Goal: Task Accomplishment & Management: Manage account settings

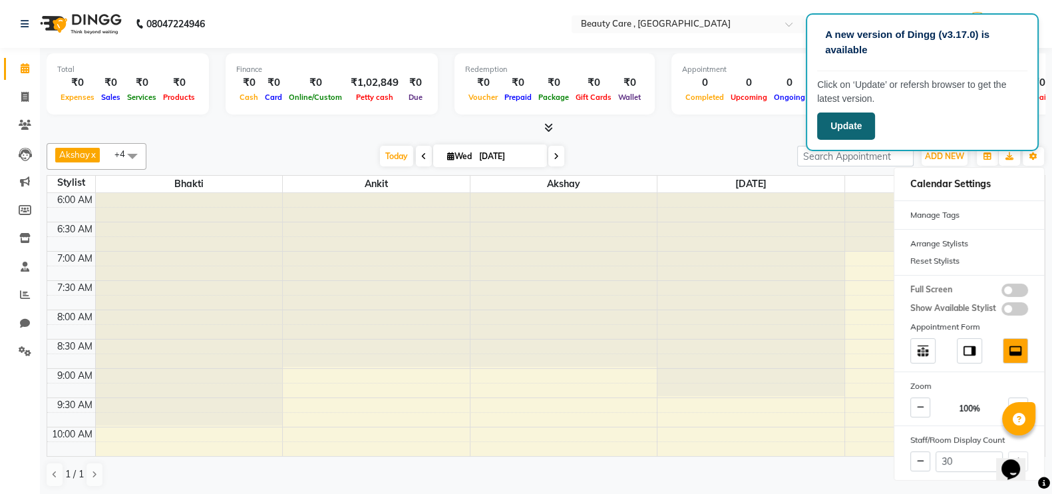
click at [839, 131] on button "Update" at bounding box center [846, 125] width 58 height 27
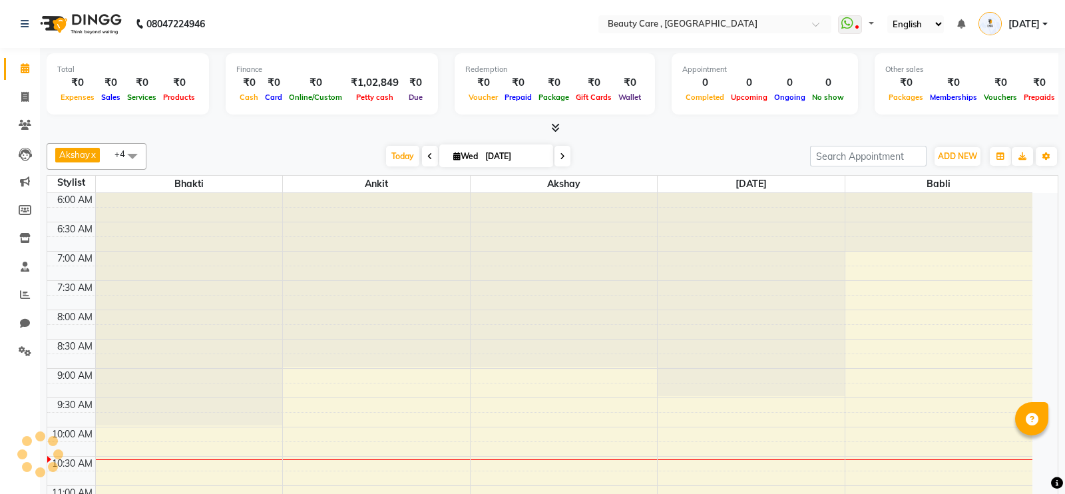
select select "en"
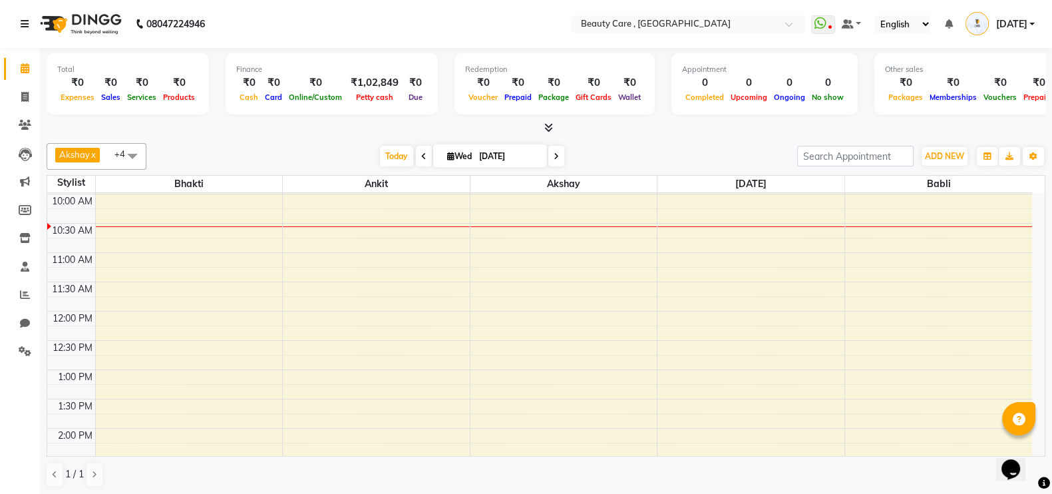
click at [28, 25] on icon at bounding box center [25, 23] width 8 height 9
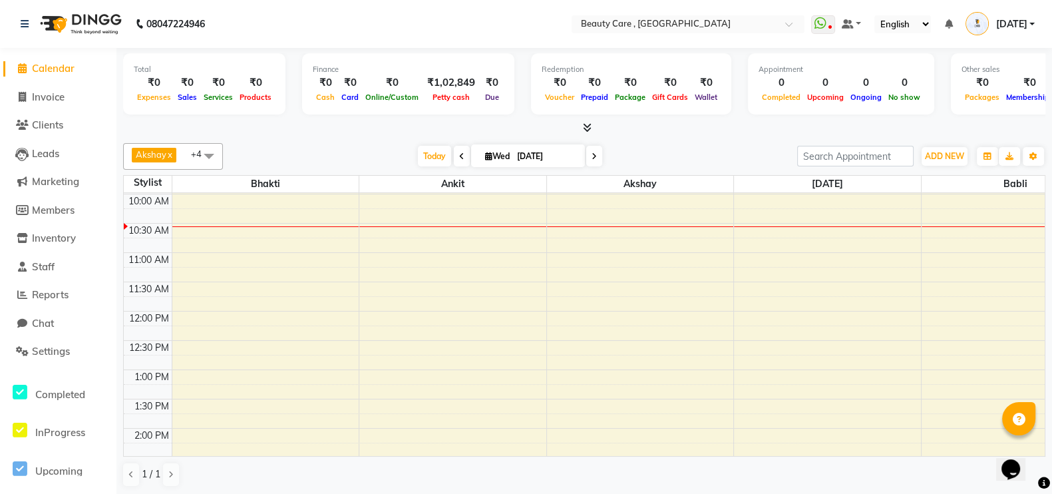
click at [220, 104] on div "Total ₹0 Expenses ₹0 Sales ₹0 Services ₹0 Products" at bounding box center [204, 83] width 162 height 61
click at [429, 19] on nav "08047224946 Select Location × Beauty Care , Kandivali East WhatsApp Status ✕ St…" at bounding box center [526, 24] width 1052 height 48
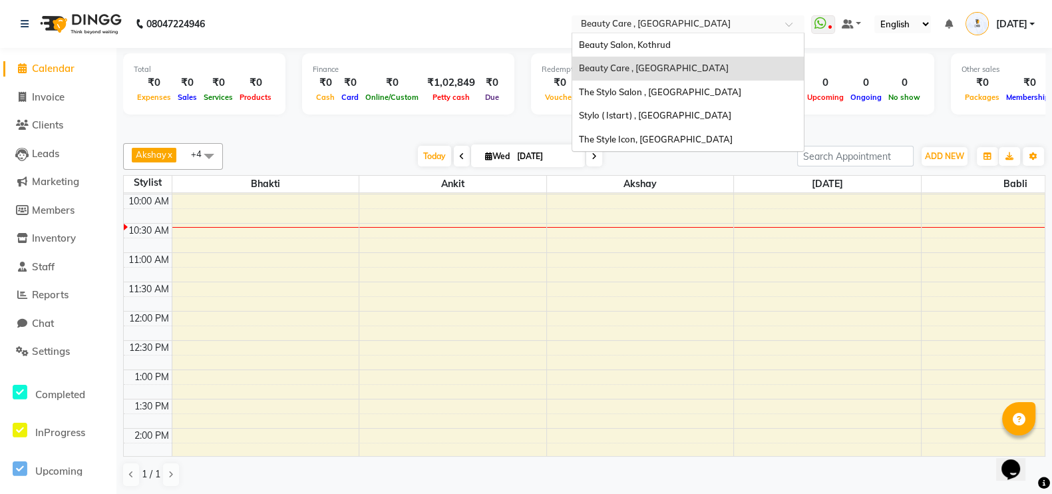
click at [632, 19] on input "text" at bounding box center [674, 25] width 193 height 13
click at [423, 28] on nav "08047224946 Select Location × Beauty Care , Kandivali East Beauty Salon, Kothru…" at bounding box center [526, 24] width 1052 height 48
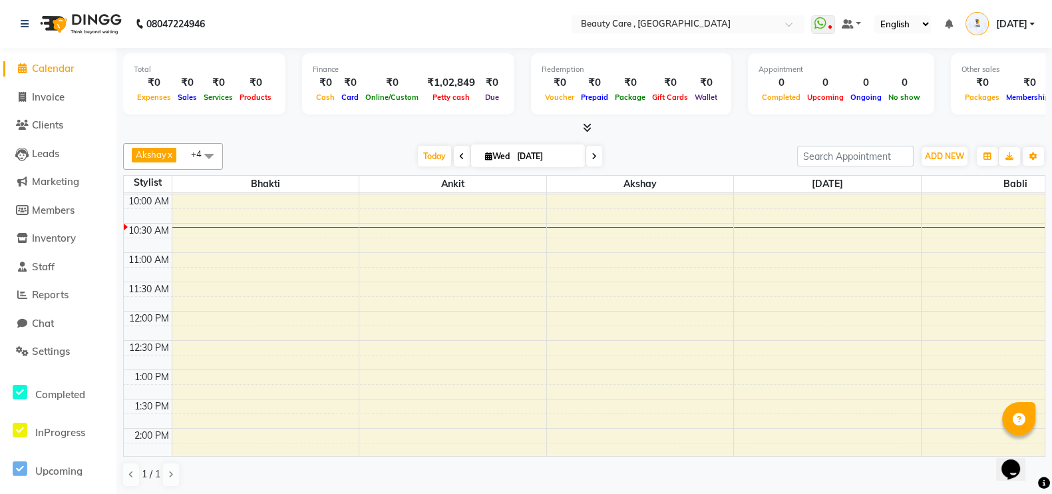
click at [586, 122] on icon at bounding box center [587, 127] width 9 height 10
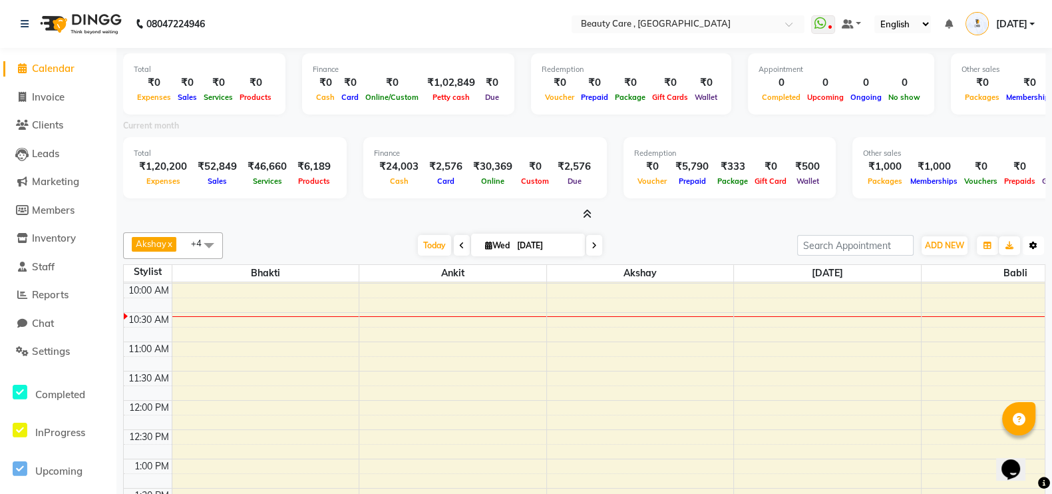
click at [1028, 248] on button "Toggle Dropdown" at bounding box center [1033, 245] width 21 height 19
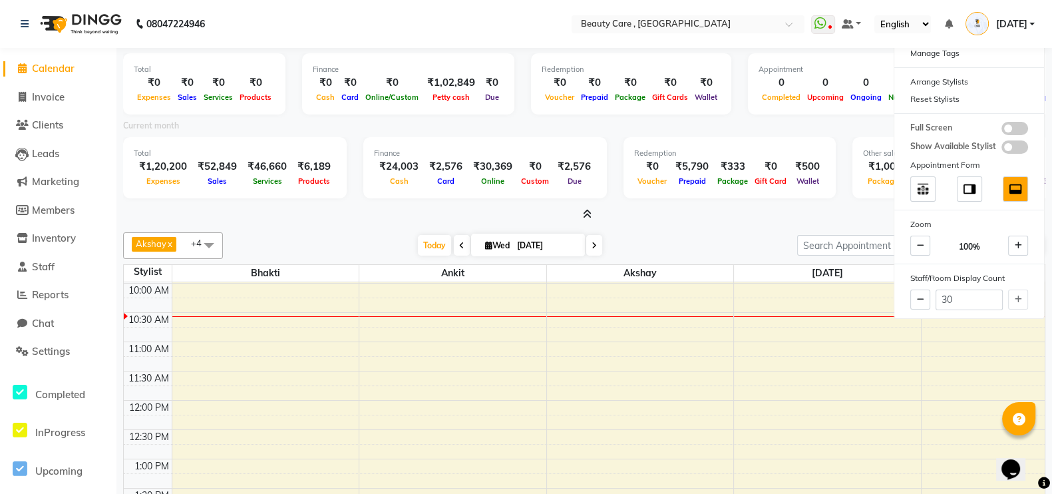
click at [619, 115] on div "Total ₹0 Expenses ₹0 Sales ₹0 Services ₹0 Products Finance ₹0 Cash ₹0 Card ₹0 O…" at bounding box center [584, 85] width 923 height 65
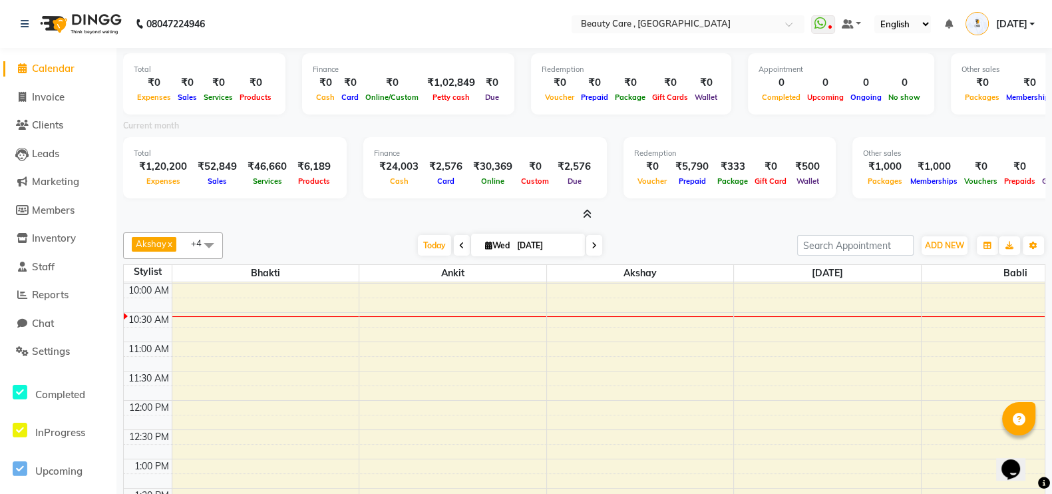
click at [582, 216] on span at bounding box center [585, 215] width 14 height 14
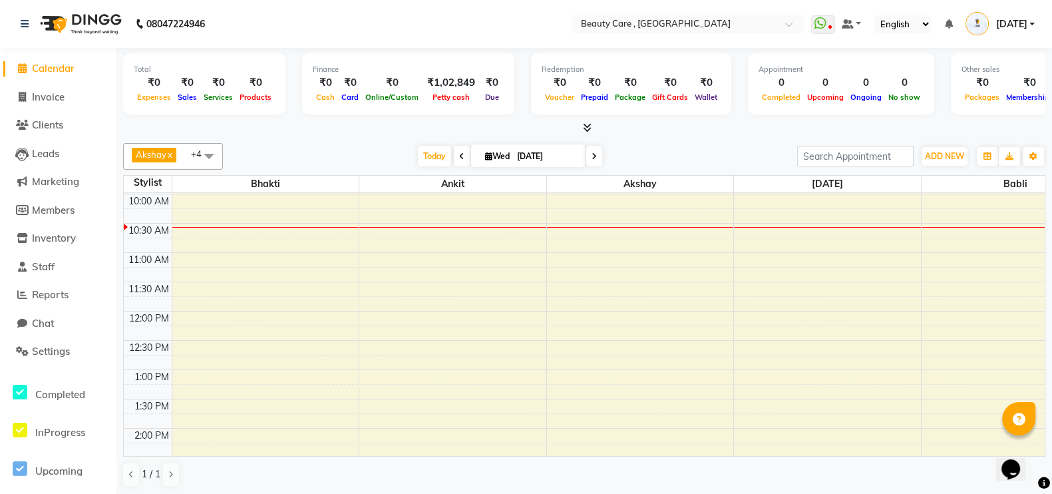
click at [582, 125] on span at bounding box center [585, 128] width 14 height 14
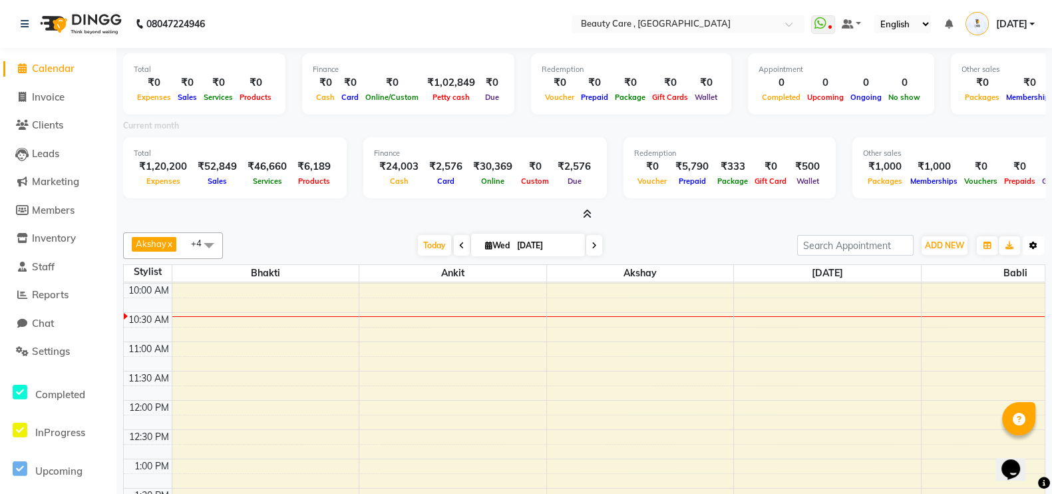
click at [1040, 241] on button "Toggle Dropdown" at bounding box center [1033, 245] width 21 height 19
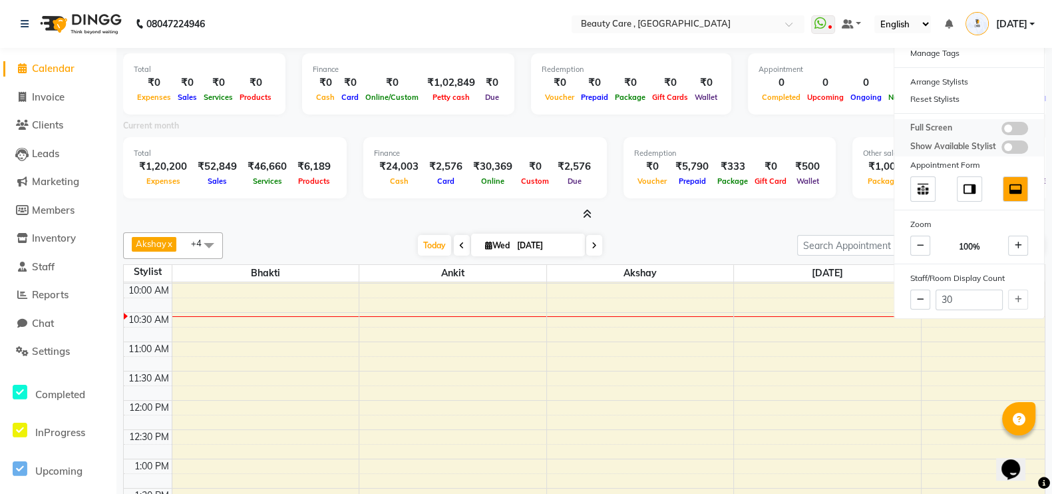
click at [1015, 122] on span at bounding box center [1015, 128] width 27 height 13
click at [1002, 130] on input "checkbox" at bounding box center [1002, 130] width 0 height 0
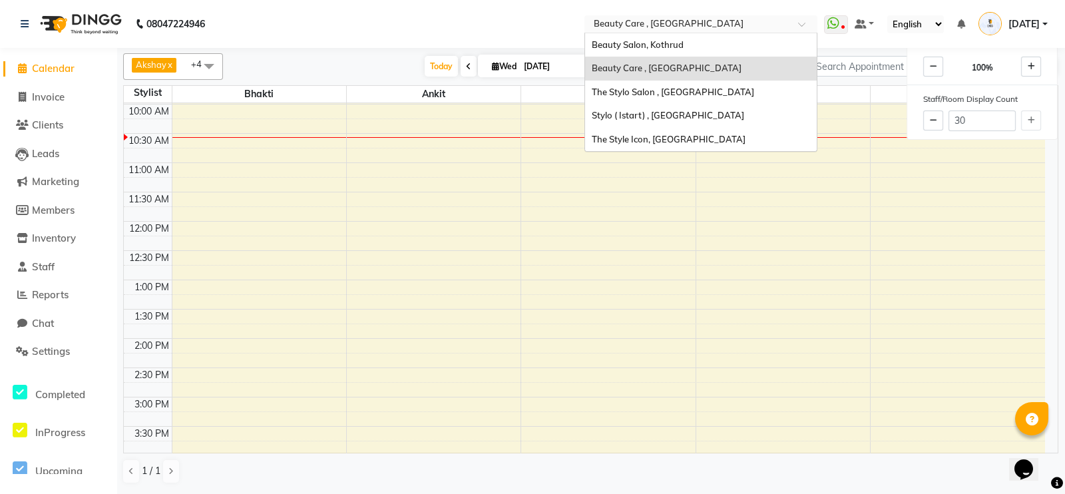
click at [645, 28] on input "text" at bounding box center [687, 25] width 193 height 13
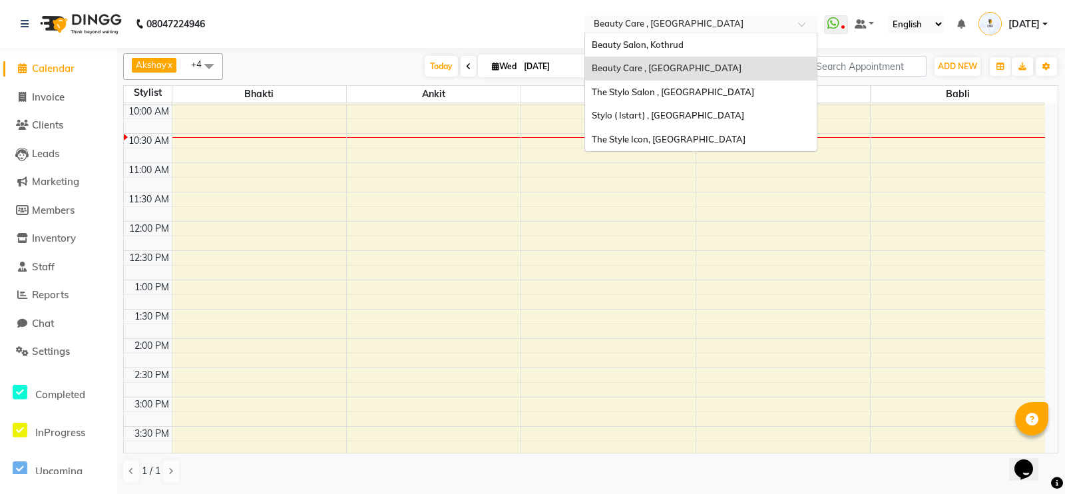
click at [513, 10] on nav "08047224946 Select Location × Beauty Care , Kandivali East Beauty Salon, Kothru…" at bounding box center [532, 24] width 1065 height 48
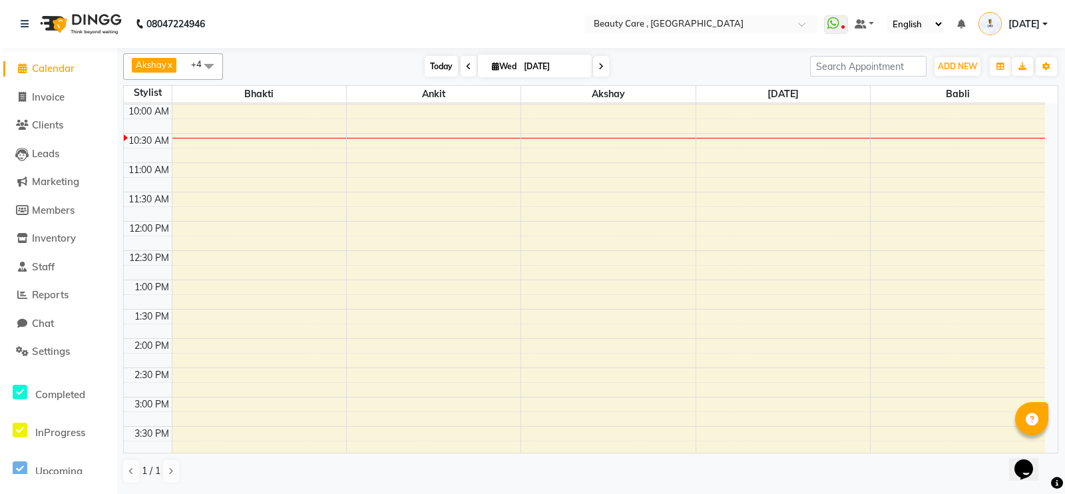
click at [437, 61] on span "Today" at bounding box center [441, 66] width 33 height 21
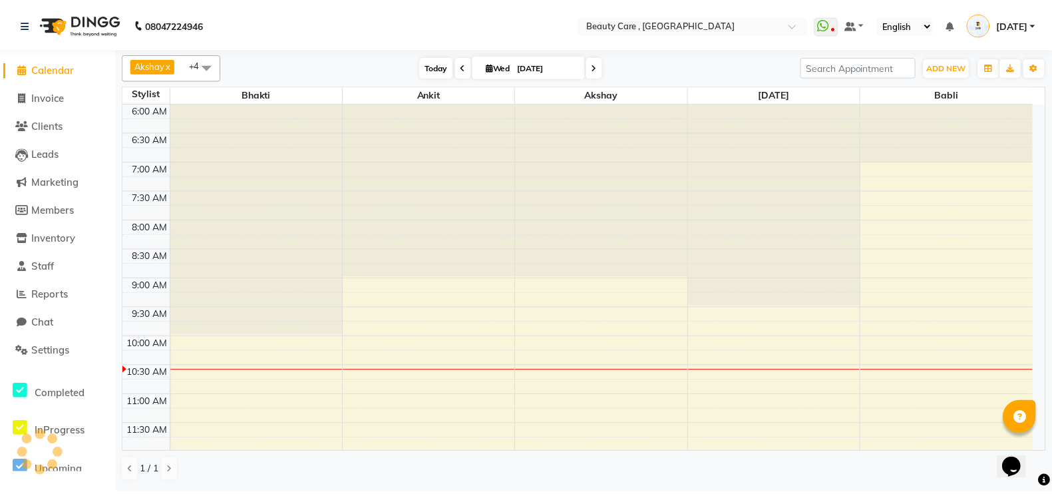
scroll to position [233, 0]
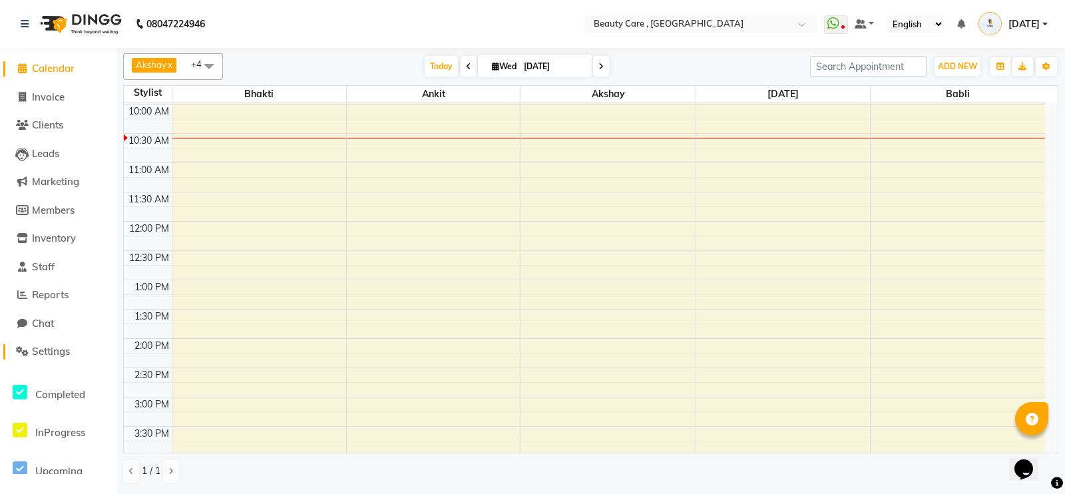
click at [56, 344] on link "Settings" at bounding box center [58, 351] width 110 height 15
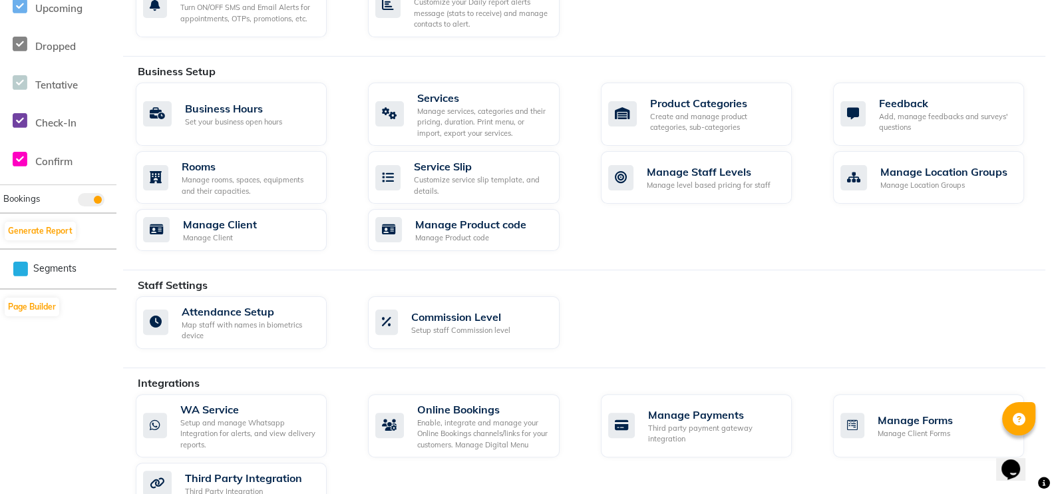
scroll to position [608, 0]
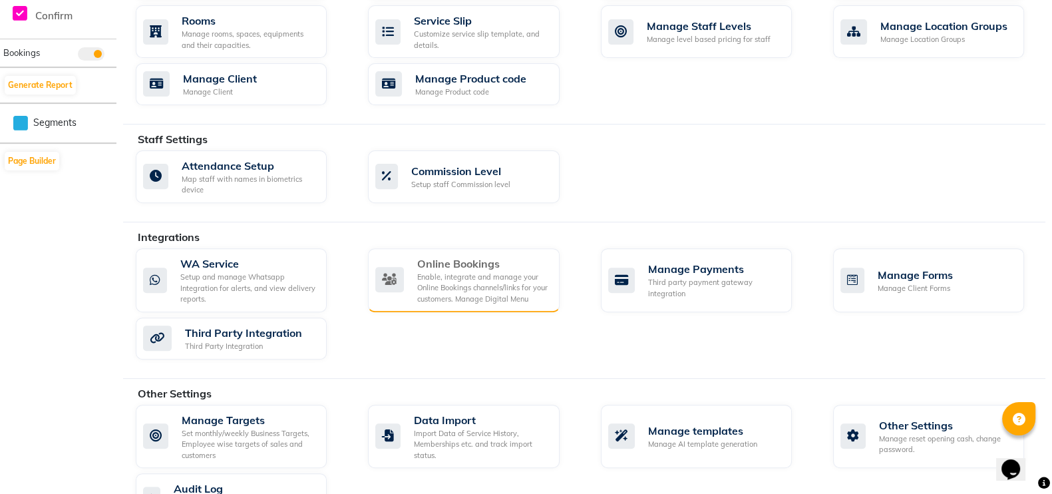
click at [475, 256] on div "Online Bookings" at bounding box center [482, 264] width 131 height 16
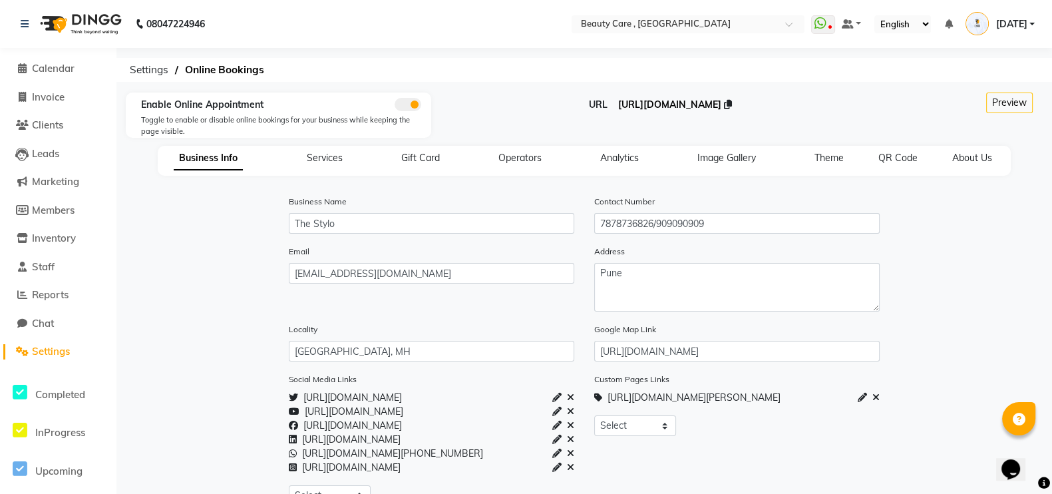
click at [670, 102] on span "https://dingg.app/booking/the-stylo-park-street" at bounding box center [669, 105] width 103 height 12
click at [50, 71] on span "Calendar" at bounding box center [53, 68] width 43 height 13
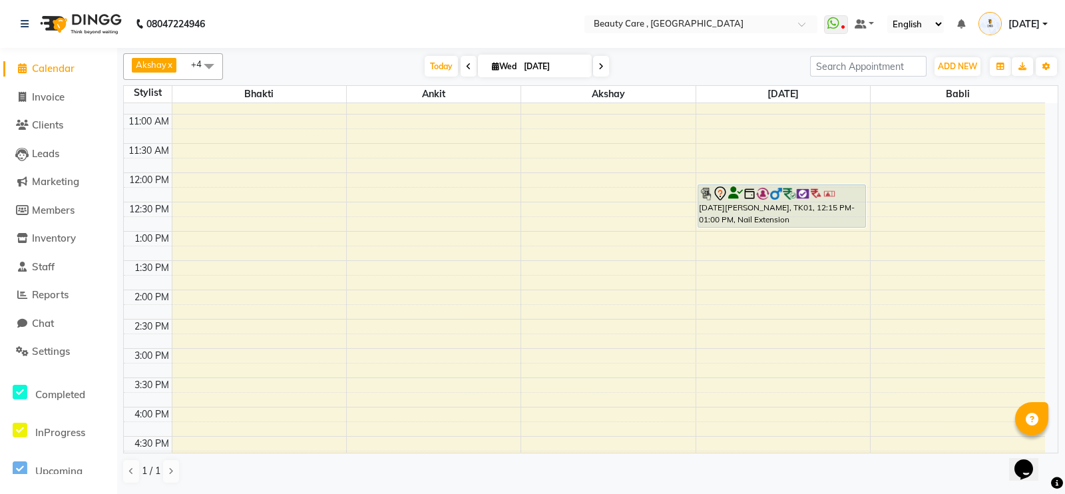
scroll to position [272, 0]
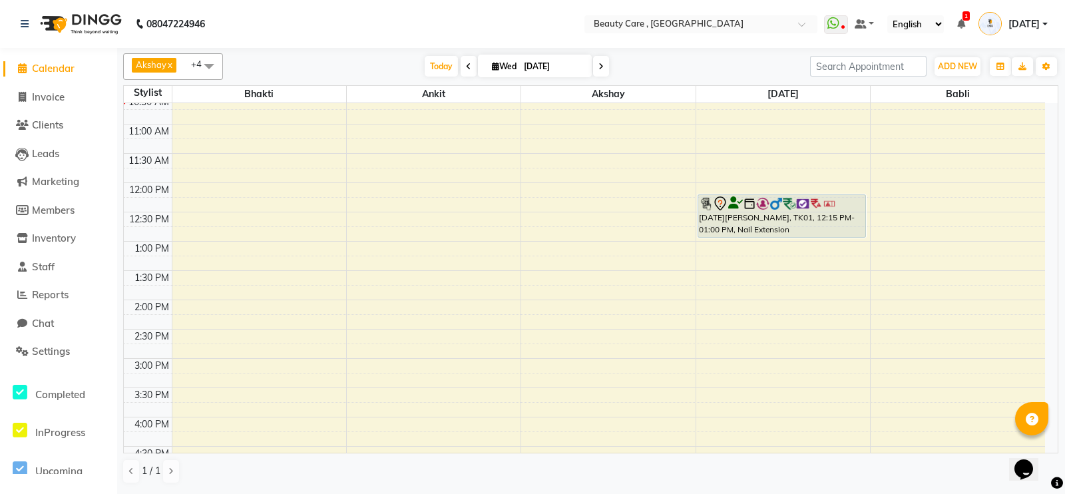
click at [958, 22] on icon at bounding box center [961, 23] width 8 height 9
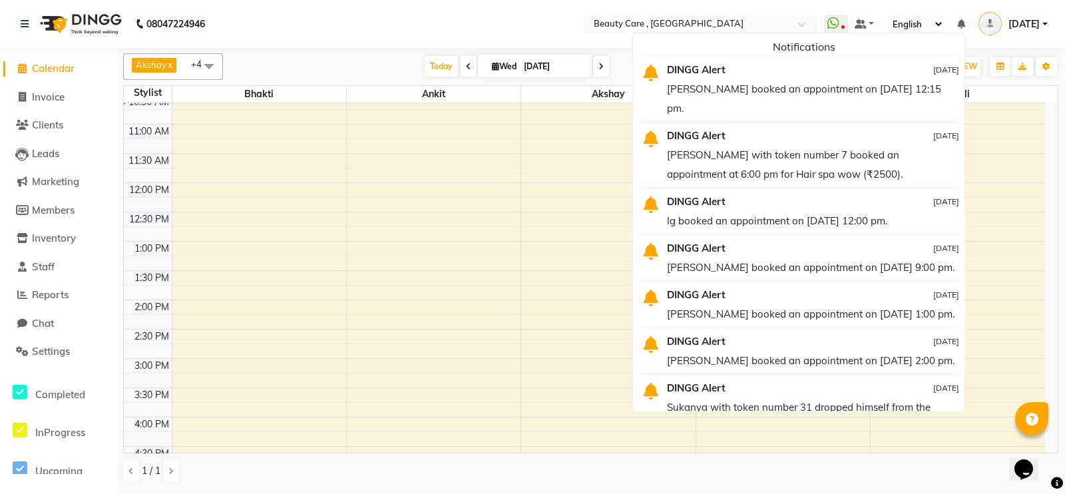
click at [958, 22] on icon at bounding box center [961, 23] width 8 height 9
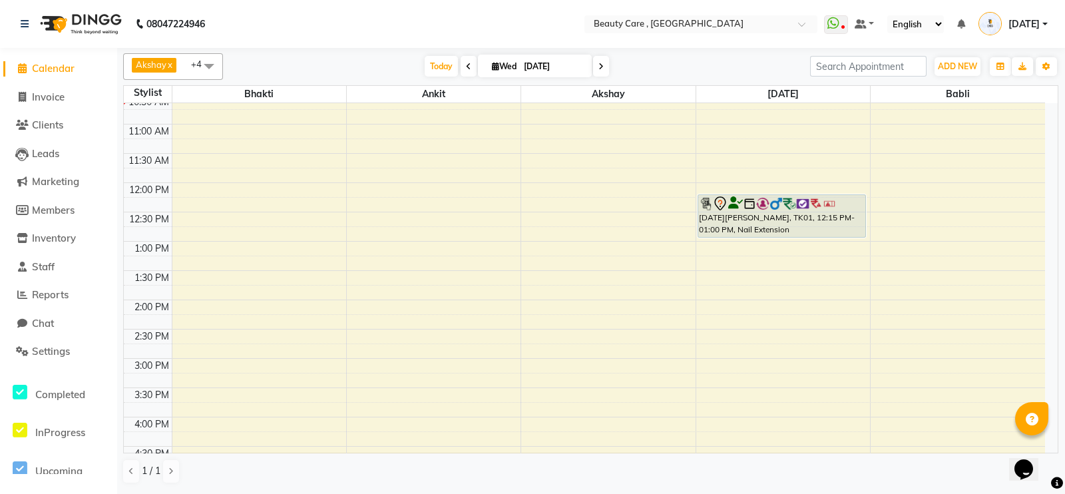
click at [907, 25] on select "English ENGLISH Español العربية मराठी हिंदी ગુજરાતી தமிழ் 中文" at bounding box center [915, 24] width 57 height 18
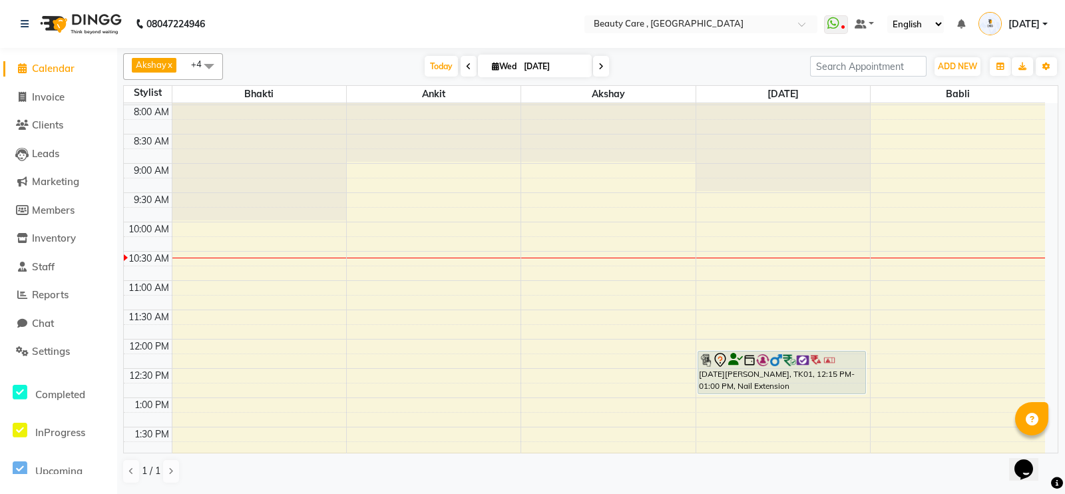
scroll to position [116, 0]
click at [217, 278] on div "6:00 AM 6:30 AM 7:00 AM 7:30 AM 8:00 AM 8:30 AM 9:00 AM 9:30 AM 10:00 AM 10:30 …" at bounding box center [584, 455] width 921 height 937
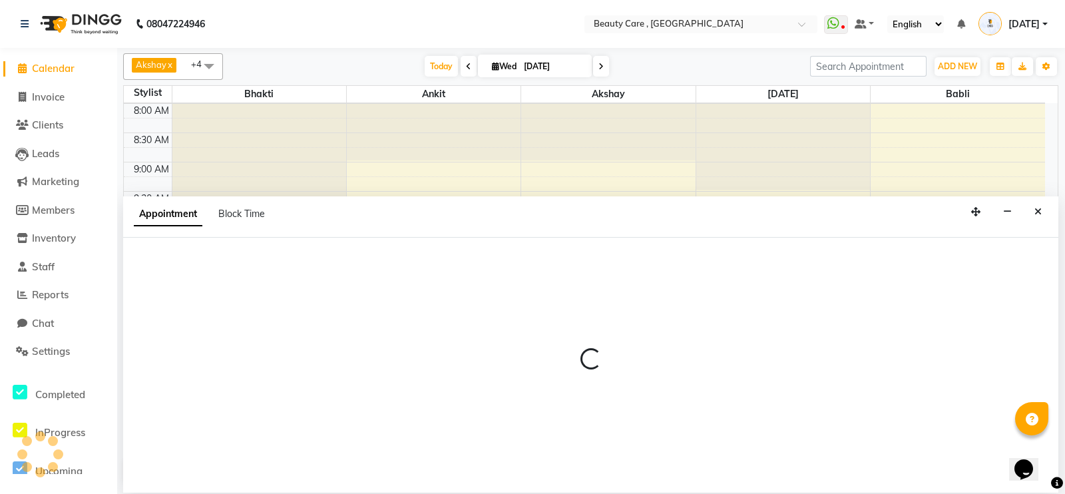
select select "15135"
select select "tentative"
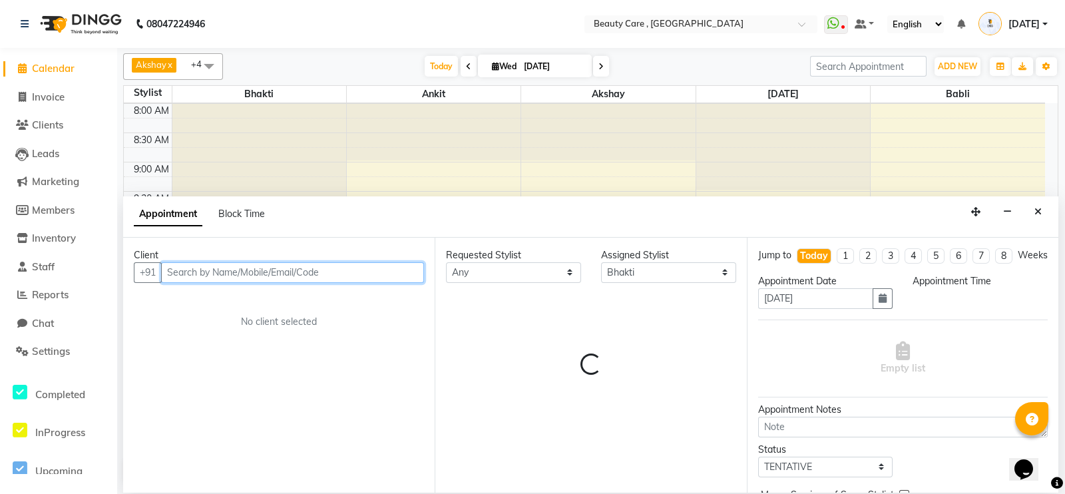
select select "660"
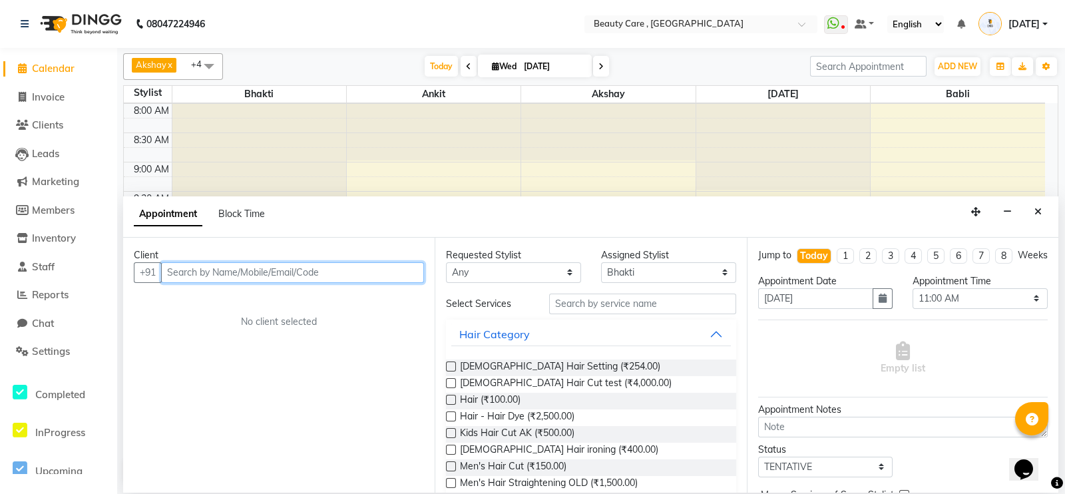
click at [217, 278] on input "text" at bounding box center [292, 272] width 263 height 21
type input "8767687976"
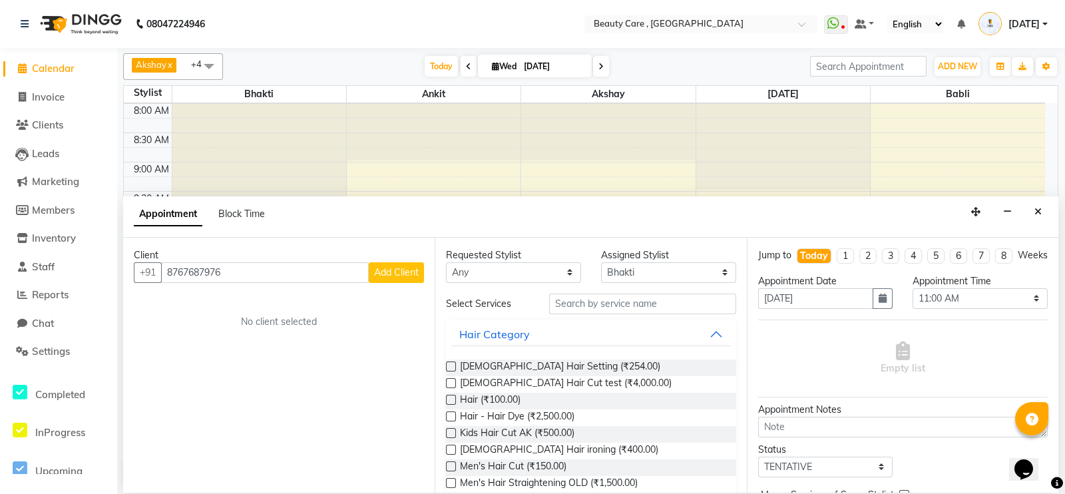
click at [395, 277] on button "Add Client" at bounding box center [396, 272] width 55 height 21
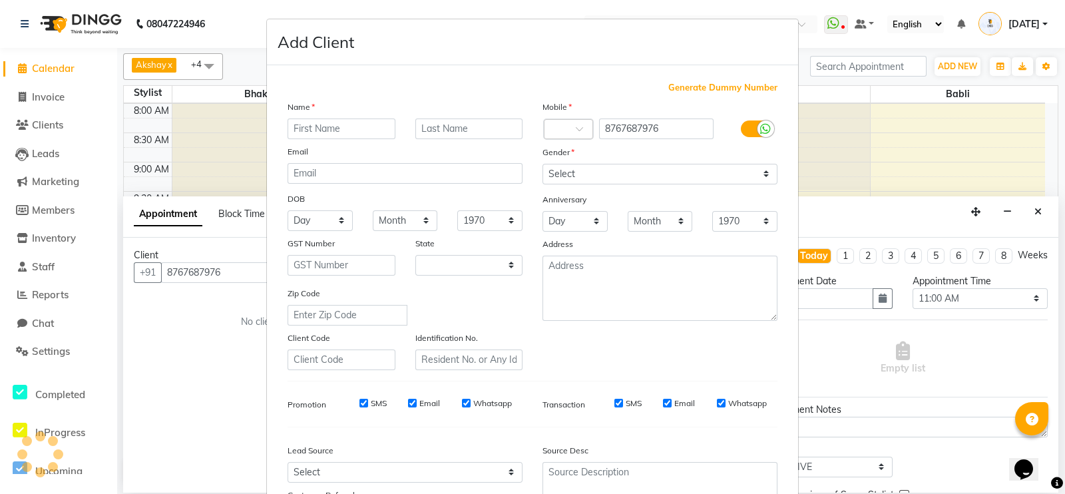
select select "22"
type input "[PERSON_NAME]"
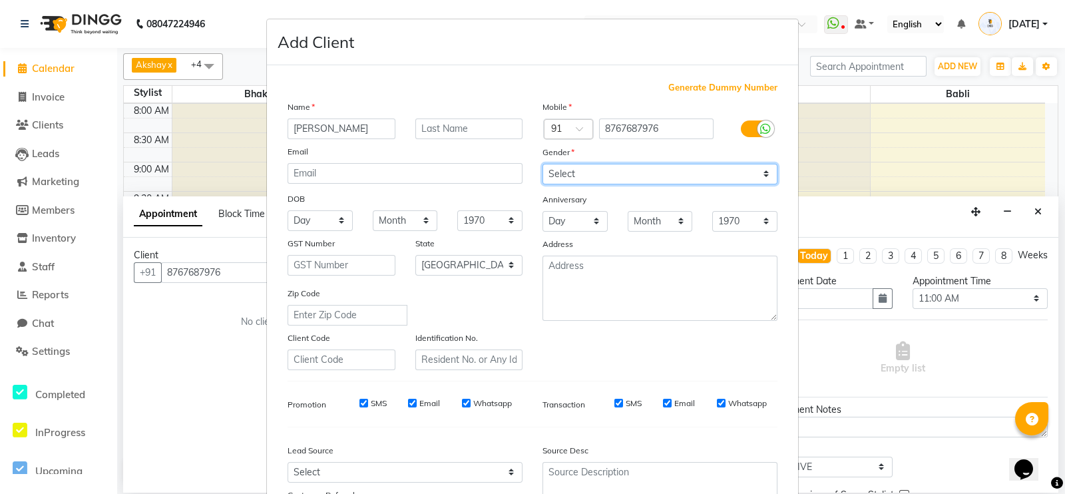
click at [640, 169] on select "Select Male Female Other Prefer Not To Say" at bounding box center [659, 174] width 235 height 21
select select "female"
click at [542, 164] on select "Select Male Female Other Prefer Not To Say" at bounding box center [659, 174] width 235 height 21
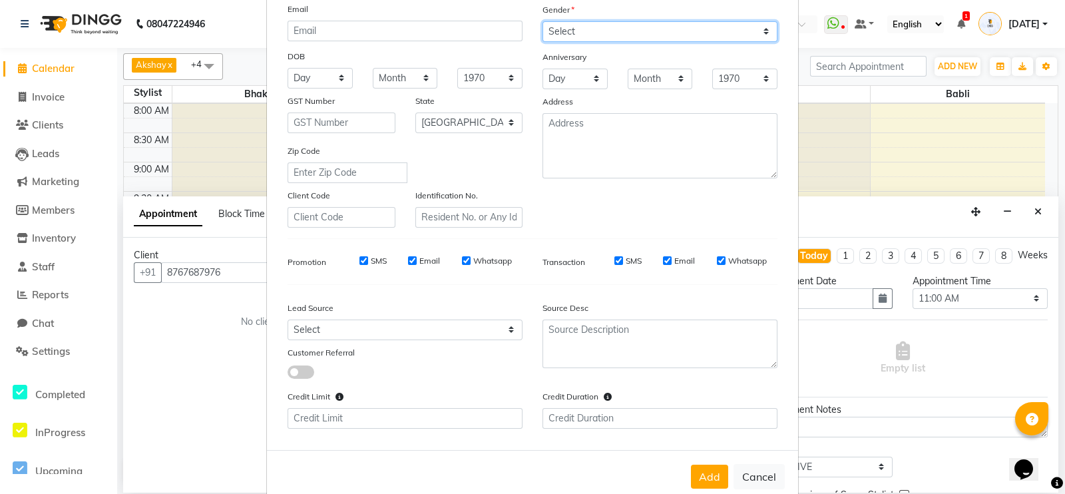
scroll to position [155, 0]
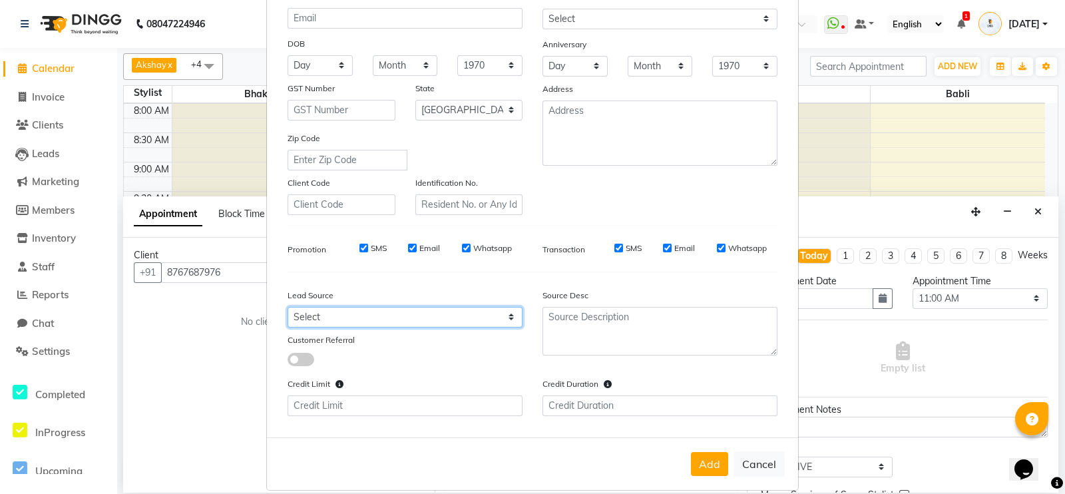
click at [445, 327] on select "Select Walk-in Internet Friend Word of Mouth Advertisement Facebook Justdial Go…" at bounding box center [405, 317] width 235 height 21
click at [431, 361] on div at bounding box center [373, 358] width 191 height 15
click at [702, 475] on button "Add" at bounding box center [709, 464] width 37 height 24
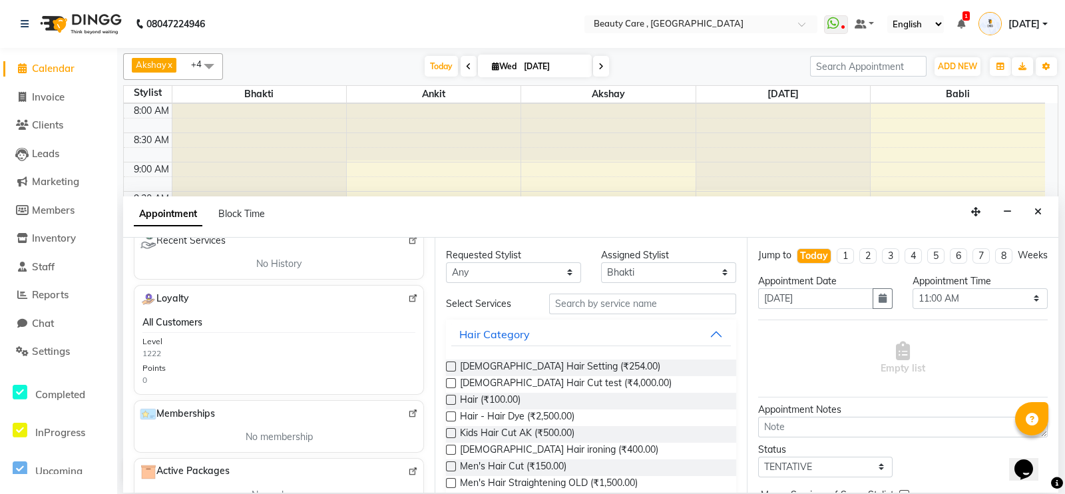
scroll to position [0, 0]
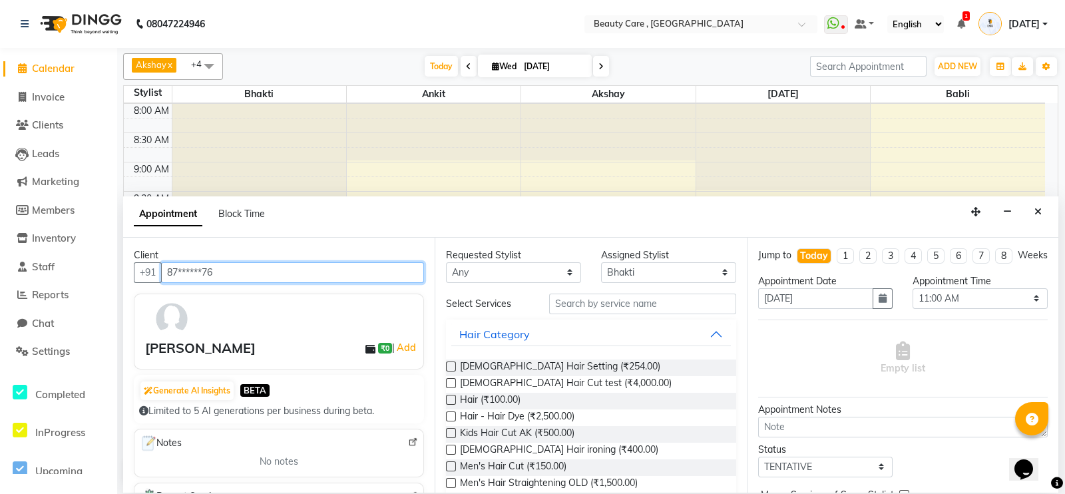
click at [275, 268] on input "87******76" at bounding box center [292, 272] width 263 height 21
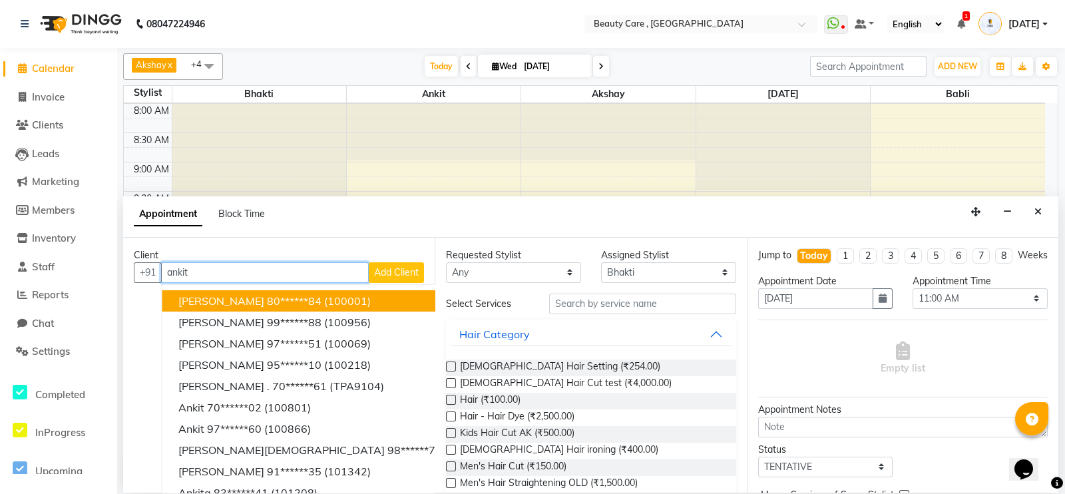
click at [290, 294] on button "Ankit Soni 80******84 (100001)" at bounding box center [335, 300] width 347 height 21
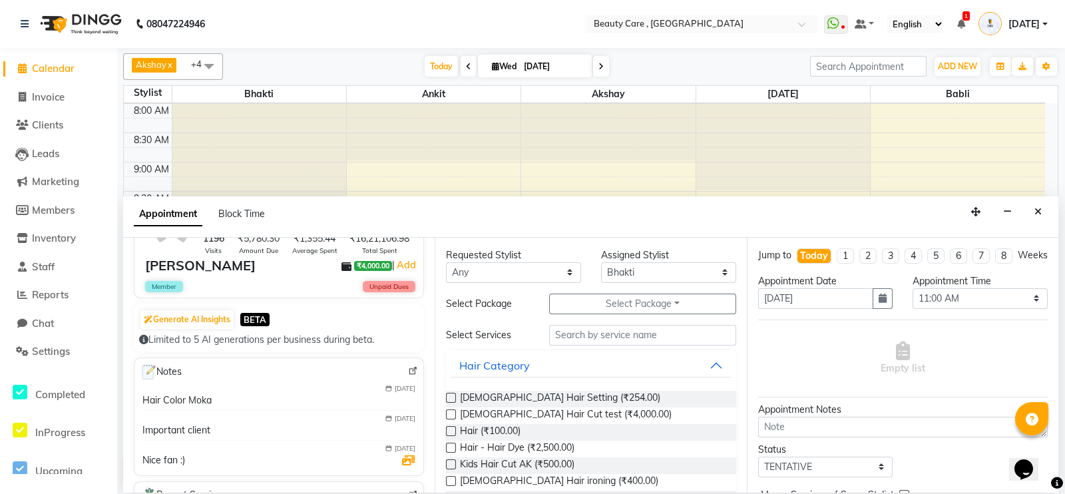
scroll to position [97, 0]
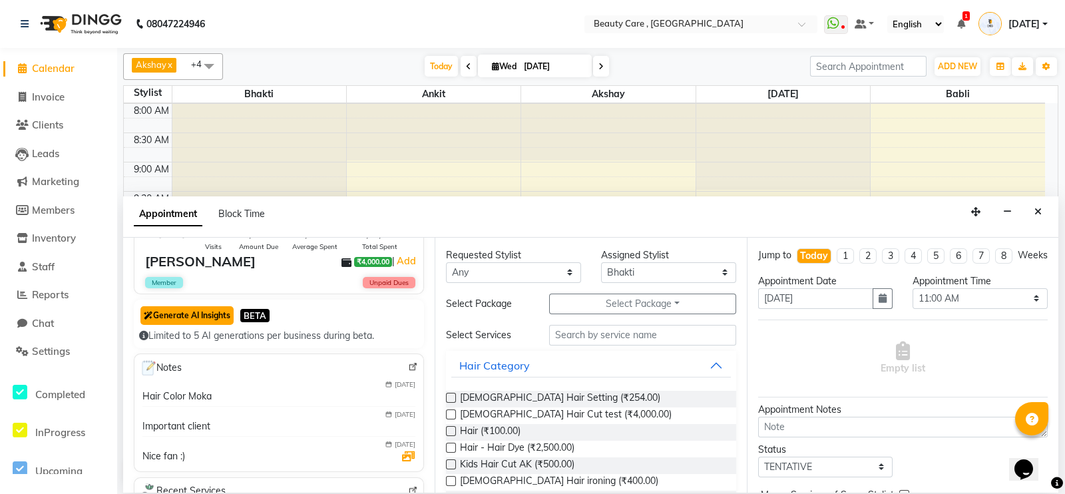
click at [170, 312] on button "Generate AI Insights" at bounding box center [186, 315] width 93 height 19
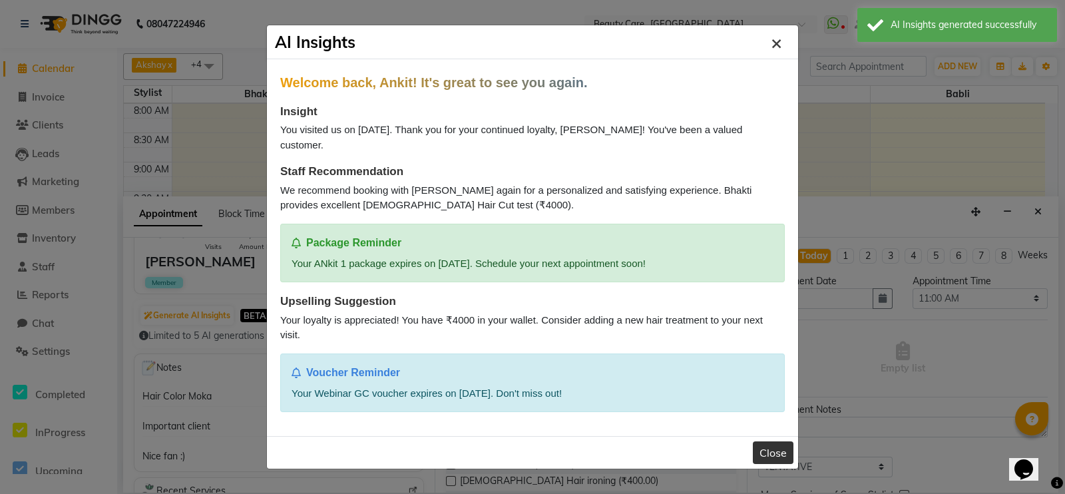
click at [773, 54] on span "×" at bounding box center [776, 42] width 11 height 24
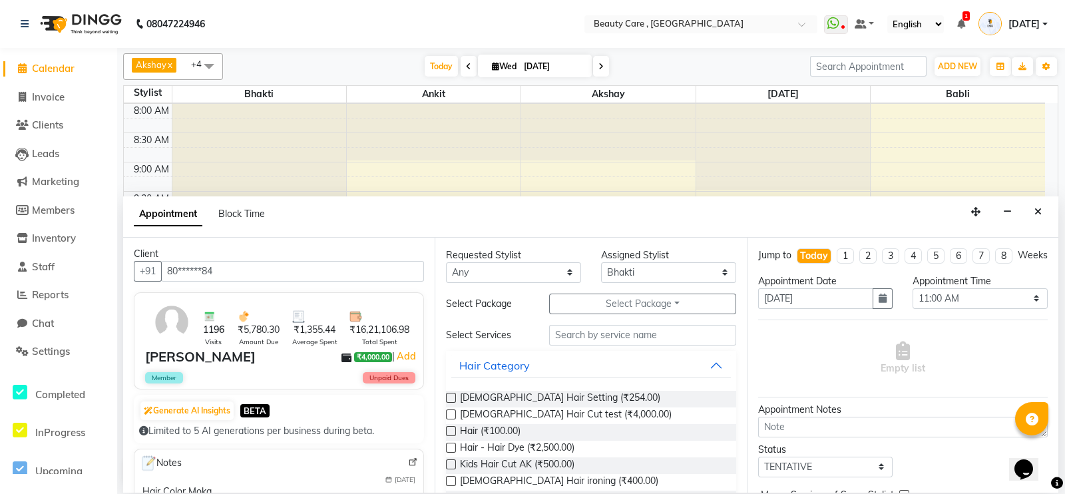
scroll to position [0, 0]
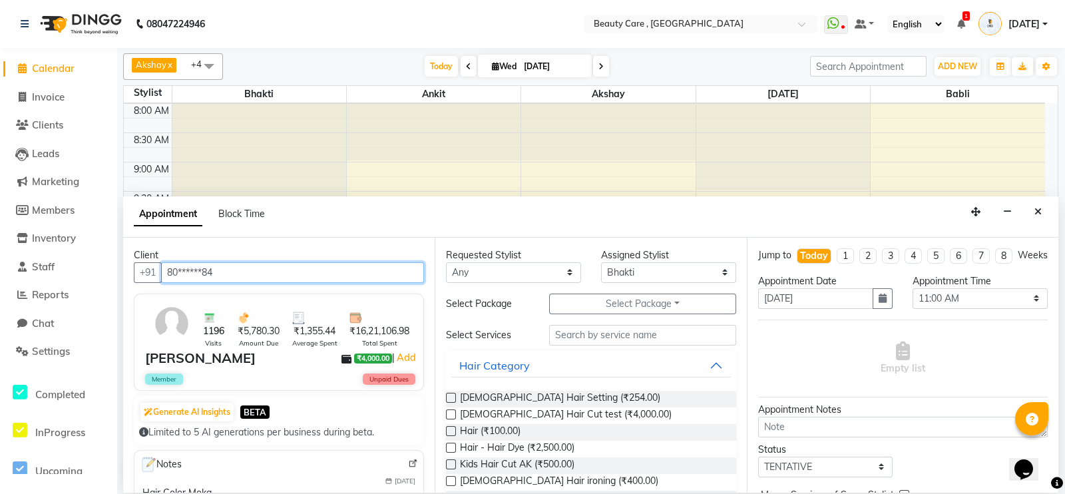
click at [334, 272] on input "80******84" at bounding box center [292, 272] width 263 height 21
type input "n"
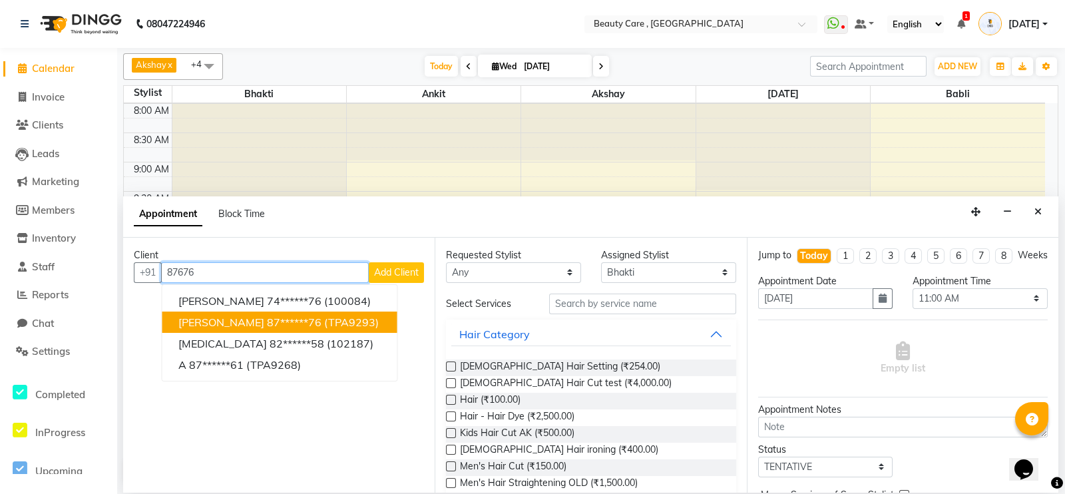
click at [324, 316] on span "(TPA9293)" at bounding box center [351, 322] width 55 height 13
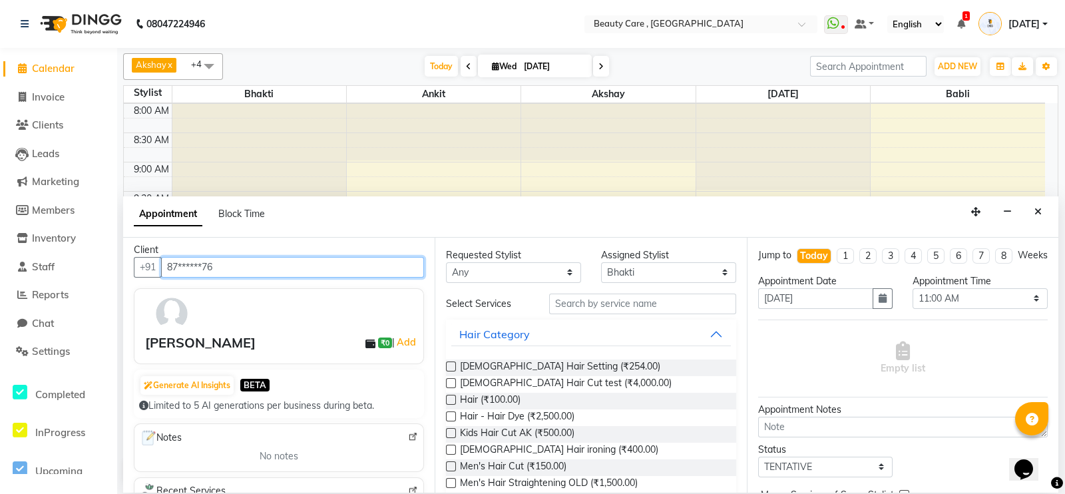
scroll to position [13, 0]
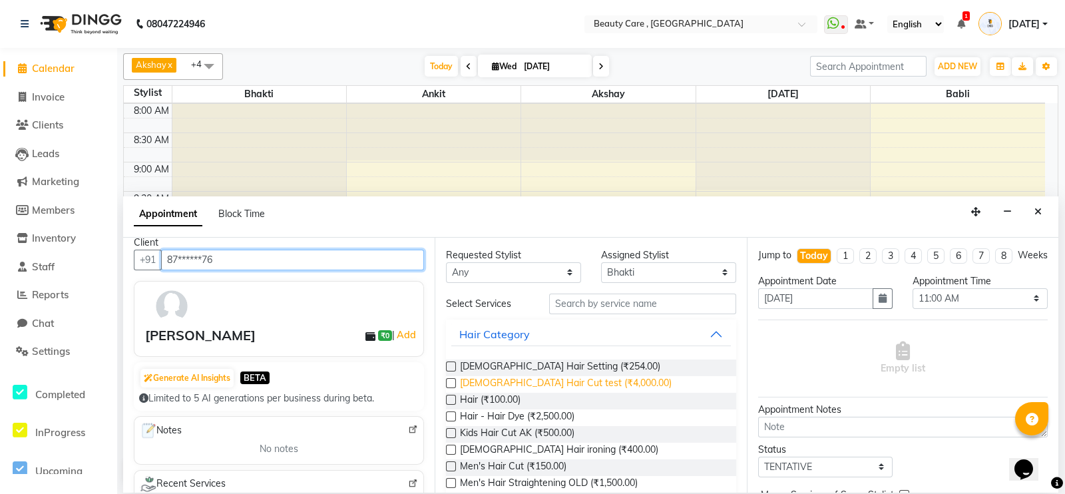
type input "87******76"
click at [575, 384] on span "Ladies Hair Cut test (₹4,000.00)" at bounding box center [566, 384] width 212 height 17
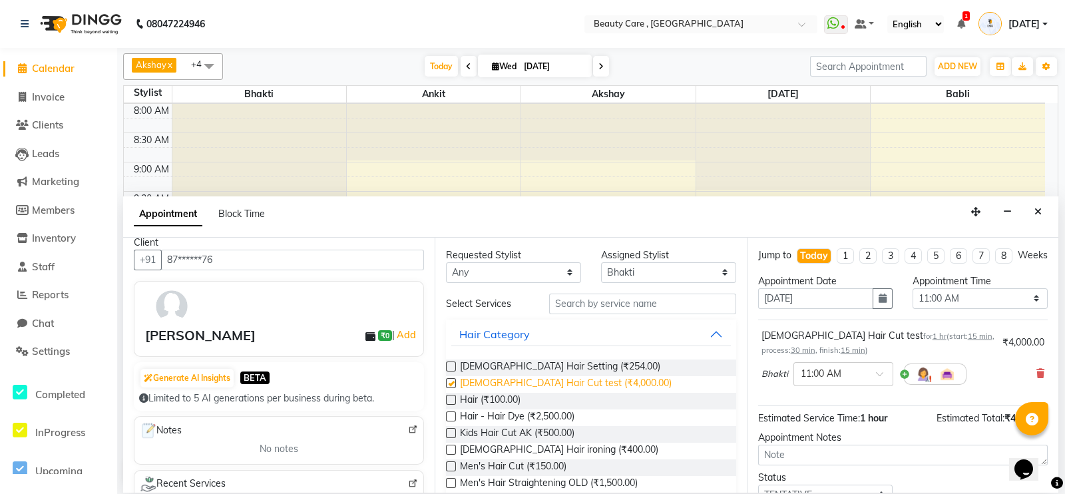
checkbox input "false"
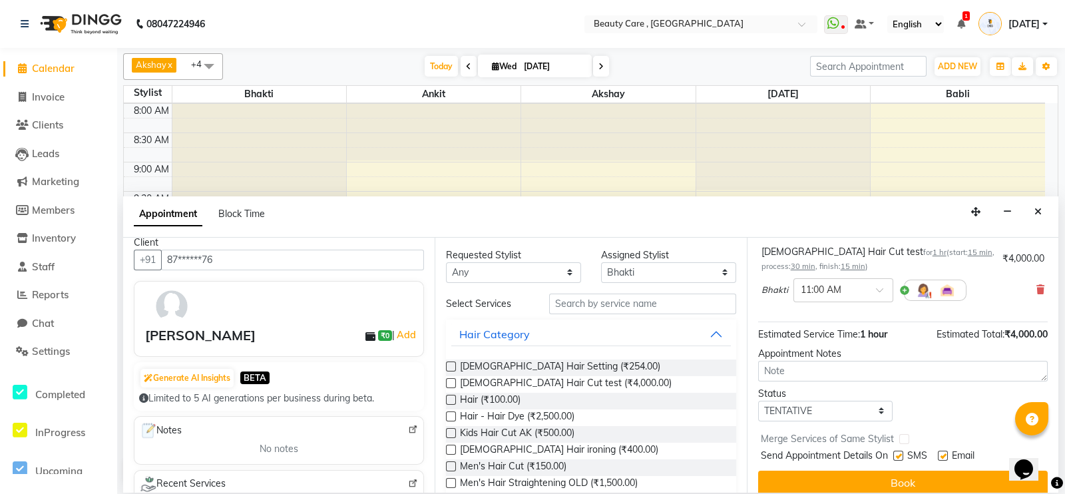
scroll to position [108, 0]
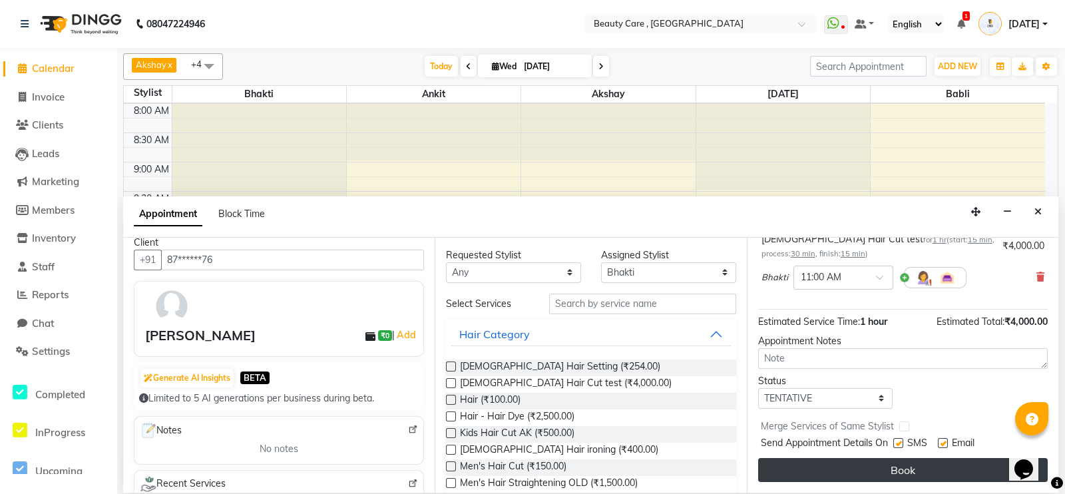
click at [851, 465] on button "Book" at bounding box center [903, 470] width 290 height 24
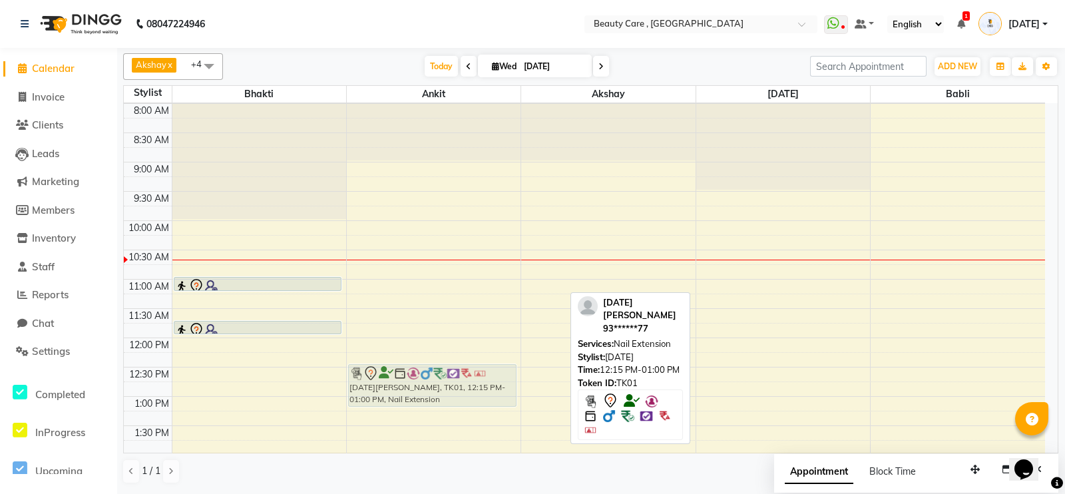
drag, startPoint x: 757, startPoint y: 377, endPoint x: 431, endPoint y: 386, distance: 326.3
click at [431, 386] on tr "Neeta, TK02, 11:00 AM-12:00 PM, Ladies Hair Cut test Neeta, TK02, 11:00 AM-12:0…" at bounding box center [584, 455] width 921 height 937
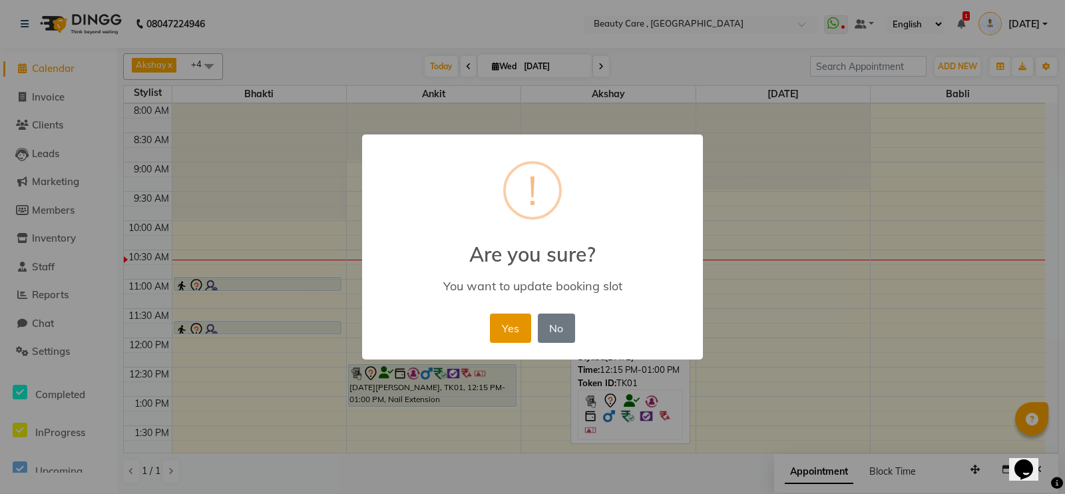
click at [504, 341] on button "Yes" at bounding box center [510, 328] width 41 height 29
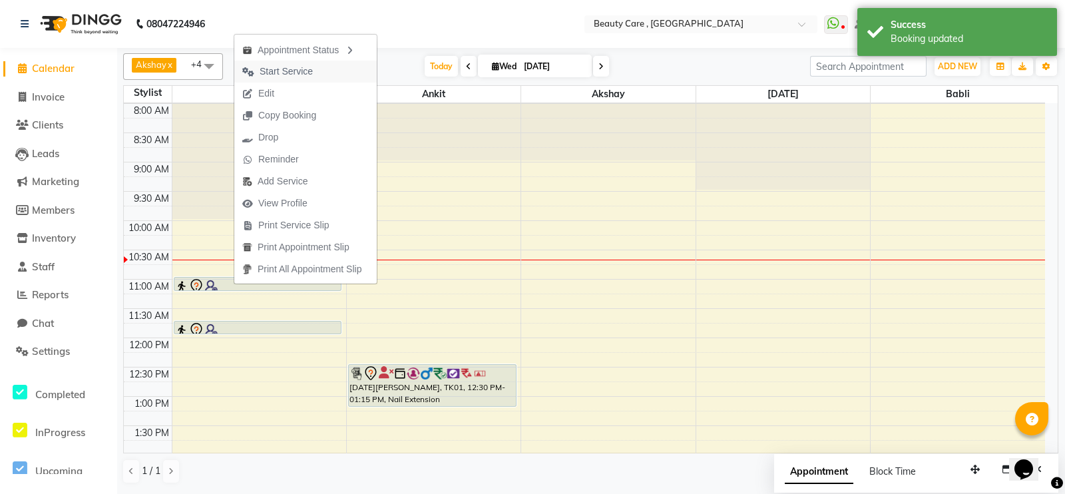
click at [329, 75] on button "Start Service" at bounding box center [305, 72] width 142 height 22
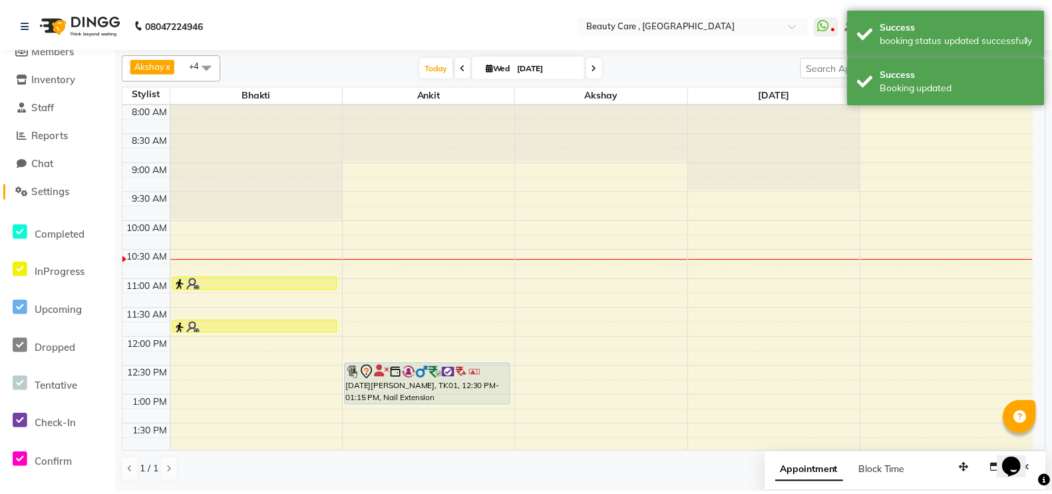
scroll to position [174, 0]
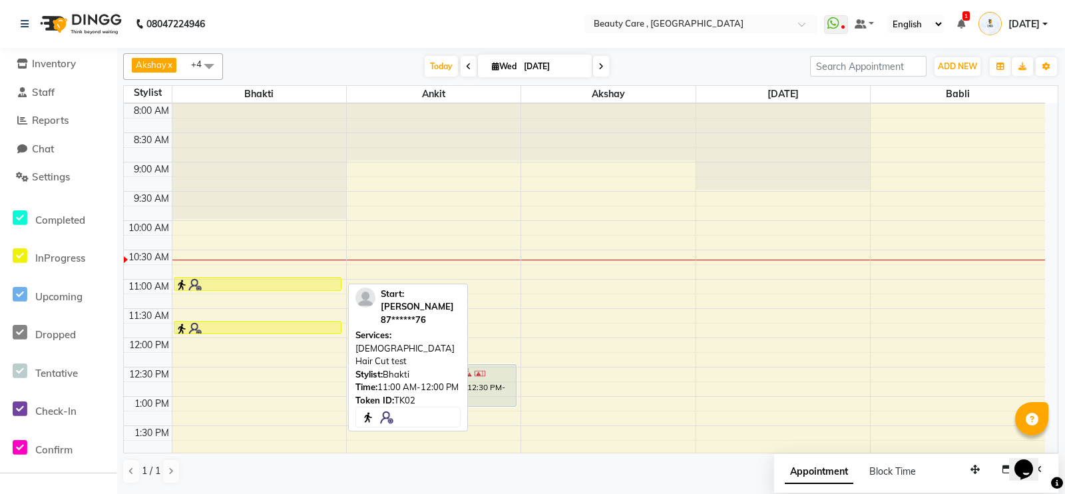
click at [237, 280] on div at bounding box center [258, 284] width 166 height 13
select select "1"
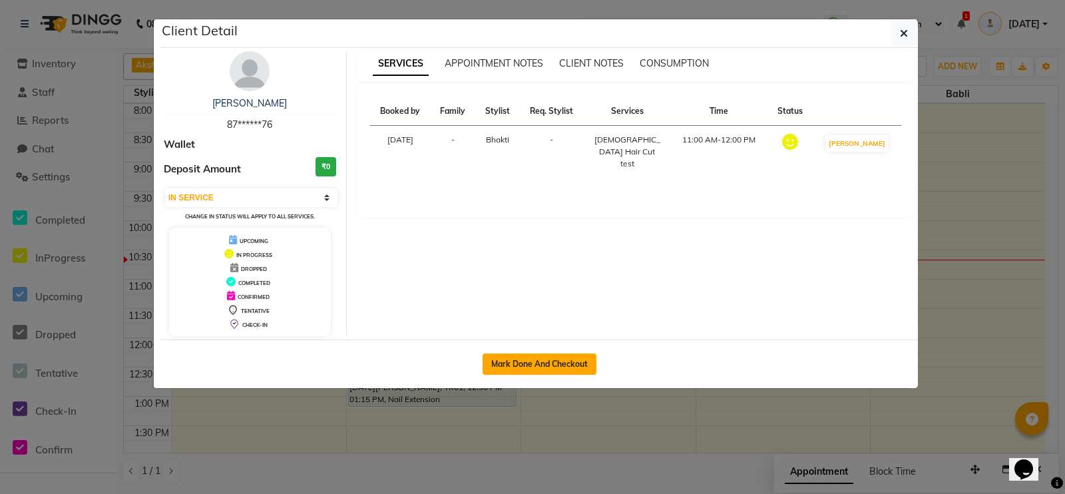
click at [499, 356] on button "Mark Done And Checkout" at bounding box center [540, 363] width 114 height 21
select select "service"
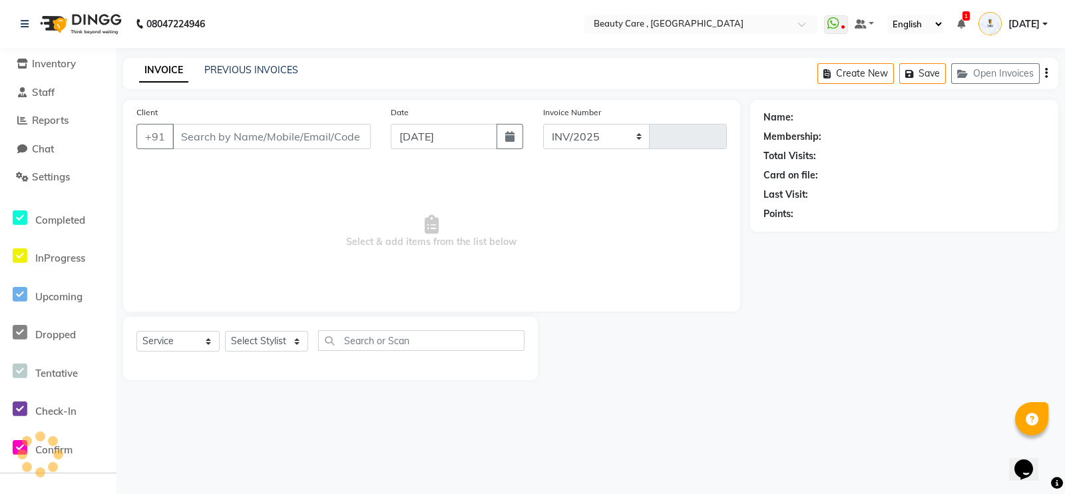
select select "5646"
type input "2754"
type input "87******76"
select select "15135"
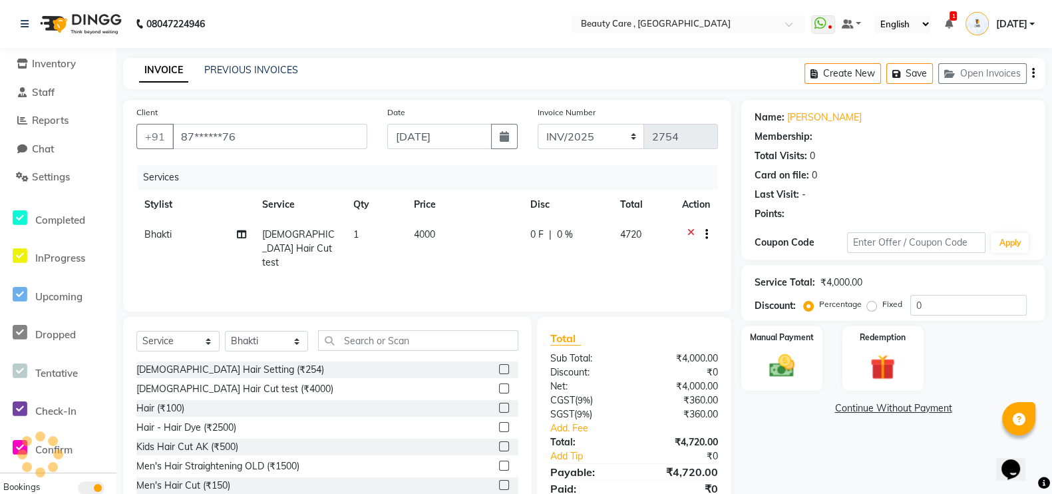
select select "2: Object"
type input "20"
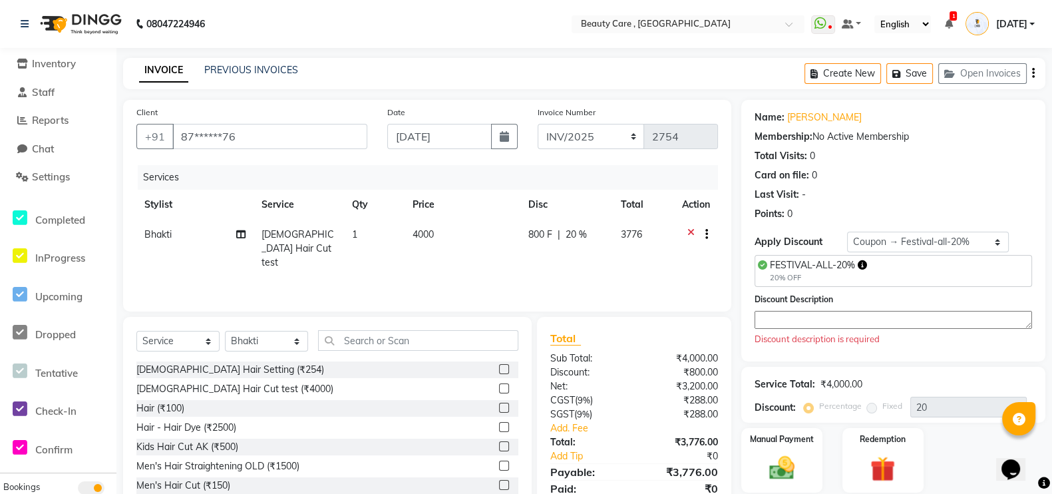
scroll to position [53, 0]
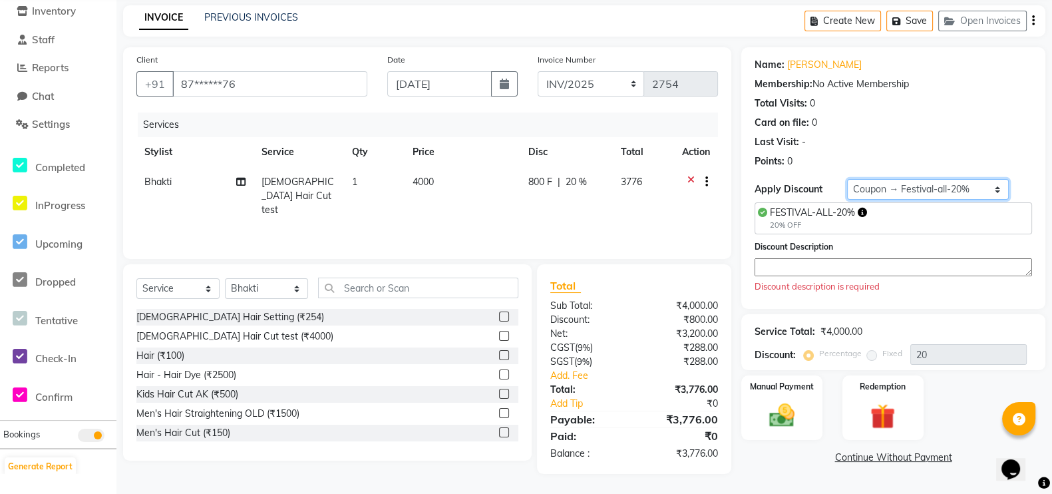
click at [924, 182] on select "Select Loyalty → Loyalty level 1222 → All Customers Coupon → Festival-all-20% C…" at bounding box center [928, 189] width 162 height 21
select select "0:"
click at [847, 179] on select "Select Loyalty → Loyalty level 1222 → All Customers Coupon → Festival-all-20% C…" at bounding box center [928, 189] width 162 height 21
type input "0"
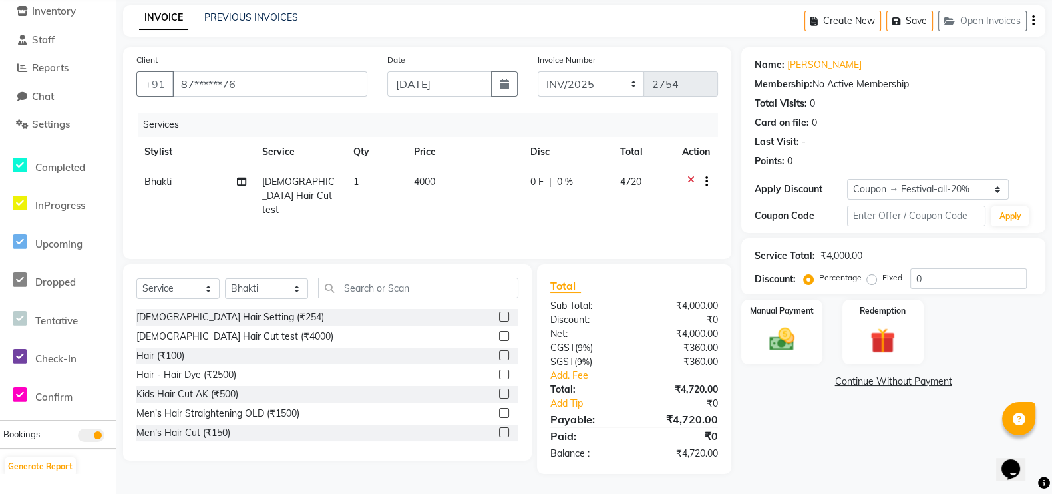
click at [694, 302] on div "₹4,000.00" at bounding box center [681, 306] width 94 height 14
click at [937, 272] on input "0" at bounding box center [969, 278] width 116 height 21
type input "10"
click at [195, 284] on select "Select Service Product Membership Package Voucher Prepaid Gift Card" at bounding box center [177, 288] width 83 height 21
select select "product"
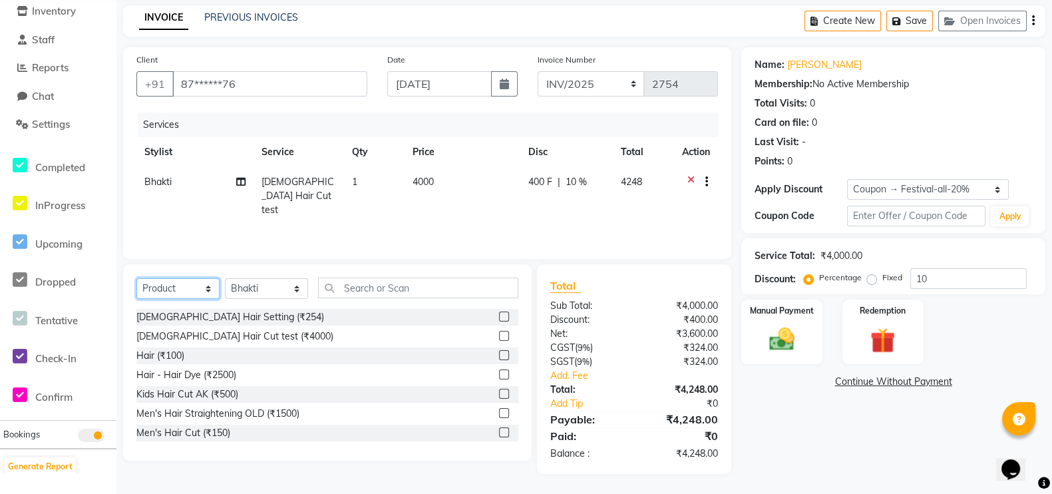
click at [136, 278] on select "Select Service Product Membership Package Voucher Prepaid Gift Card" at bounding box center [177, 288] width 83 height 21
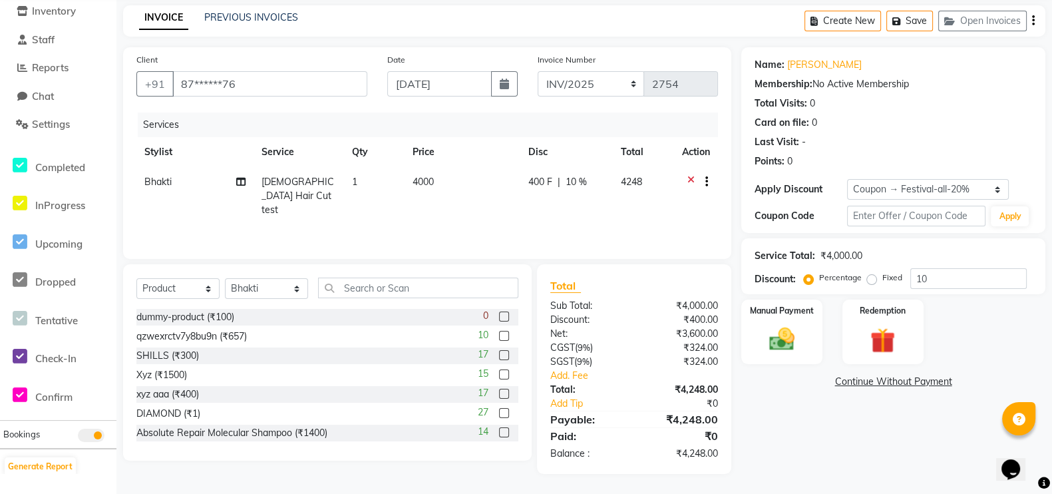
click at [677, 314] on div "₹400.00" at bounding box center [681, 320] width 94 height 14
click at [803, 321] on div "Manual Payment" at bounding box center [782, 331] width 85 height 67
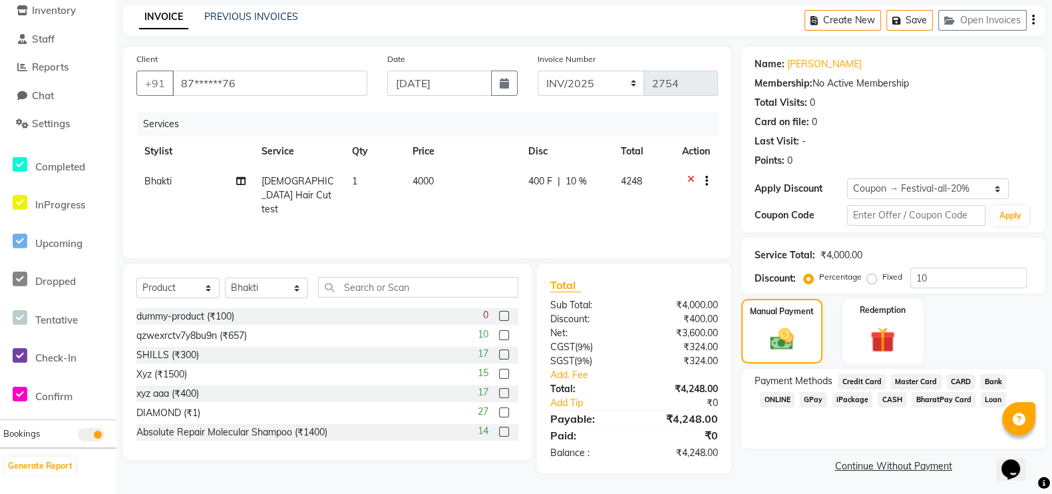
scroll to position [55, 0]
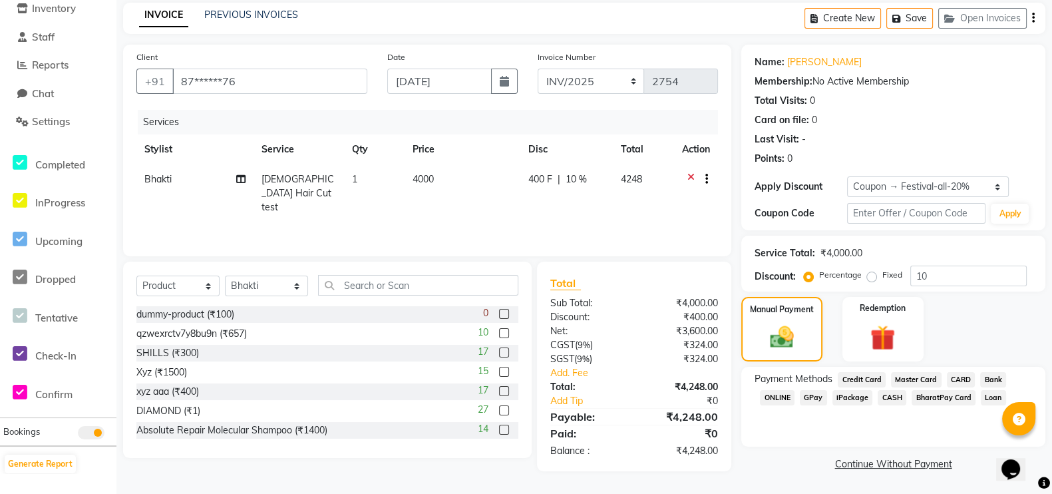
click at [966, 377] on span "CARD" at bounding box center [961, 379] width 29 height 15
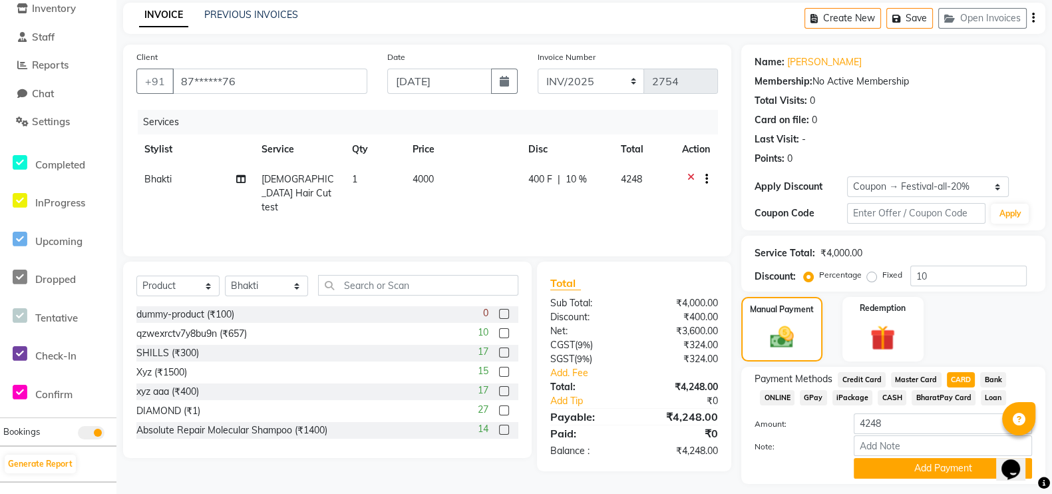
scroll to position [93, 0]
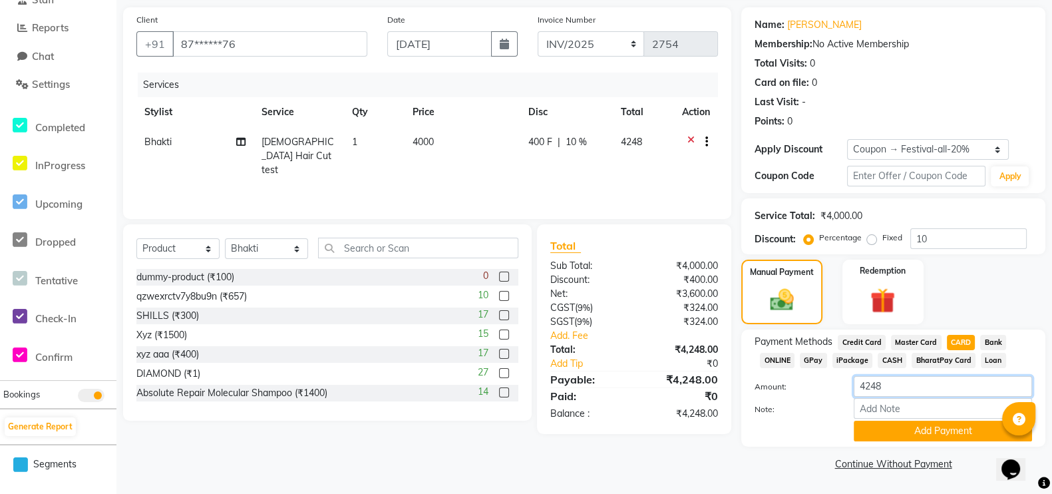
click at [863, 385] on input "4248" at bounding box center [943, 386] width 178 height 21
type input "3248"
click at [954, 431] on button "Add Payment" at bounding box center [943, 431] width 178 height 21
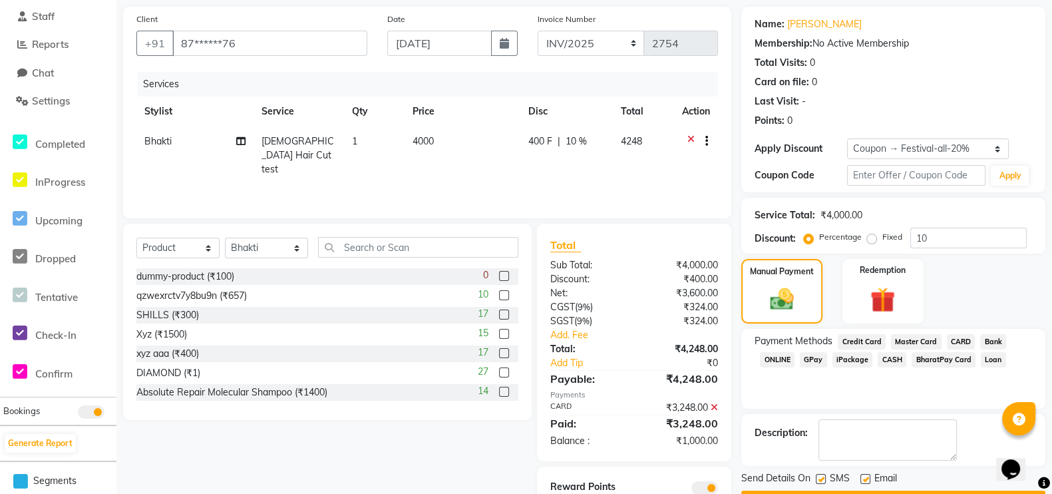
click at [899, 357] on span "CASH" at bounding box center [892, 359] width 29 height 15
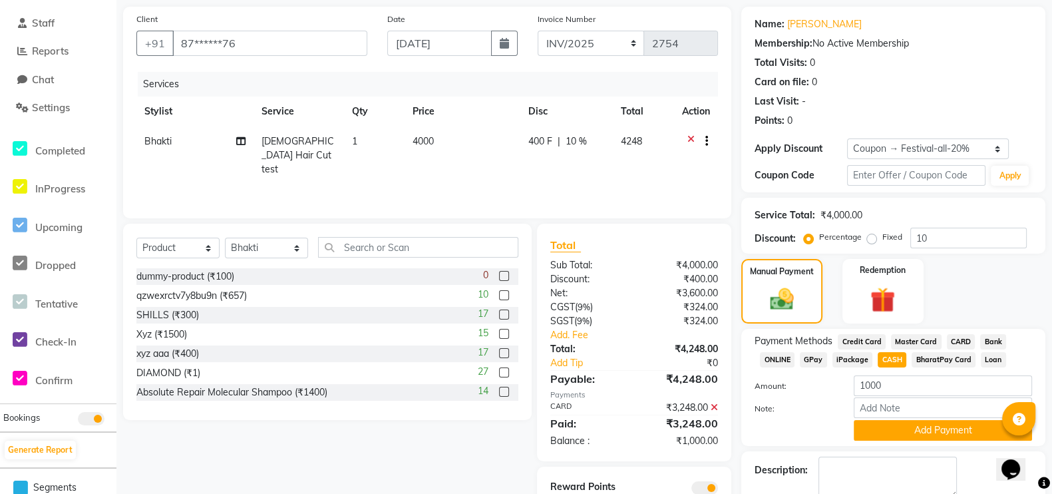
scroll to position [168, 0]
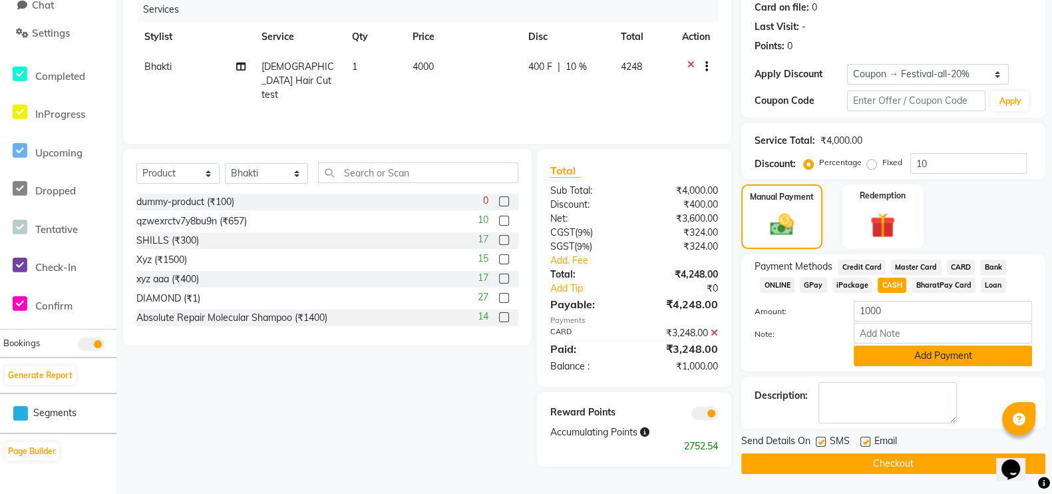
click at [913, 353] on button "Add Payment" at bounding box center [943, 355] width 178 height 21
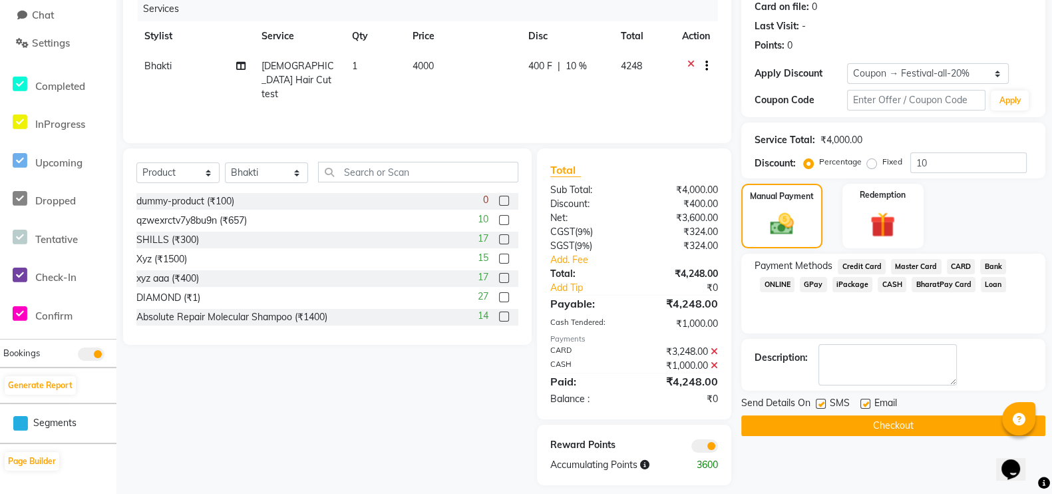
scroll to position [138, 0]
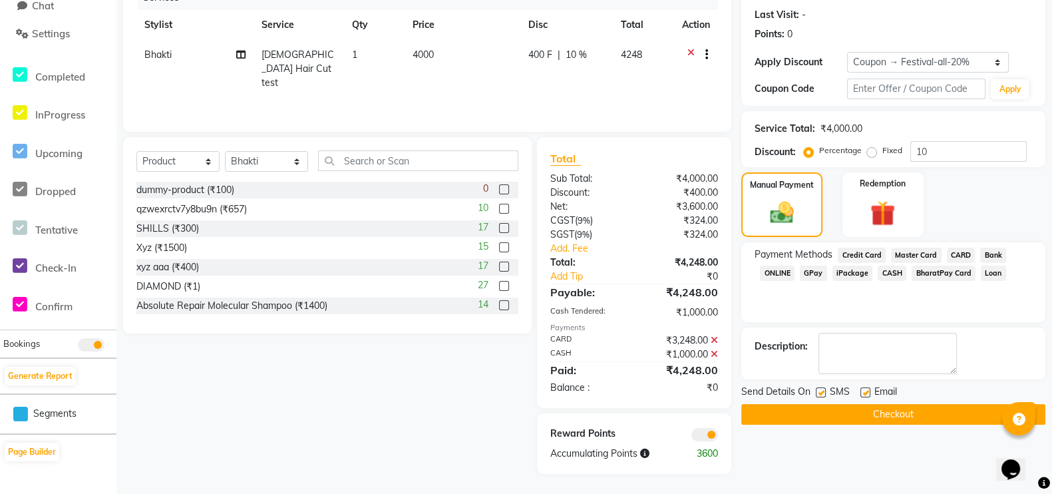
click at [861, 418] on button "Checkout" at bounding box center [894, 414] width 304 height 21
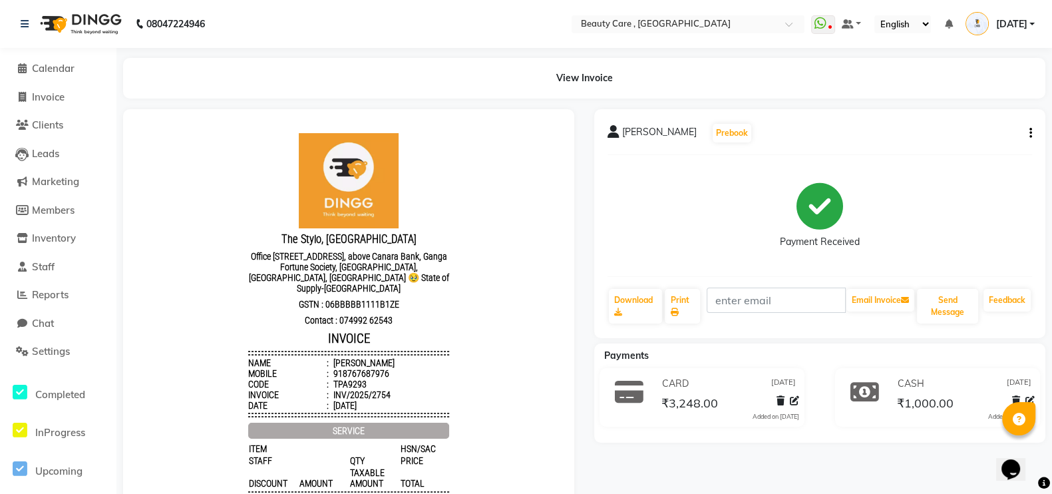
click at [783, 235] on div "Payment Received" at bounding box center [820, 242] width 80 height 14
click at [1008, 300] on link "Feedback" at bounding box center [1007, 300] width 47 height 23
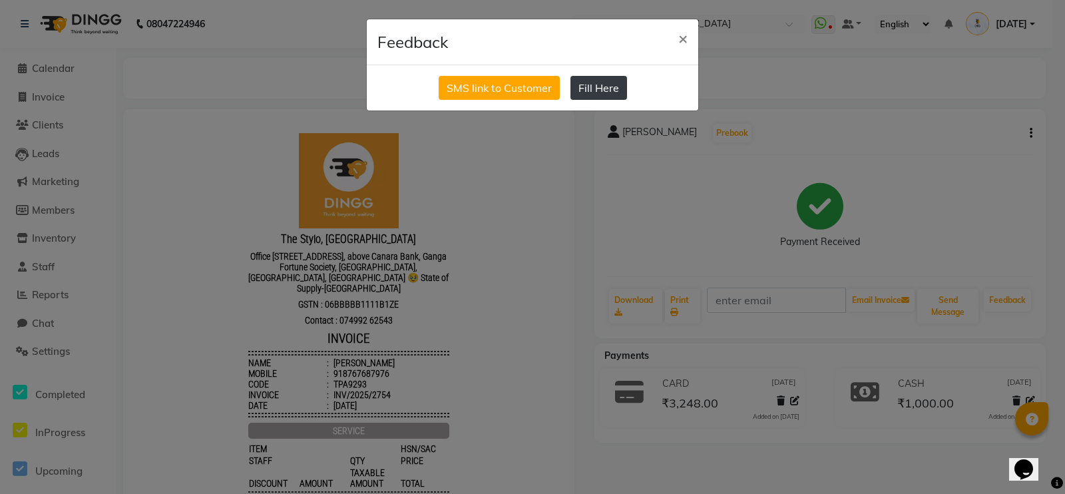
click at [610, 93] on button "Fill Here" at bounding box center [598, 88] width 57 height 24
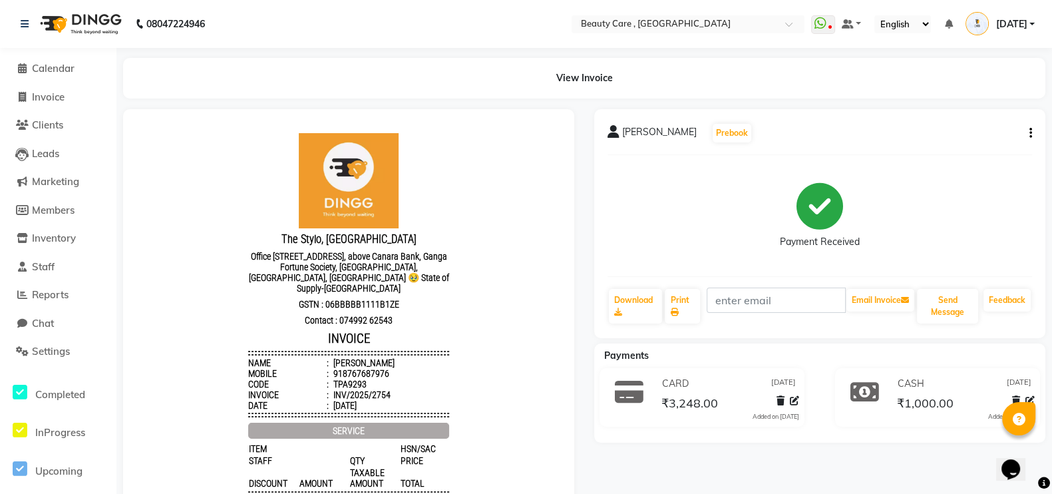
click at [714, 181] on div "Payment Received" at bounding box center [820, 216] width 425 height 100
click at [1031, 133] on icon "button" at bounding box center [1031, 133] width 3 height 1
click at [39, 95] on span "Invoice" at bounding box center [48, 97] width 33 height 13
select select "service"
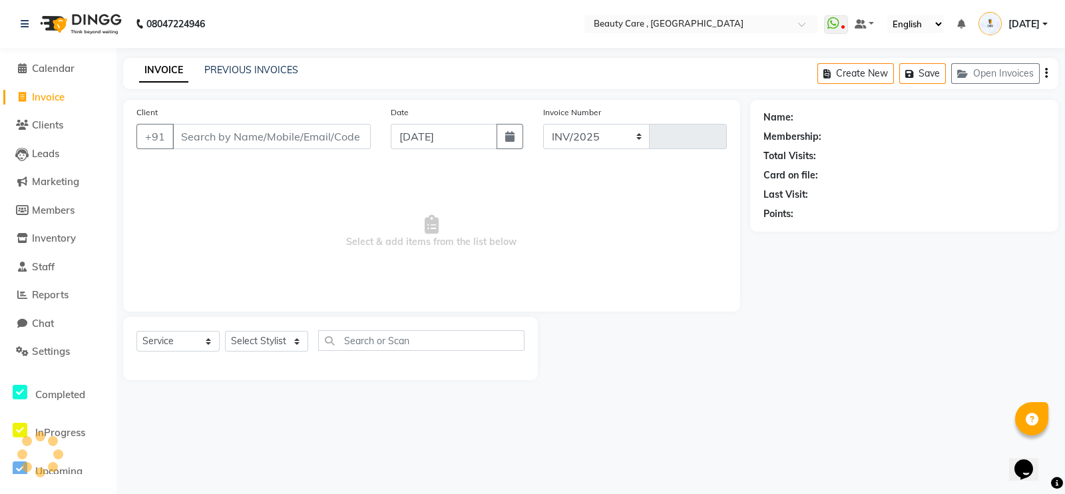
select select "5646"
type input "2755"
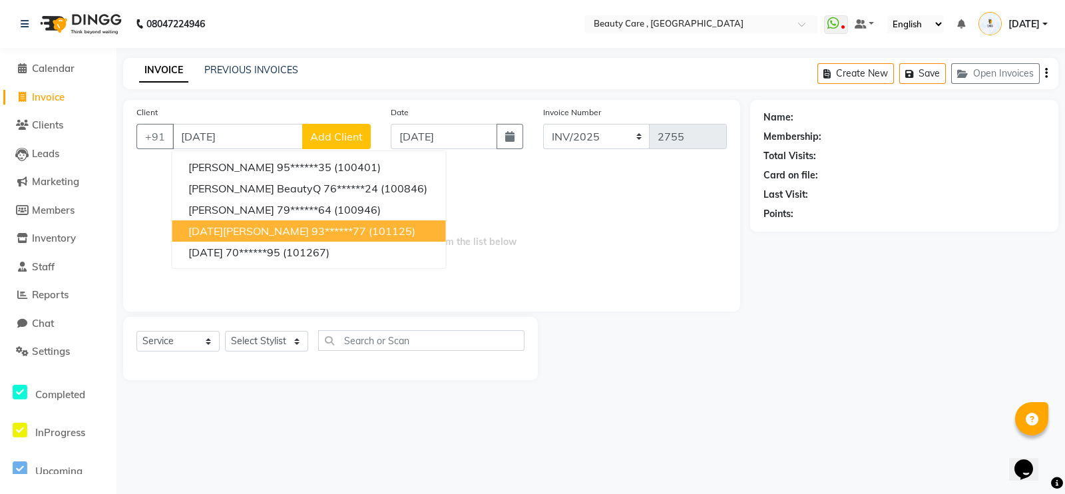
click at [312, 228] on ngb-highlight "93******77" at bounding box center [339, 230] width 55 height 13
type input "93******77"
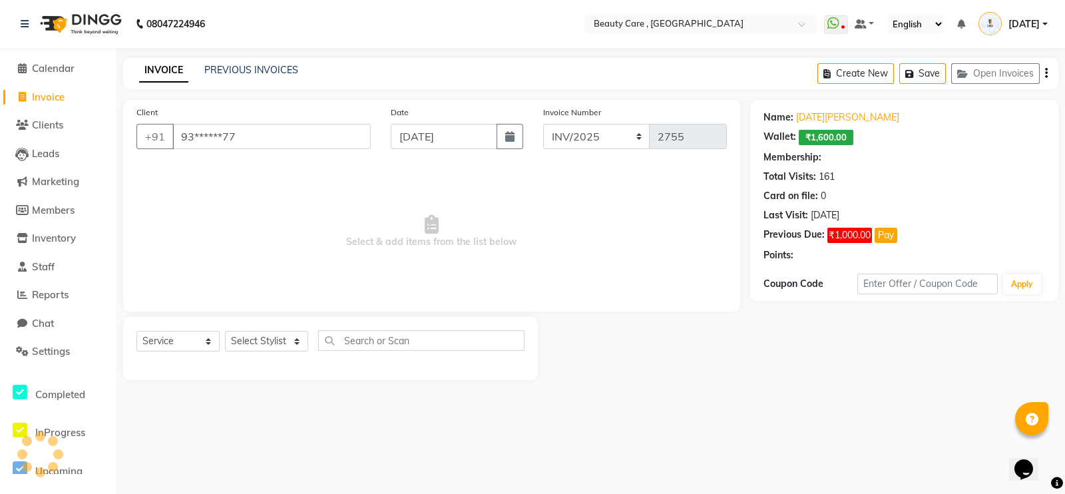
select select "3: Object"
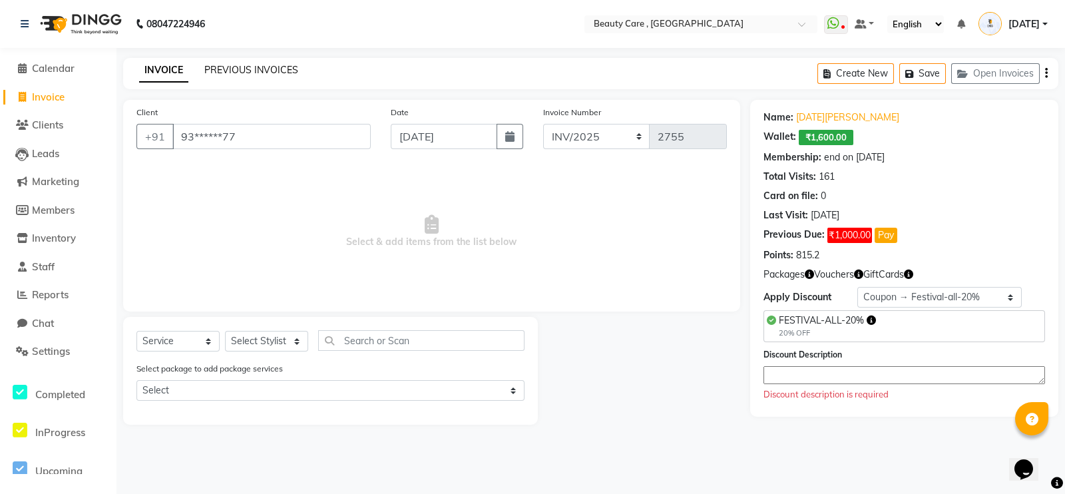
click at [218, 73] on link "PREVIOUS INVOICES" at bounding box center [251, 70] width 94 height 12
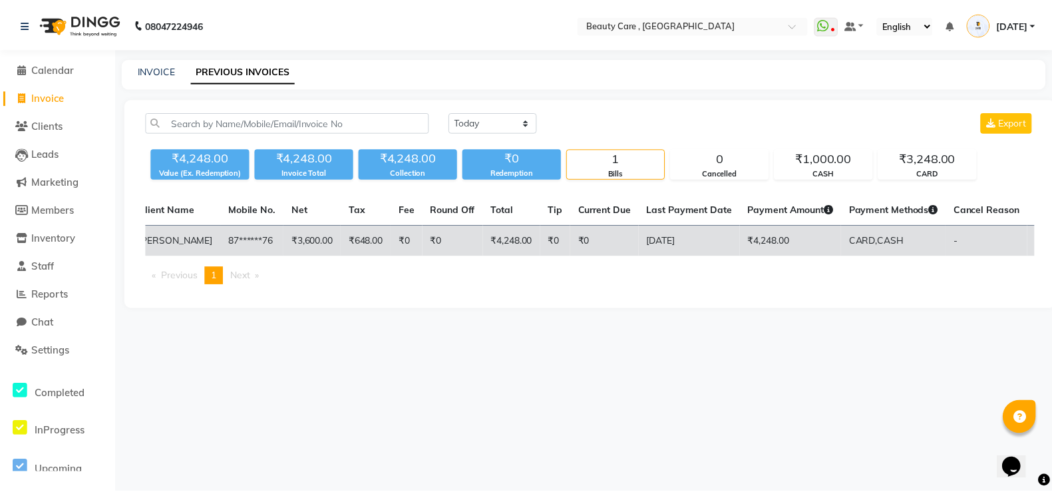
scroll to position [0, 181]
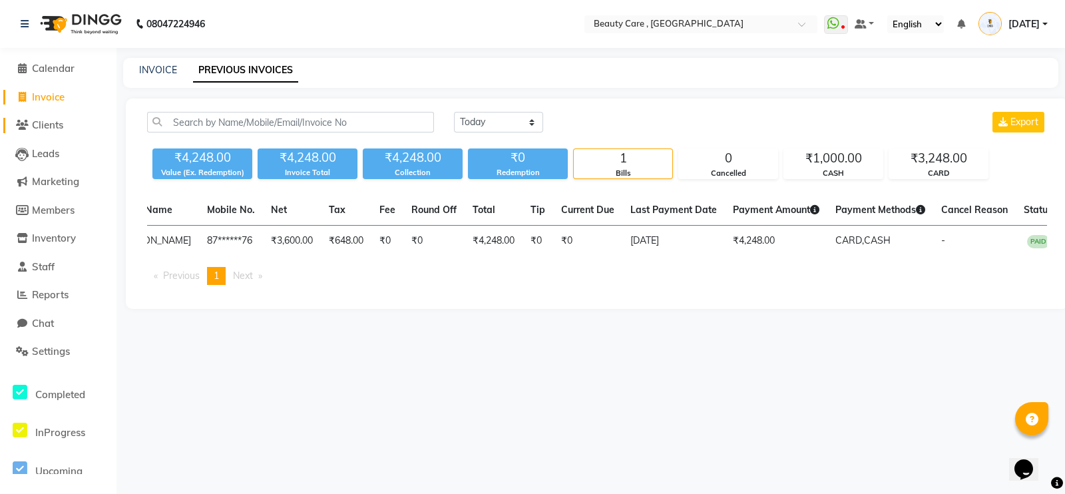
click at [33, 124] on span "Clients" at bounding box center [47, 124] width 31 height 13
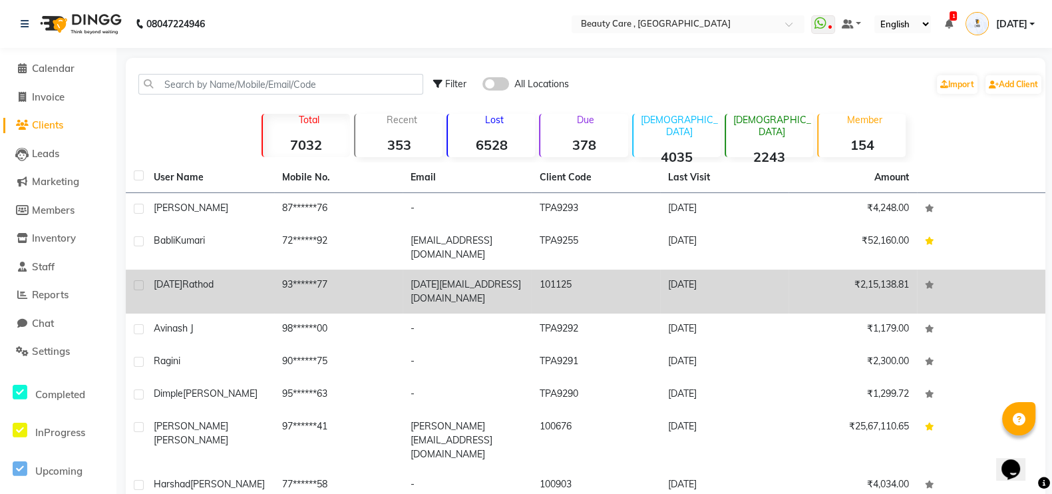
click at [265, 282] on div "Ashvin Rathod" at bounding box center [210, 285] width 112 height 14
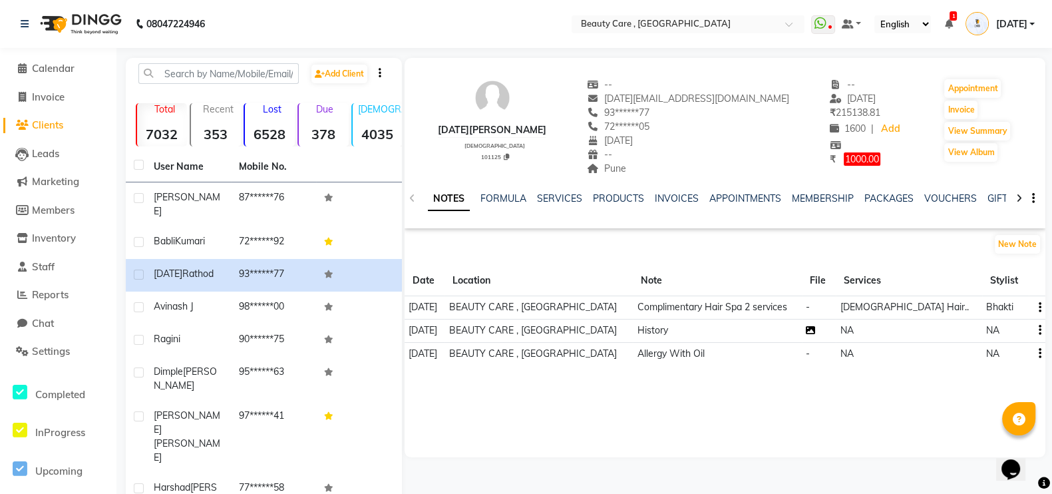
click at [815, 330] on icon at bounding box center [810, 329] width 9 height 9
click at [556, 194] on link "SERVICES" at bounding box center [559, 198] width 45 height 12
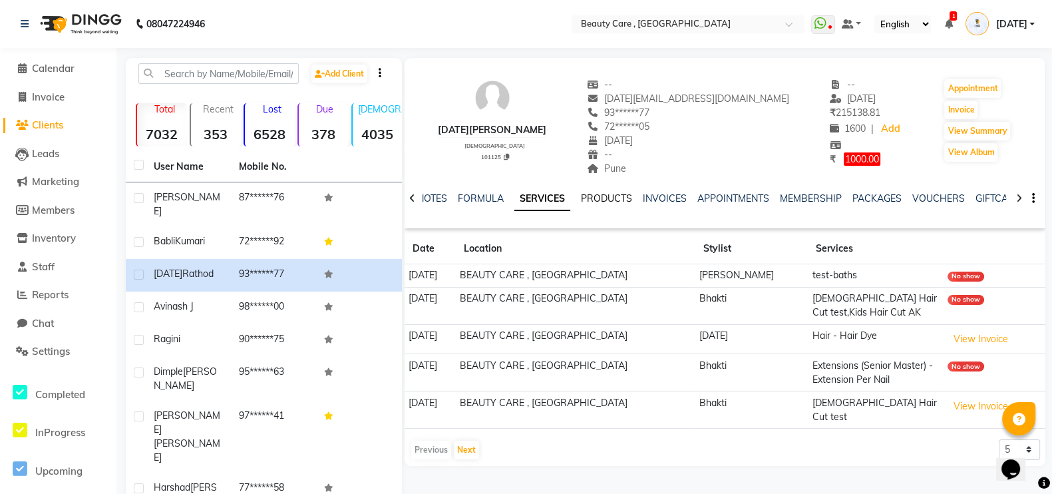
click at [589, 198] on link "PRODUCTS" at bounding box center [606, 198] width 51 height 12
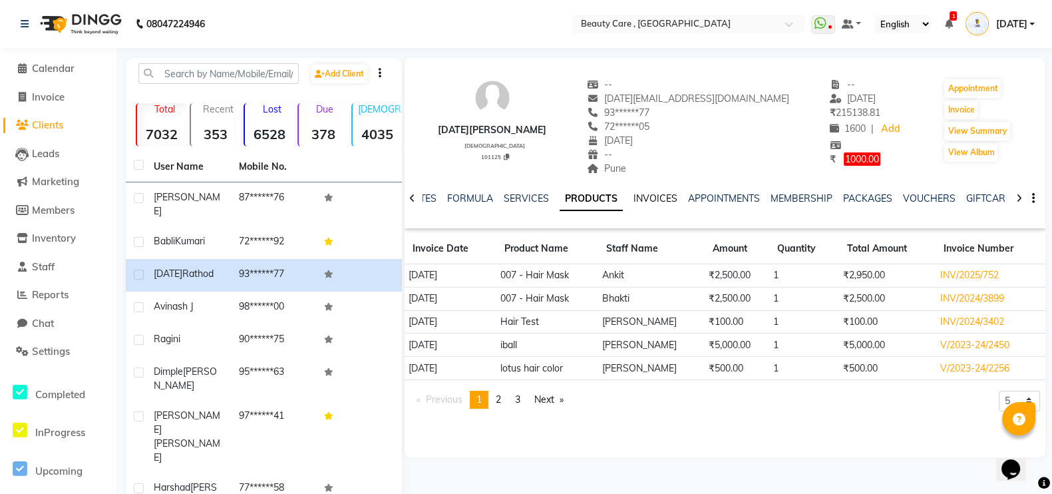
click at [642, 197] on link "INVOICES" at bounding box center [656, 198] width 44 height 12
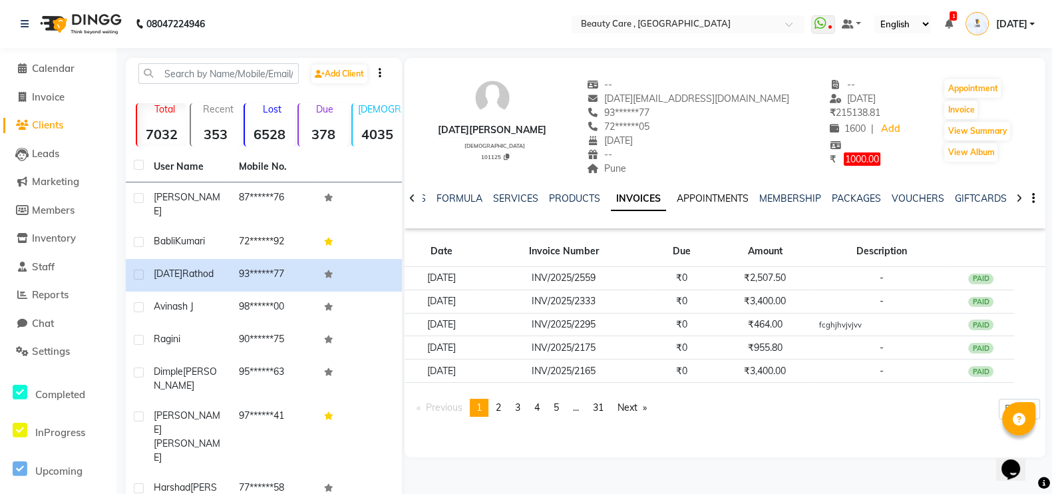
click at [720, 194] on link "APPOINTMENTS" at bounding box center [713, 198] width 72 height 12
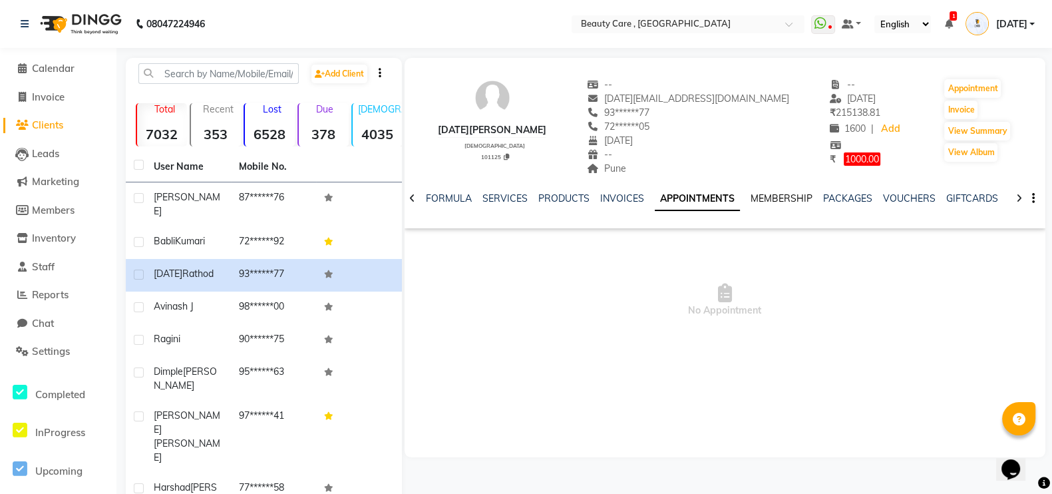
click at [779, 198] on link "MEMBERSHIP" at bounding box center [782, 198] width 62 height 12
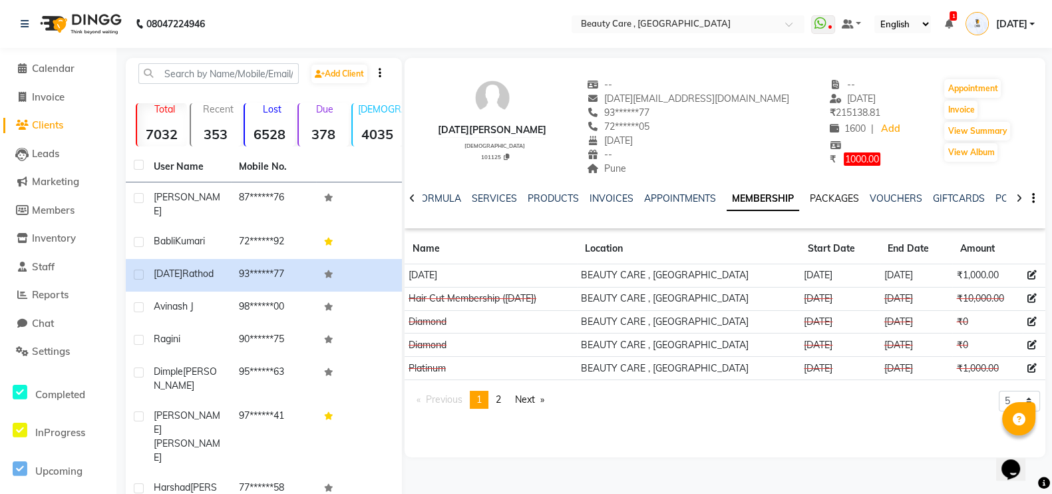
click at [832, 201] on link "PACKAGES" at bounding box center [834, 198] width 49 height 12
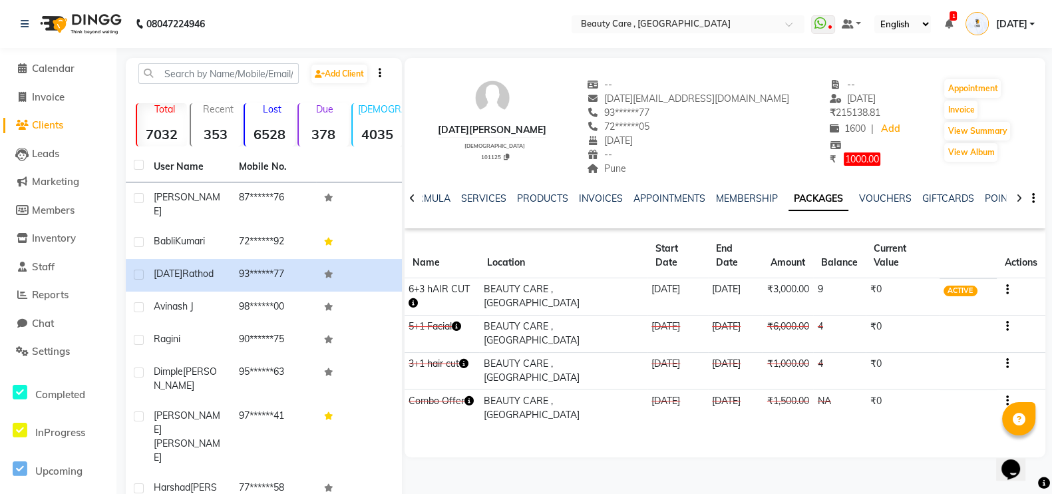
click at [415, 303] on icon "button" at bounding box center [413, 302] width 9 height 9
click at [862, 194] on link "VOUCHERS" at bounding box center [885, 198] width 53 height 12
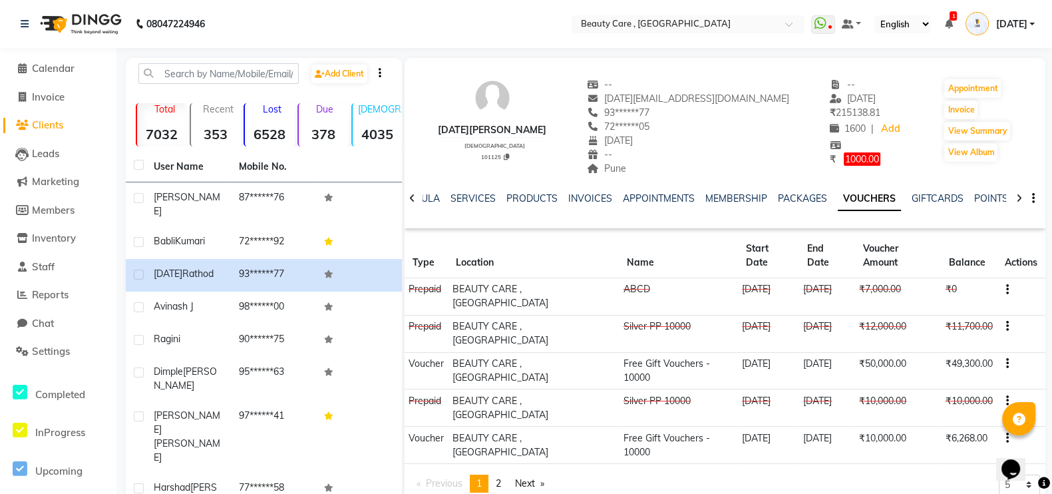
click at [1007, 290] on icon "button" at bounding box center [1007, 290] width 3 height 1
click at [913, 282] on td "Redemption History" at bounding box center [944, 281] width 83 height 15
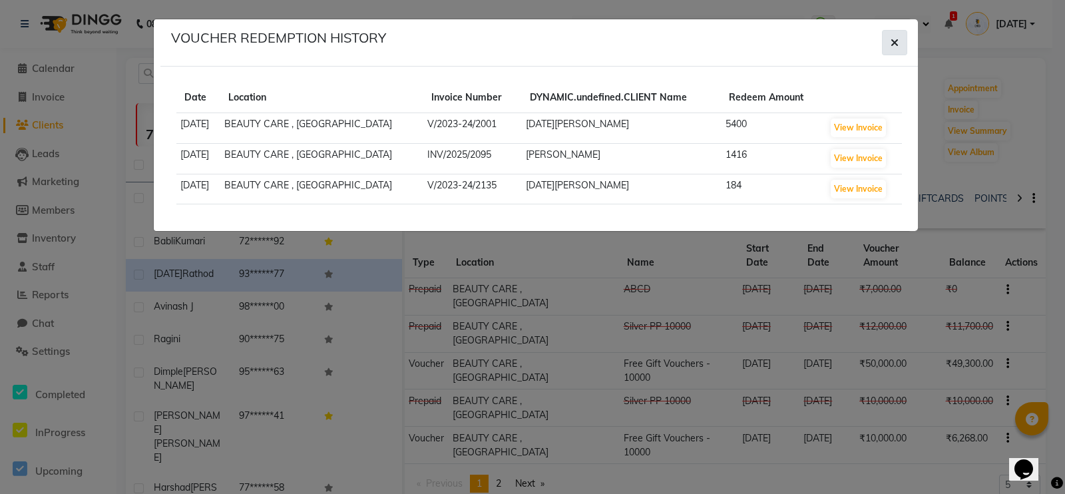
click at [887, 43] on button "button" at bounding box center [894, 42] width 25 height 25
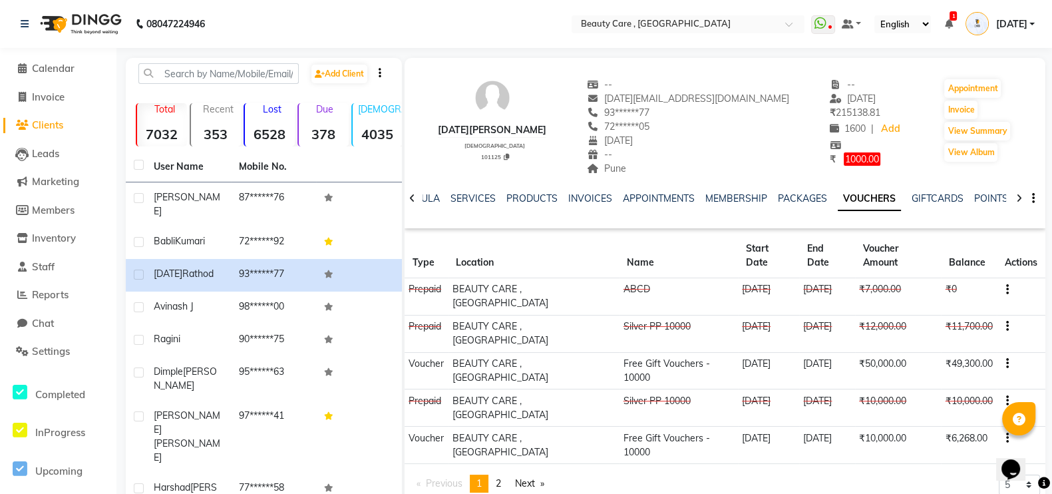
scroll to position [97, 0]
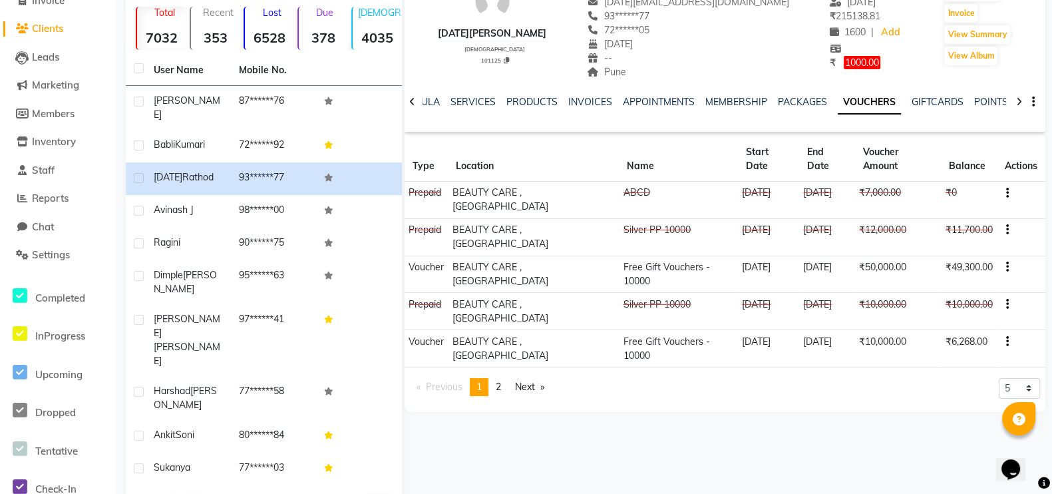
click at [1008, 193] on icon "button" at bounding box center [1007, 193] width 3 height 1
click at [761, 238] on td "29 July 2023" at bounding box center [768, 236] width 61 height 37
click at [942, 102] on link "GIFTCARDS" at bounding box center [938, 102] width 52 height 12
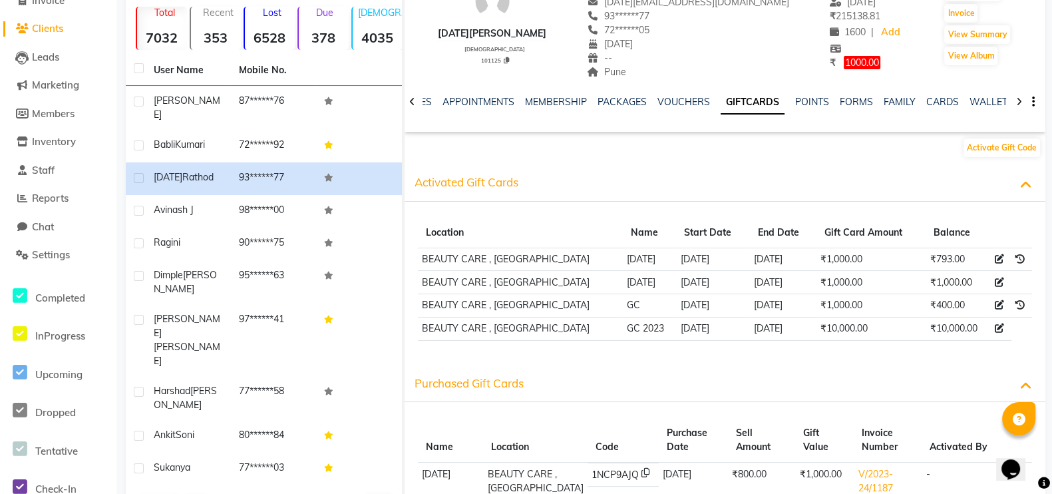
scroll to position [0, 170]
click at [809, 104] on link "POINTS" at bounding box center [812, 102] width 34 height 12
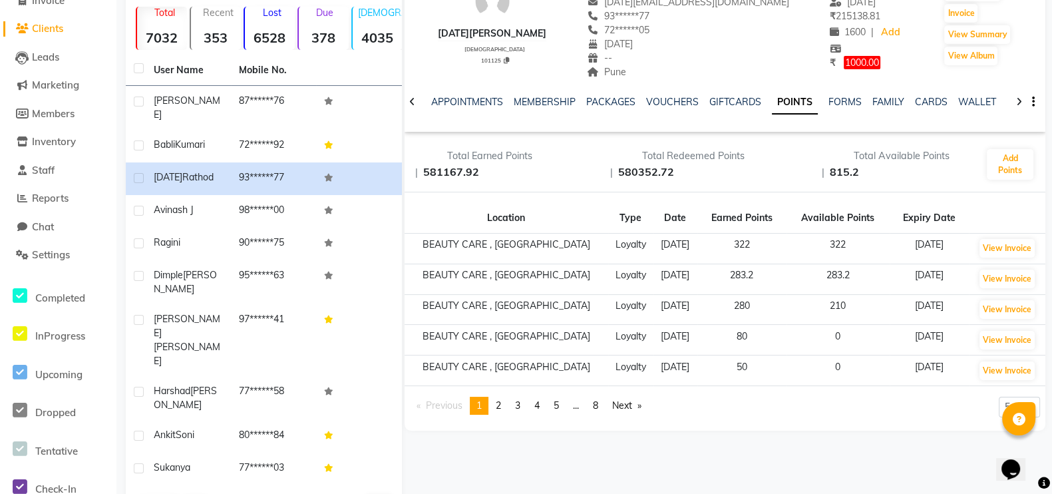
scroll to position [0, 159]
click at [857, 101] on link "FORMS" at bounding box center [856, 102] width 33 height 12
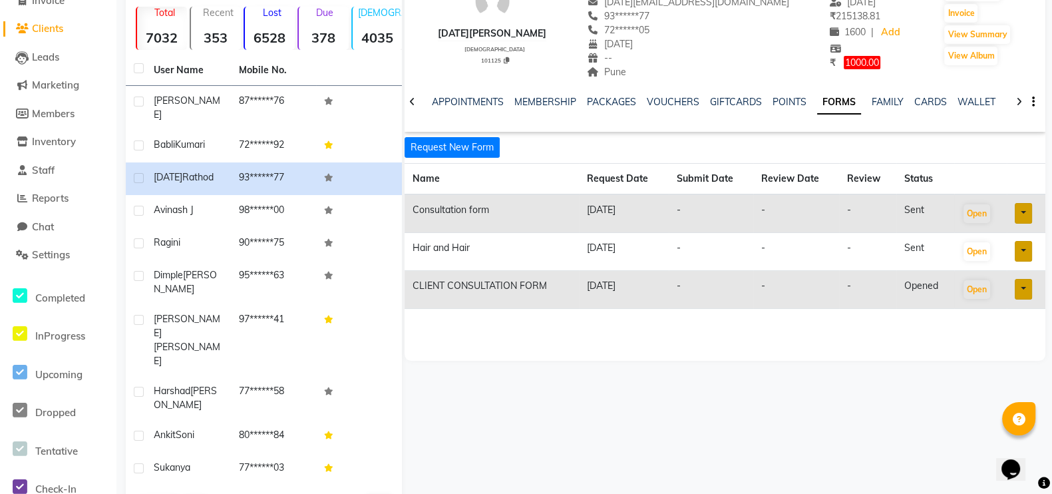
scroll to position [0, 147]
click at [889, 97] on link "FAMILY" at bounding box center [900, 102] width 32 height 12
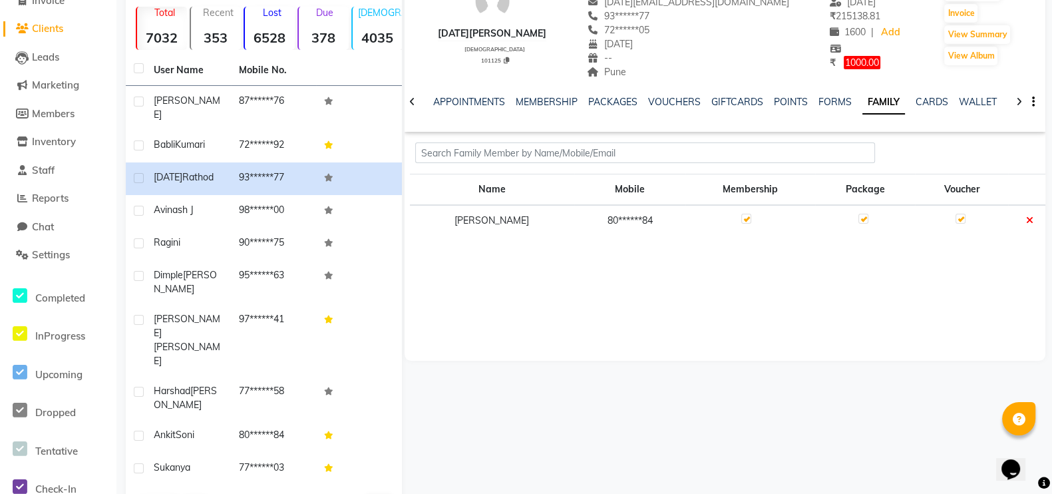
scroll to position [0, 136]
click at [976, 105] on link "WALLET" at bounding box center [989, 102] width 38 height 12
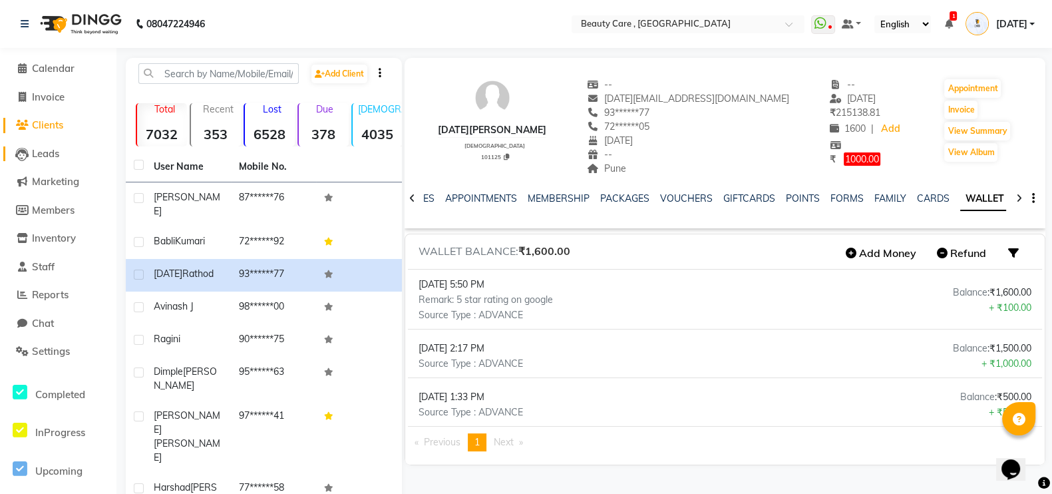
click at [65, 146] on link "Leads" at bounding box center [58, 153] width 110 height 15
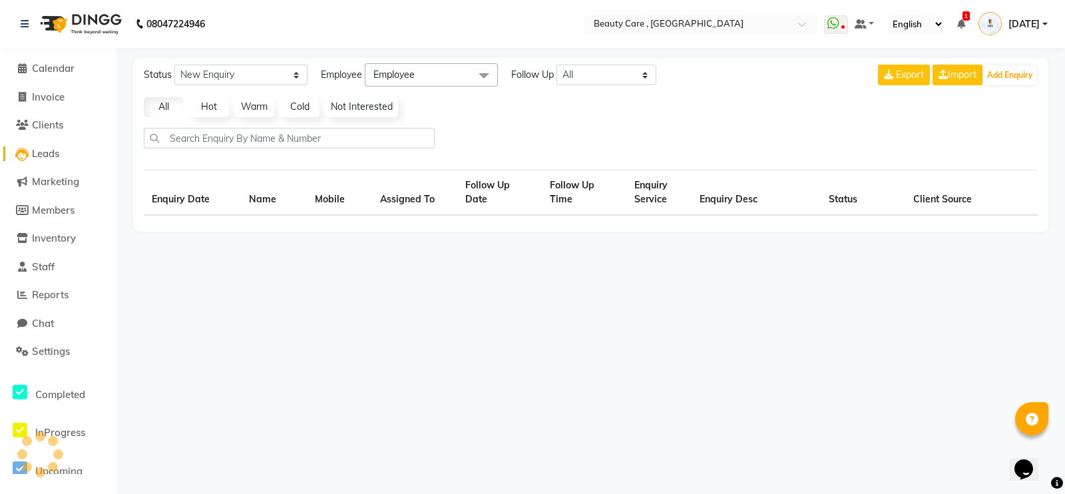
select select "10"
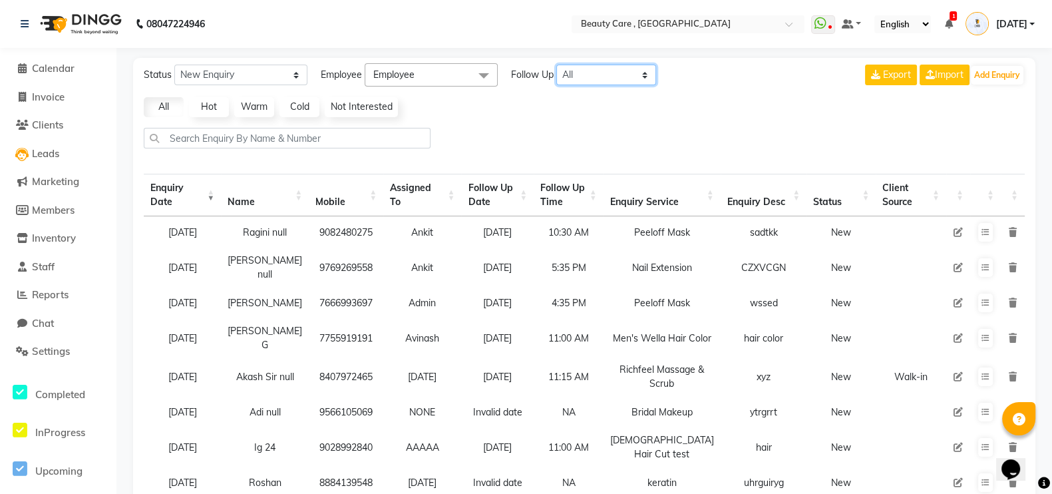
click at [640, 78] on select "All Today Tomorrow This Week This Month Custom" at bounding box center [606, 75] width 100 height 21
click at [557, 65] on select "All Today Tomorrow This Week This Month Custom" at bounding box center [606, 75] width 100 height 21
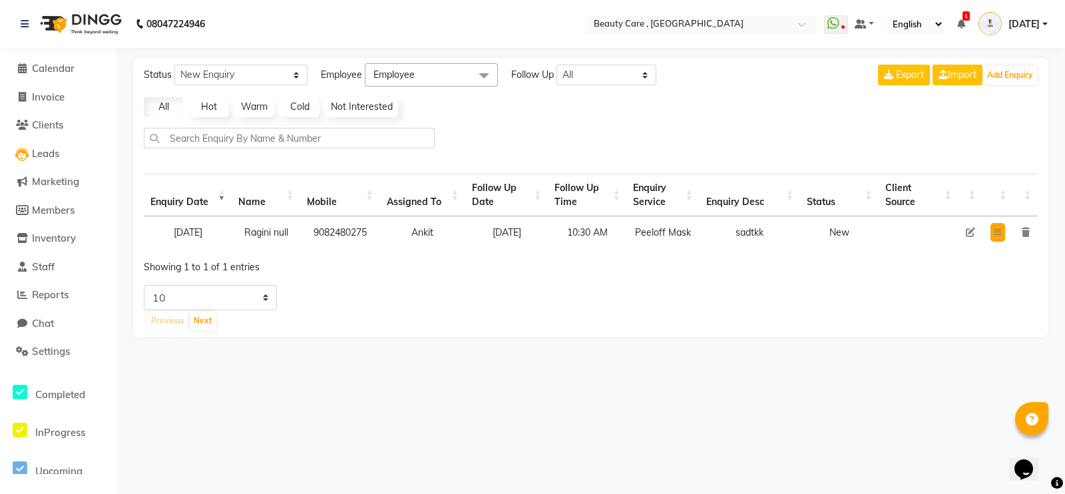
click at [1002, 241] on button at bounding box center [997, 232] width 15 height 19
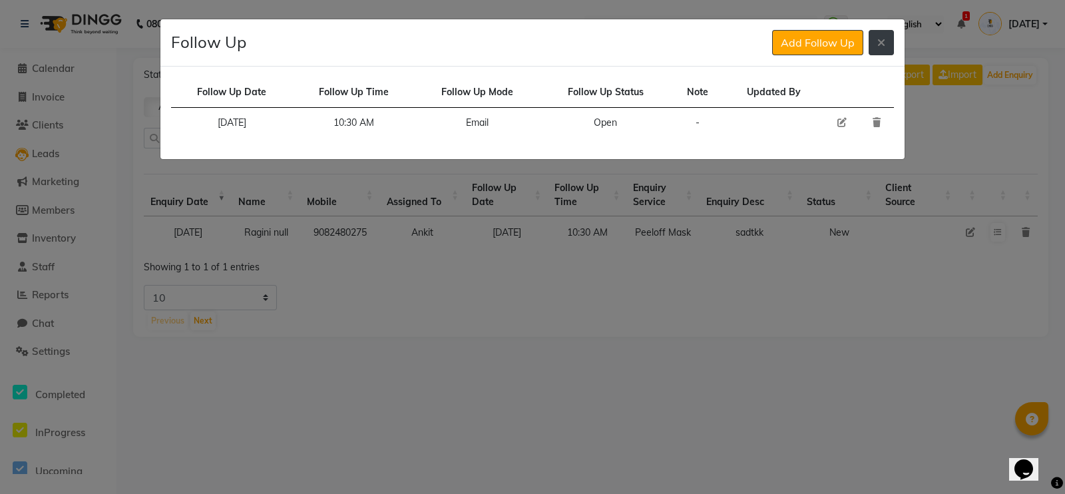
click at [876, 41] on button at bounding box center [881, 42] width 25 height 25
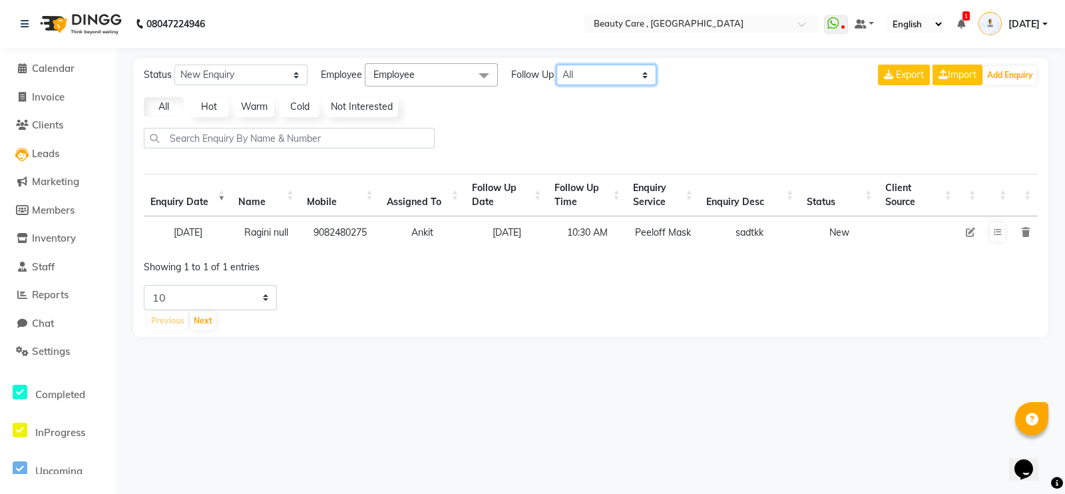
click at [629, 73] on select "All Today Tomorrow This Week This Month Custom" at bounding box center [606, 75] width 100 height 21
select select "nodate"
click at [557, 65] on select "All Today Tomorrow This Week This Month Custom" at bounding box center [606, 75] width 100 height 21
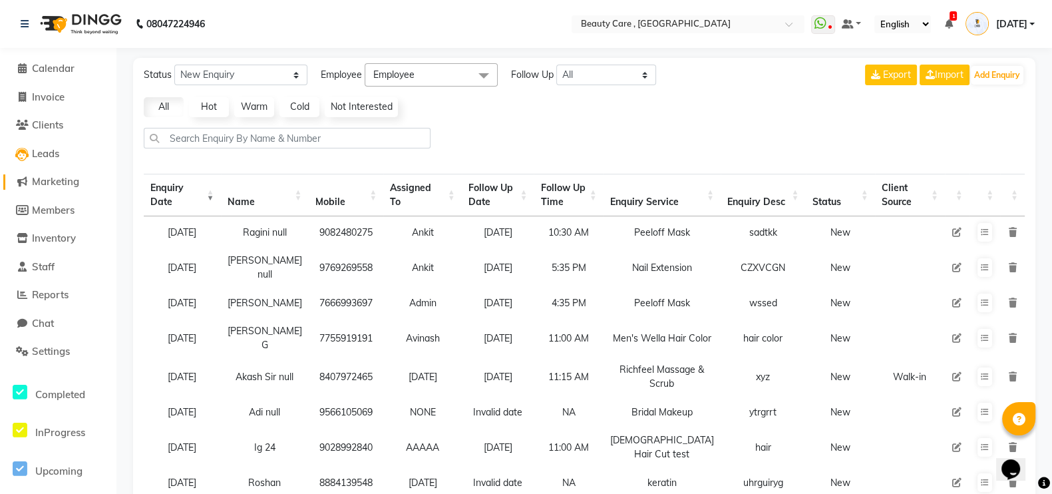
click at [49, 181] on span "Marketing" at bounding box center [55, 181] width 47 height 13
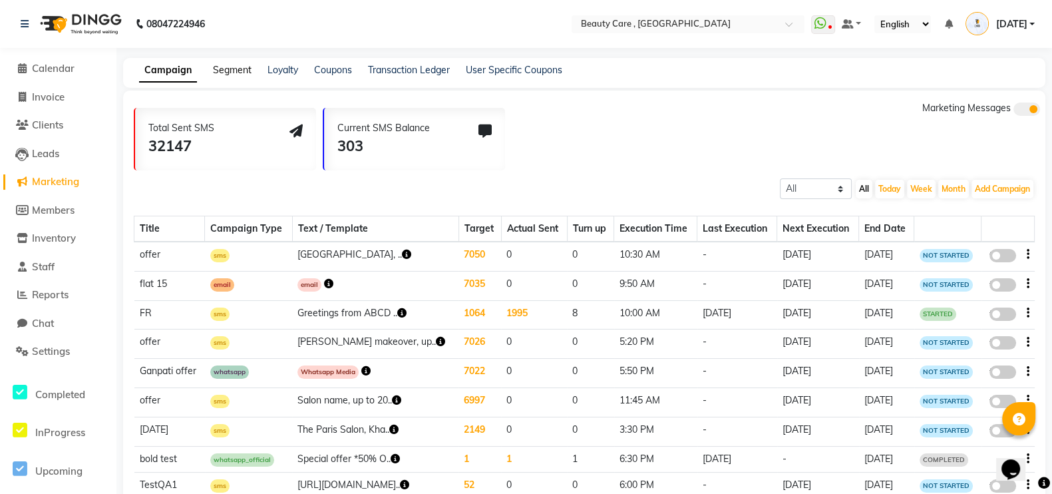
click at [238, 71] on link "Segment" at bounding box center [232, 70] width 39 height 12
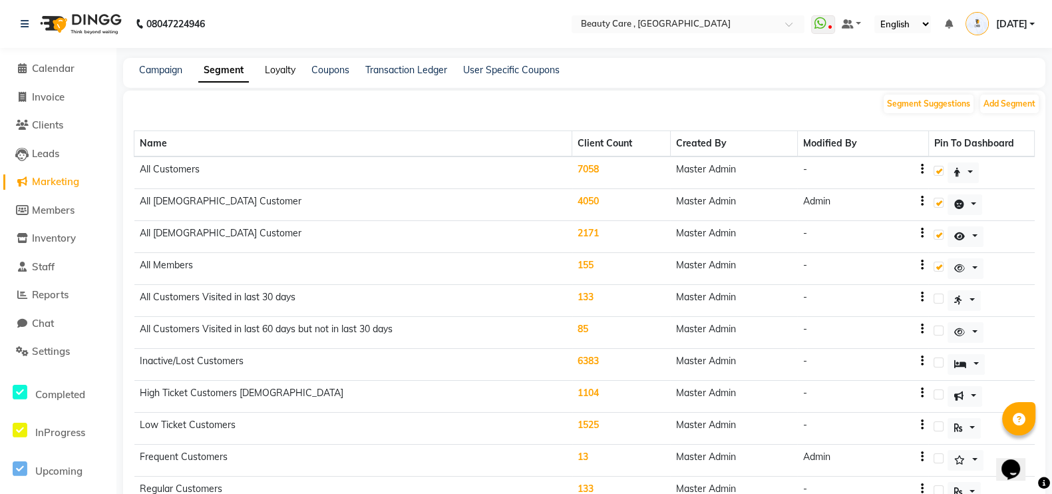
click at [285, 73] on link "Loyalty" at bounding box center [280, 70] width 31 height 12
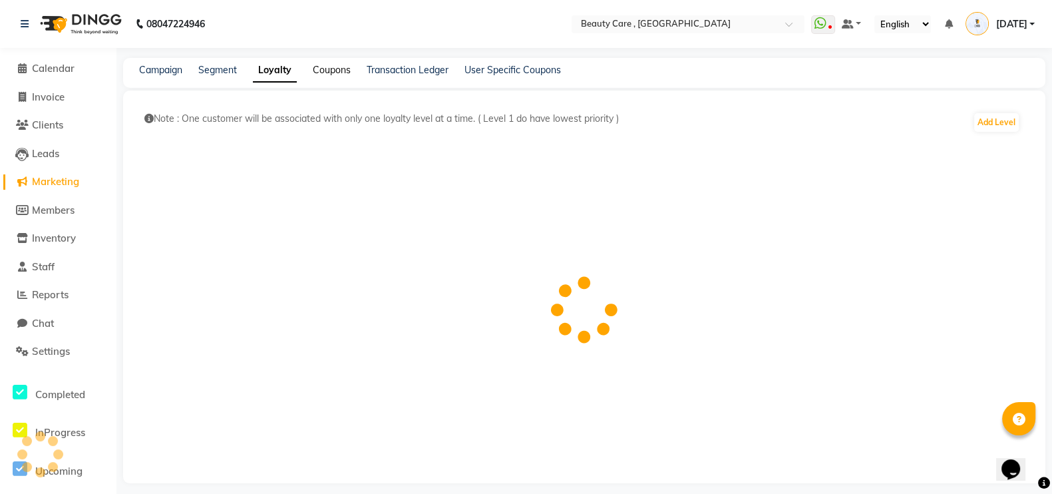
click at [323, 67] on link "Coupons" at bounding box center [332, 70] width 38 height 12
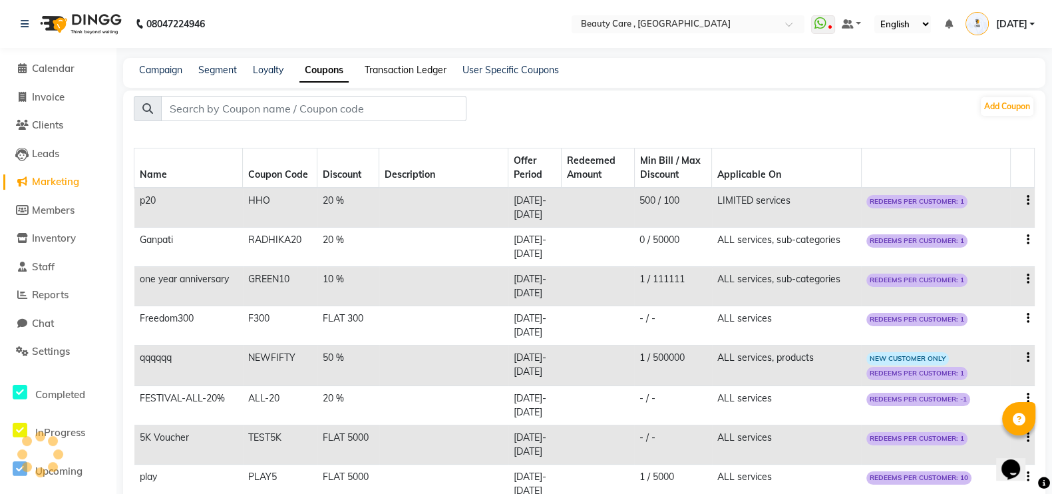
click at [403, 71] on link "Transaction Ledger" at bounding box center [406, 70] width 82 height 12
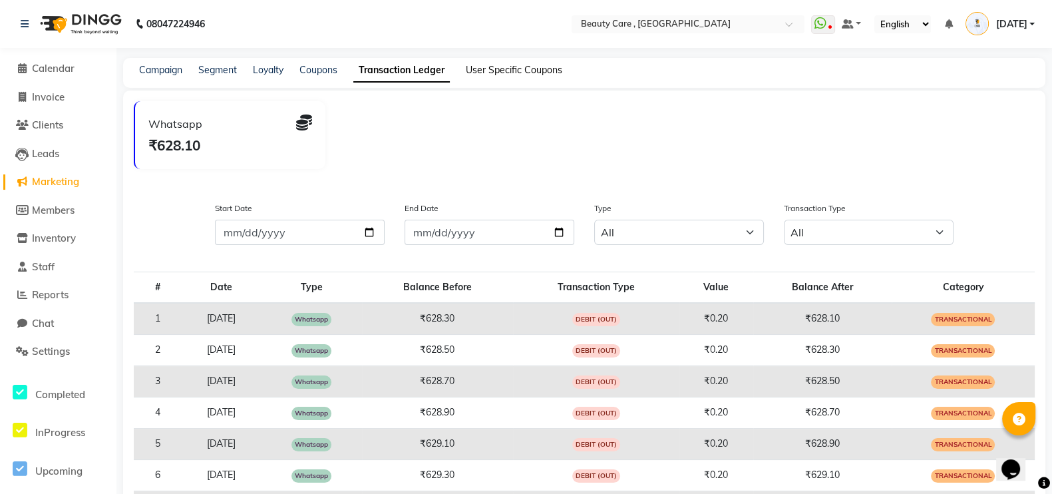
click at [490, 69] on link "User Specific Coupons" at bounding box center [514, 70] width 97 height 12
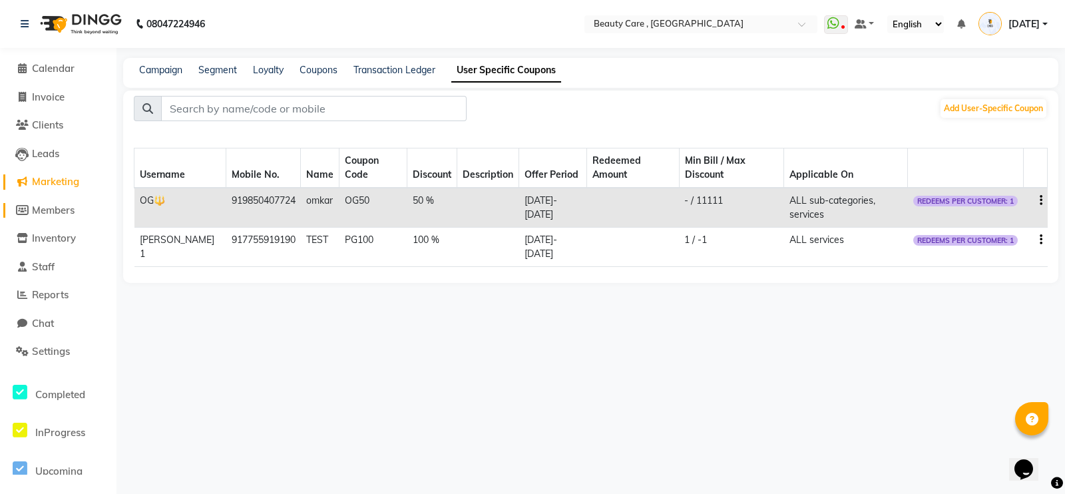
click at [61, 206] on span "Members" at bounding box center [53, 210] width 43 height 13
select select
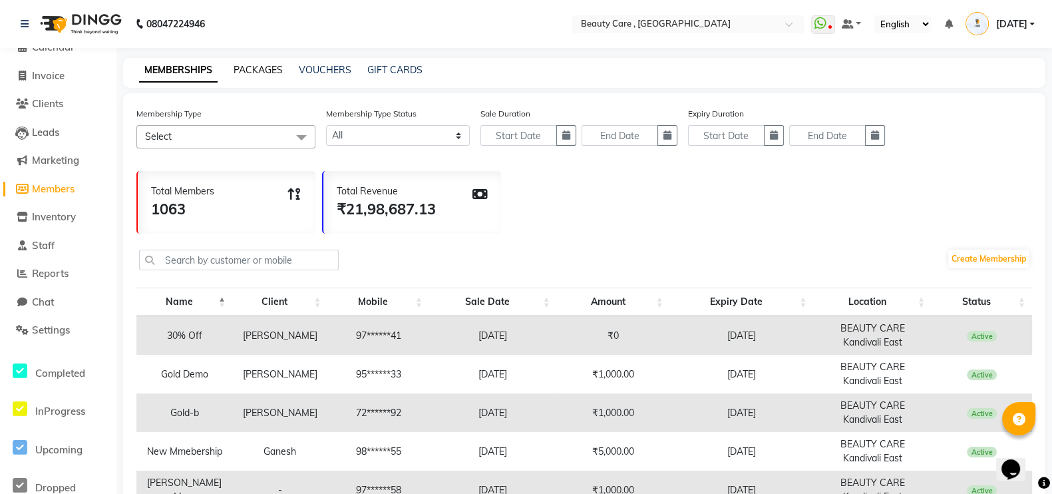
click at [254, 71] on link "PACKAGES" at bounding box center [258, 70] width 49 height 12
select select
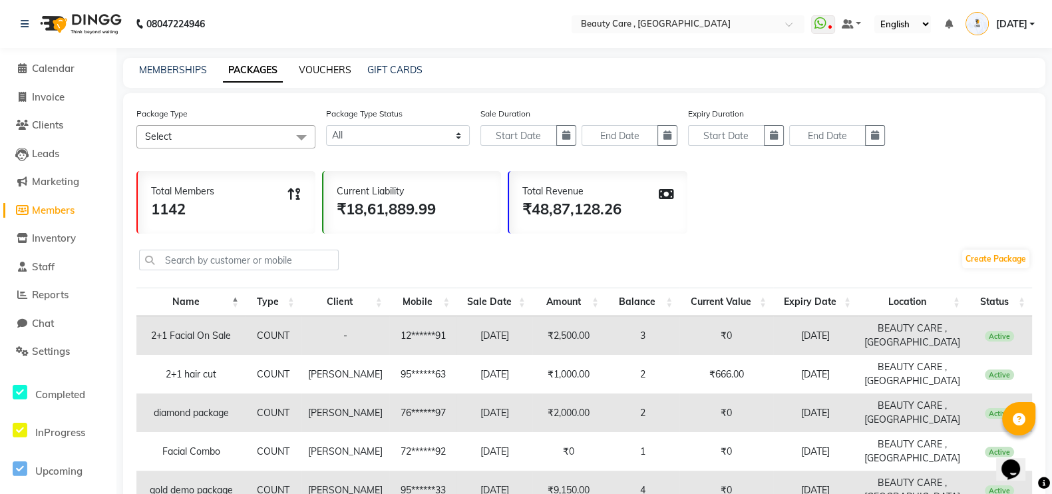
click at [322, 69] on link "VOUCHERS" at bounding box center [325, 70] width 53 height 12
select select
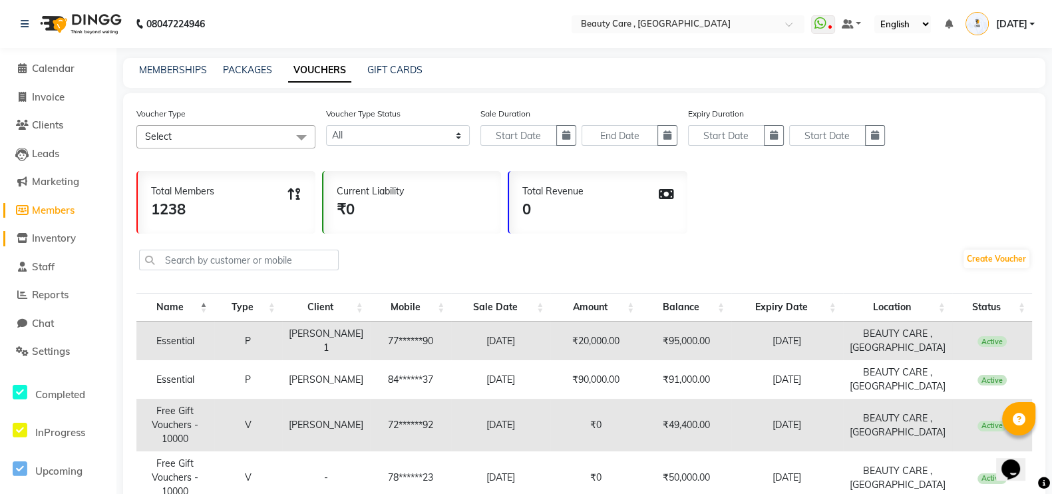
click at [50, 238] on span "Inventory" at bounding box center [54, 238] width 44 height 13
select select
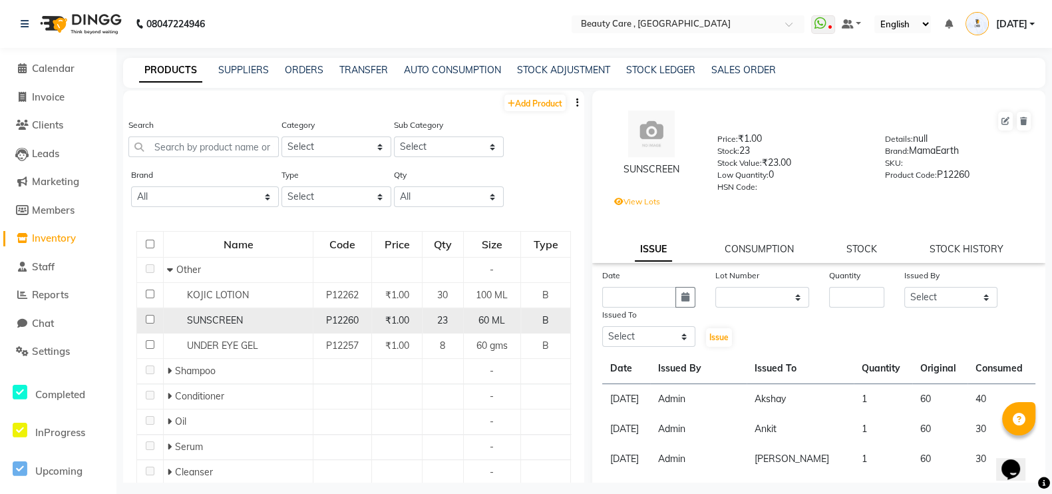
click at [254, 320] on div "SUNSCREEN" at bounding box center [238, 321] width 142 height 14
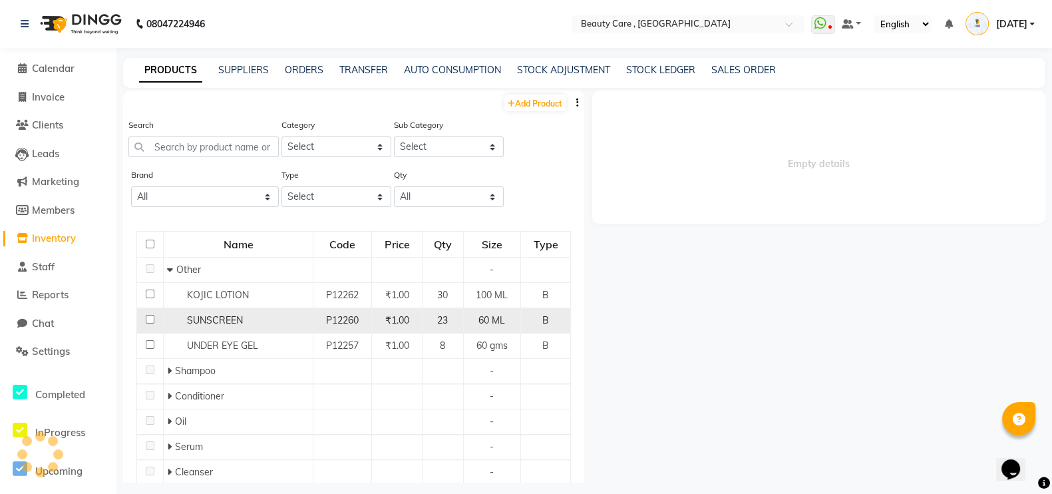
select select
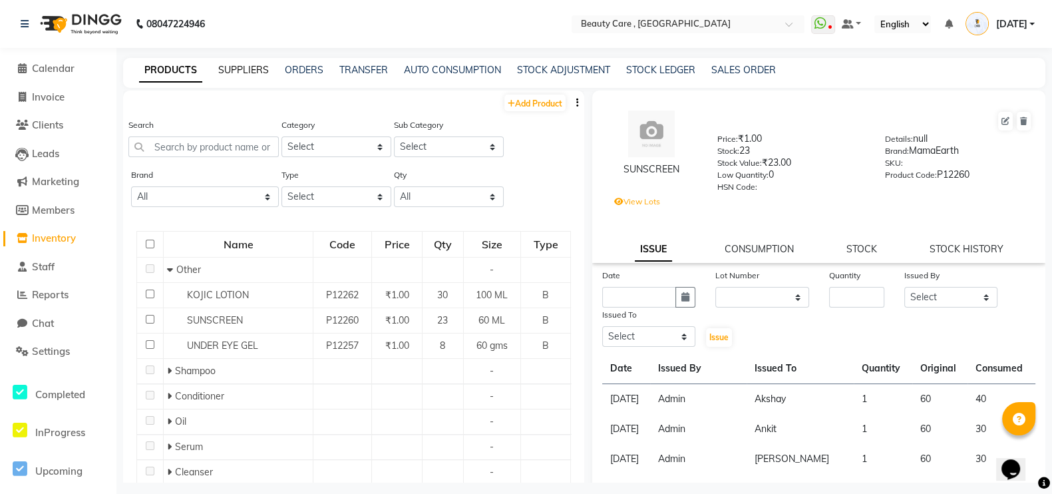
click at [246, 71] on link "SUPPLIERS" at bounding box center [243, 70] width 51 height 12
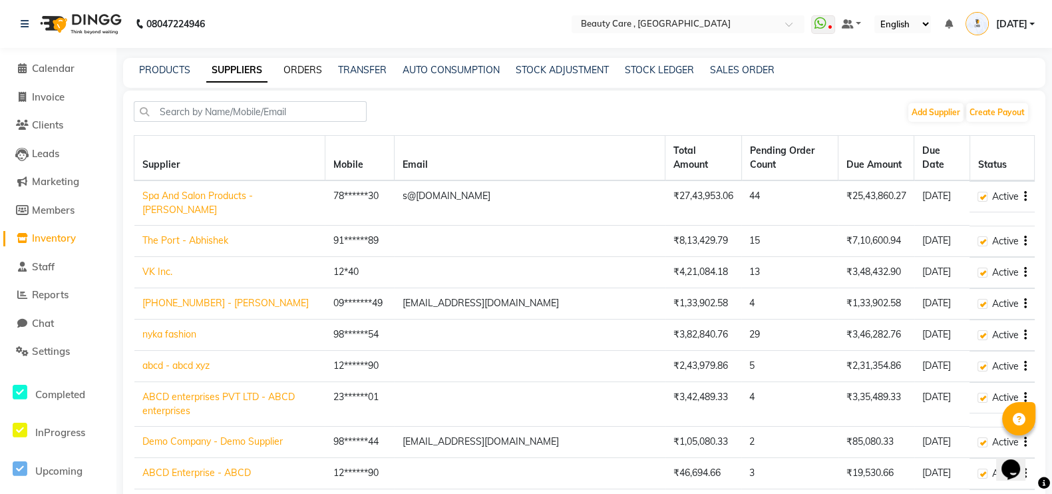
click at [290, 68] on link "ORDERS" at bounding box center [303, 70] width 39 height 12
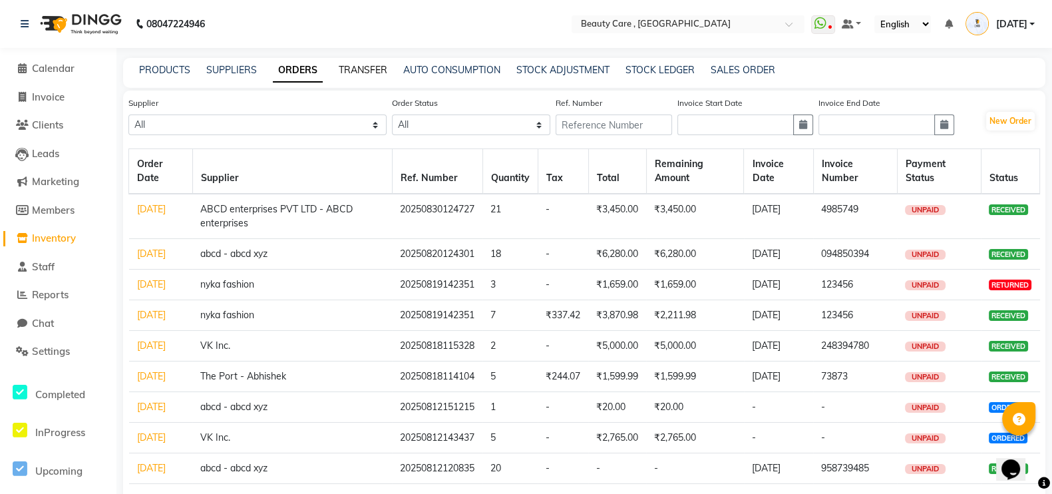
click at [373, 65] on link "TRANSFER" at bounding box center [363, 70] width 49 height 12
select select "sender"
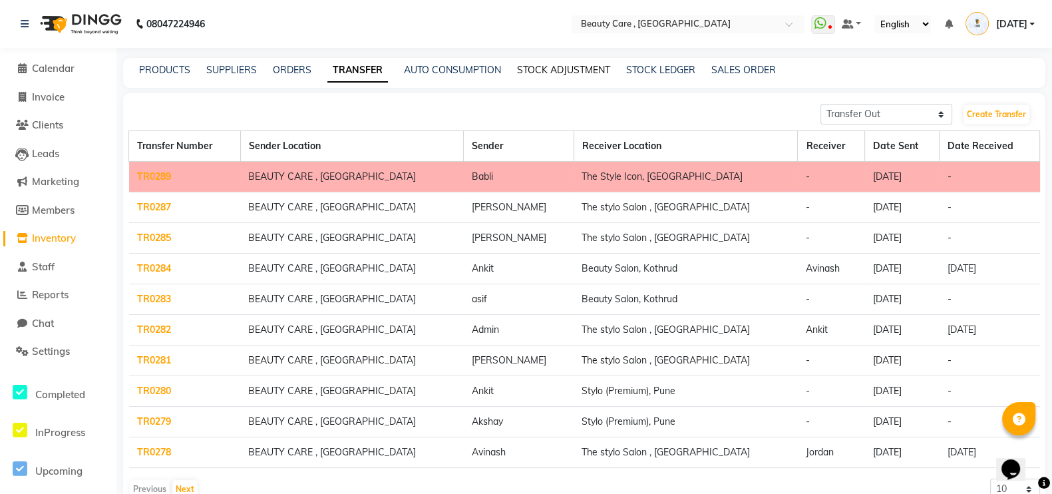
click at [567, 68] on link "STOCK ADJUSTMENT" at bounding box center [563, 70] width 93 height 12
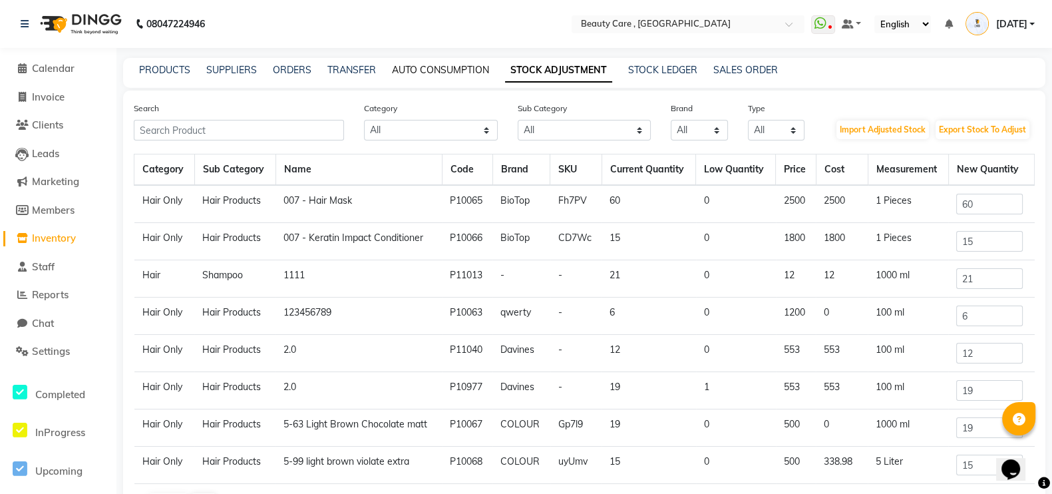
click at [443, 69] on link "AUTO CONSUMPTION" at bounding box center [440, 70] width 97 height 12
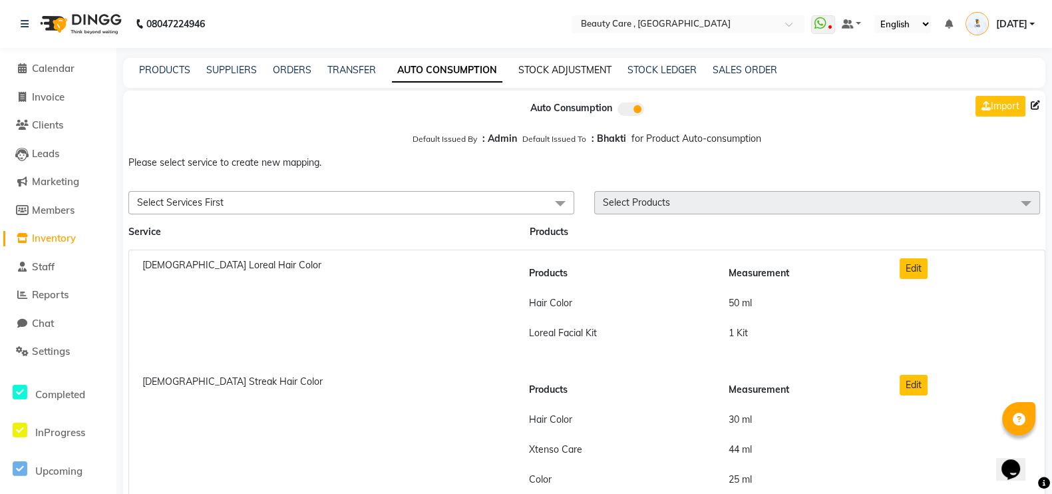
click at [536, 68] on link "STOCK ADJUSTMENT" at bounding box center [565, 70] width 93 height 12
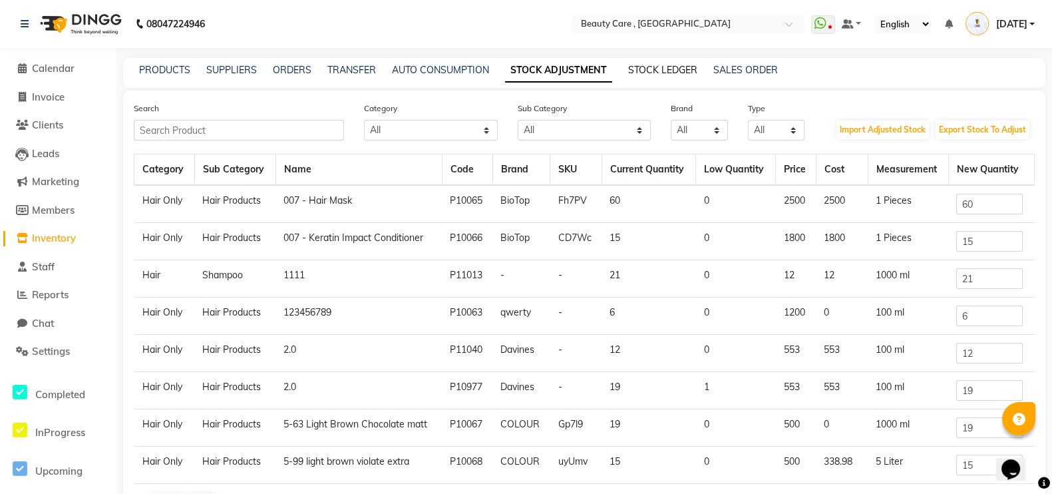
click at [645, 72] on link "STOCK LEDGER" at bounding box center [662, 70] width 69 height 12
select select "all"
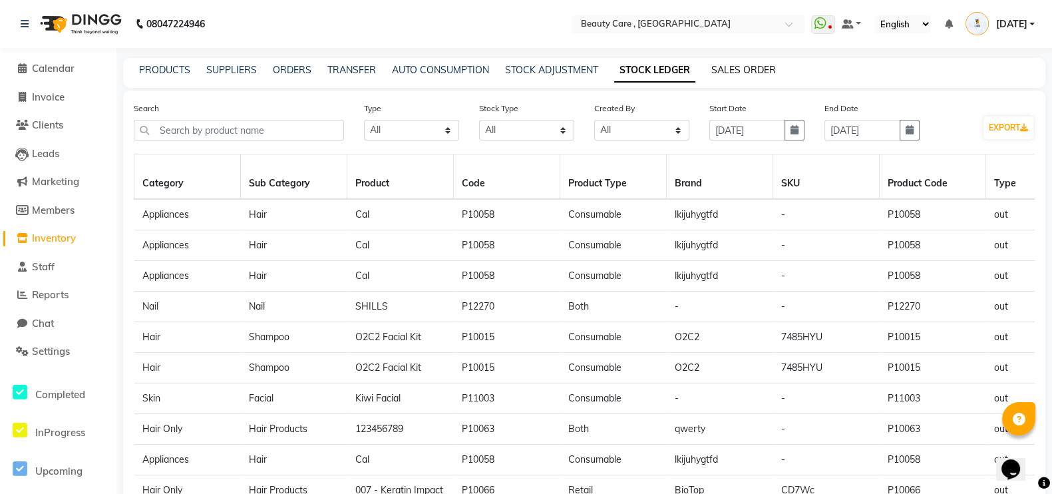
click at [769, 70] on link "SALES ORDER" at bounding box center [744, 70] width 65 height 12
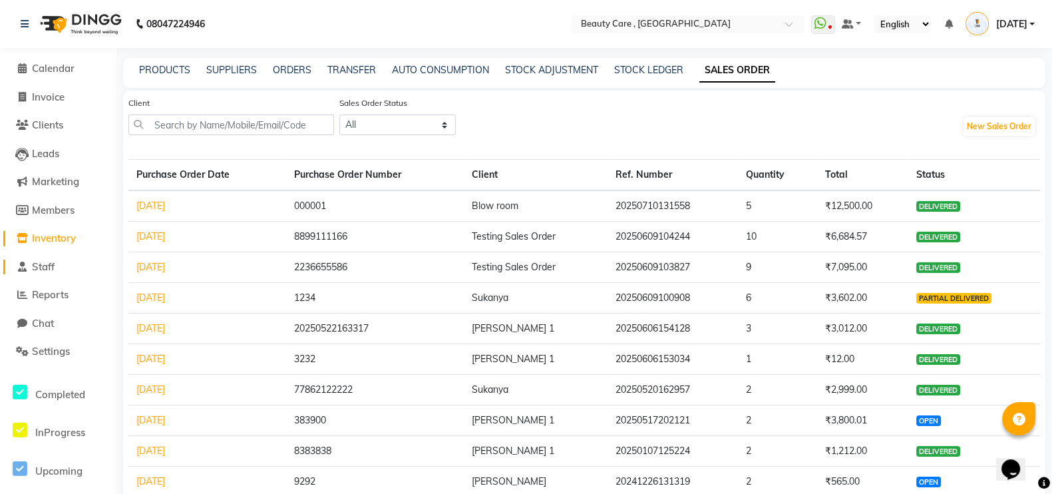
click at [80, 268] on link "Staff" at bounding box center [58, 267] width 110 height 15
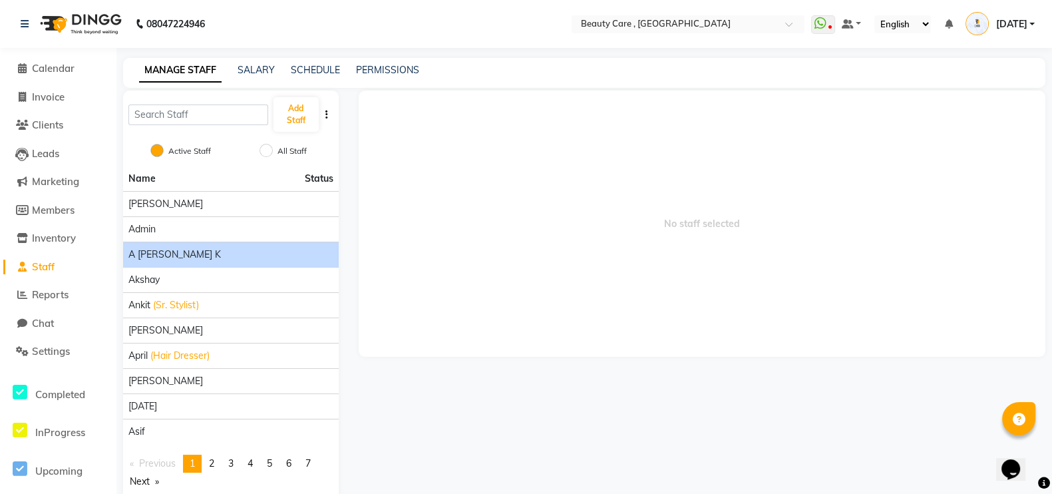
click at [217, 249] on div "A [PERSON_NAME] K" at bounding box center [230, 255] width 205 height 14
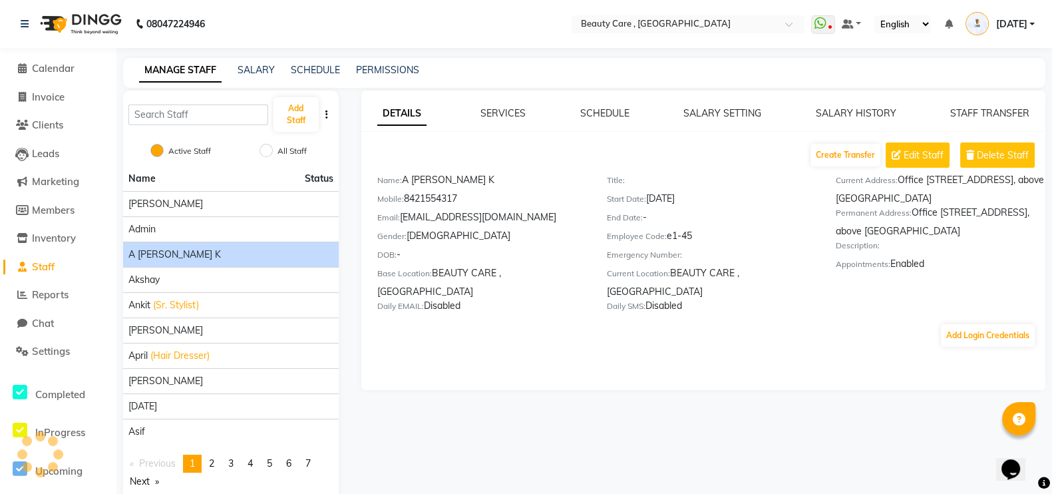
click at [217, 249] on div "A [PERSON_NAME] K" at bounding box center [230, 255] width 205 height 14
click at [631, 112] on div "DETAILS SERVICES SCHEDULE SALARY SETTING SALARY HISTORY STAFF TRANSFER" at bounding box center [703, 113] width 652 height 14
click at [628, 112] on link "SCHEDULE" at bounding box center [604, 113] width 49 height 12
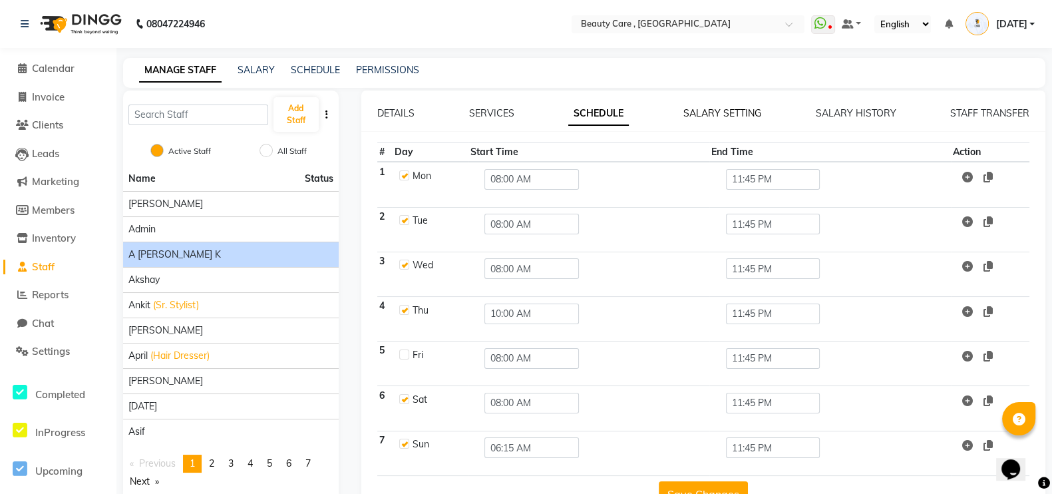
click at [710, 116] on link "SALARY SETTING" at bounding box center [723, 113] width 78 height 12
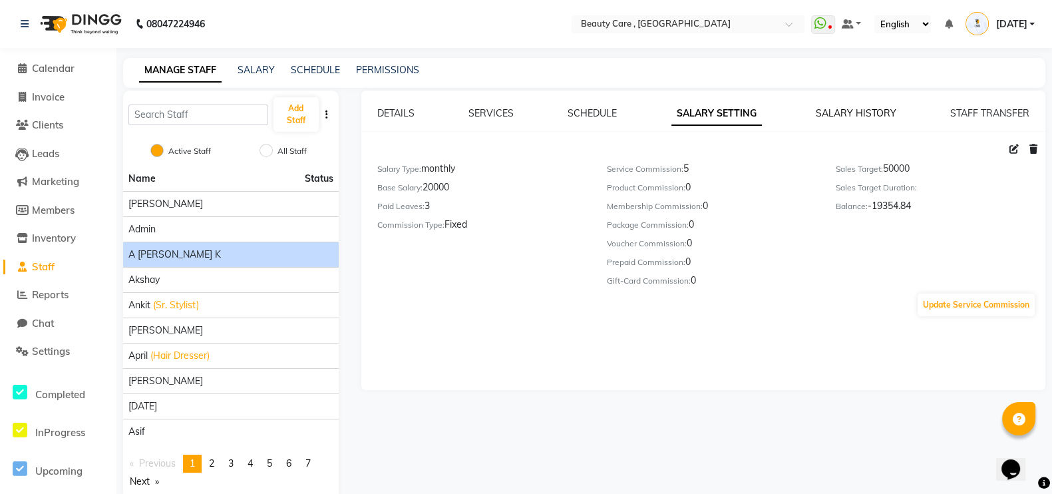
click at [867, 114] on link "SALARY HISTORY" at bounding box center [856, 113] width 81 height 12
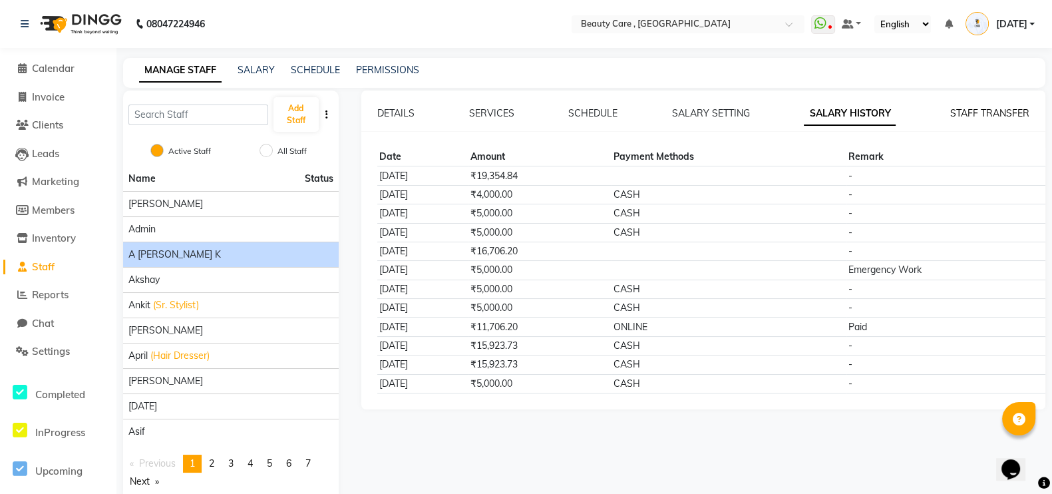
click at [957, 114] on link "STAFF TRANSFER" at bounding box center [990, 113] width 79 height 12
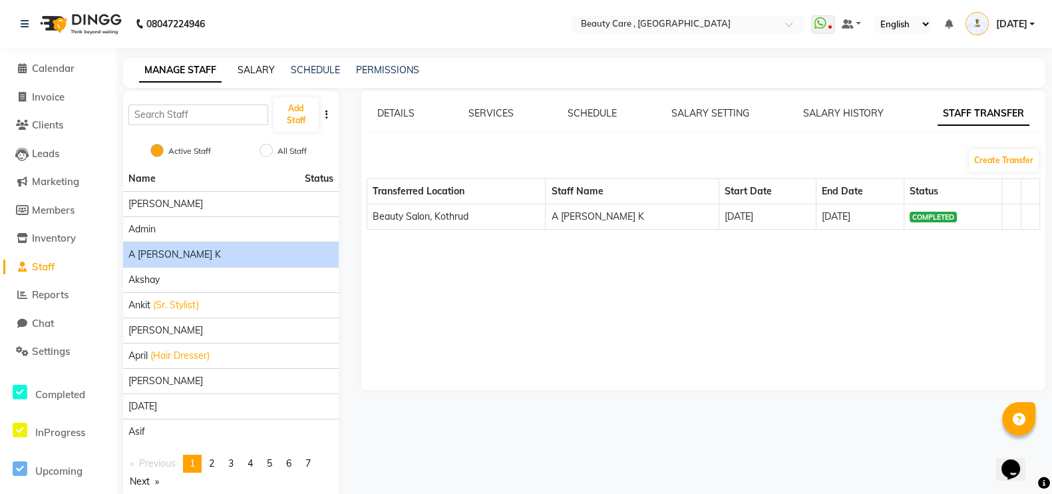
click at [246, 75] on link "SALARY" at bounding box center [256, 70] width 37 height 12
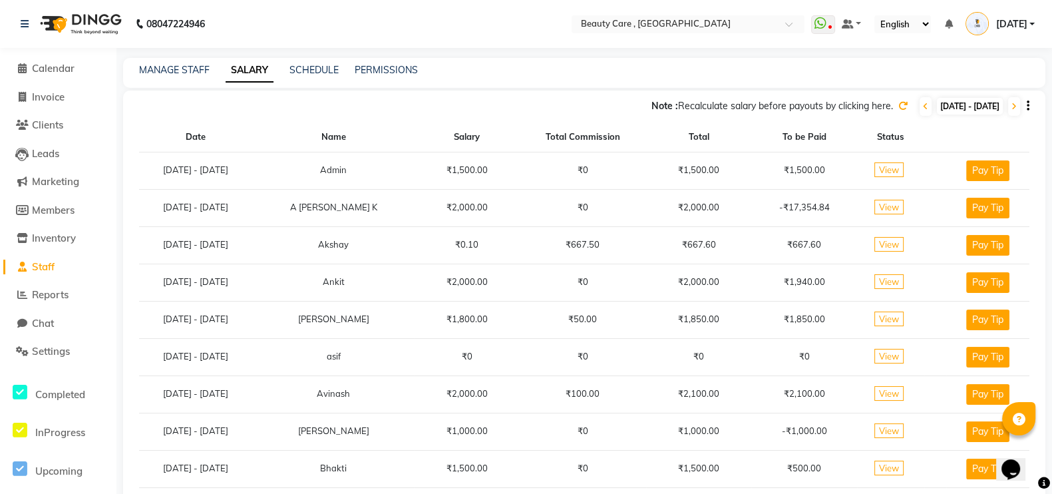
click at [893, 205] on span "View" at bounding box center [889, 207] width 29 height 15
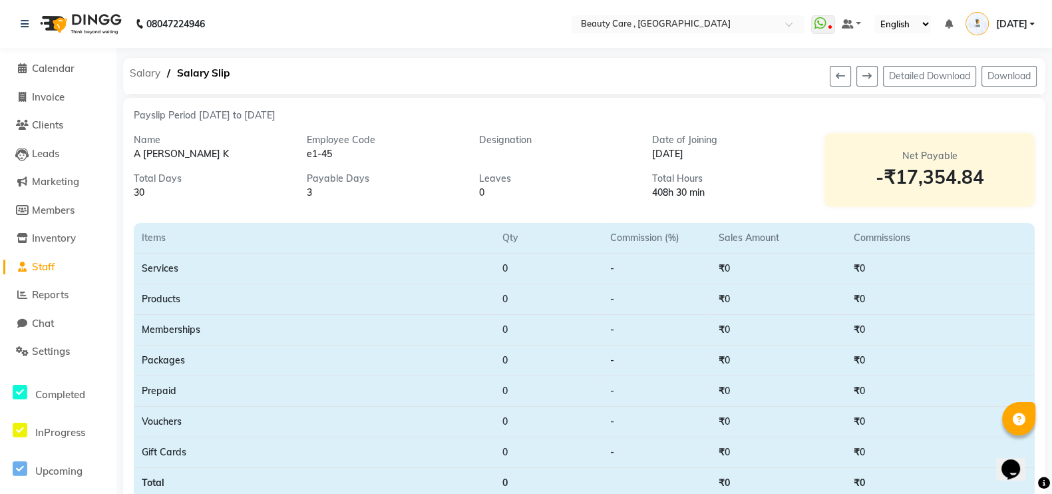
click at [148, 77] on span "Salary" at bounding box center [145, 73] width 44 height 24
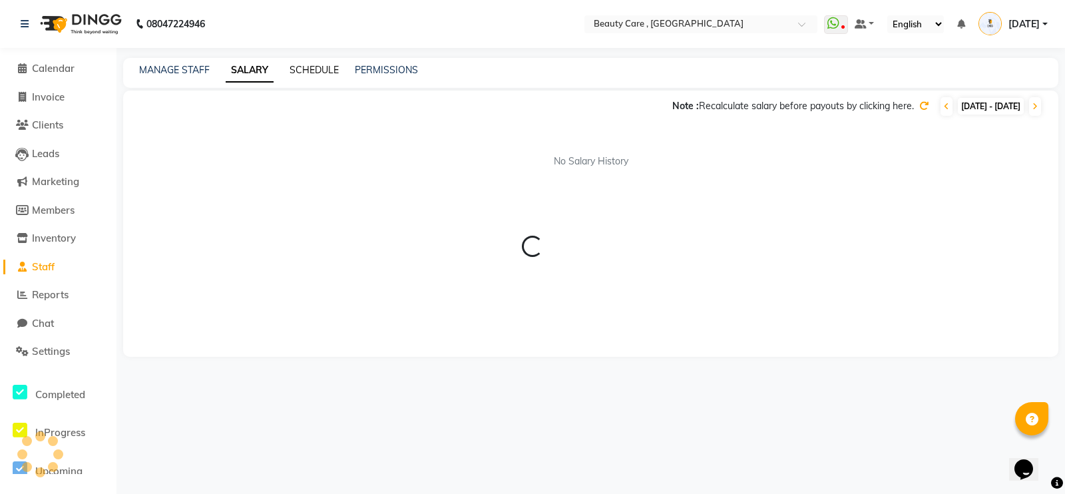
click at [321, 69] on link "SCHEDULE" at bounding box center [314, 70] width 49 height 12
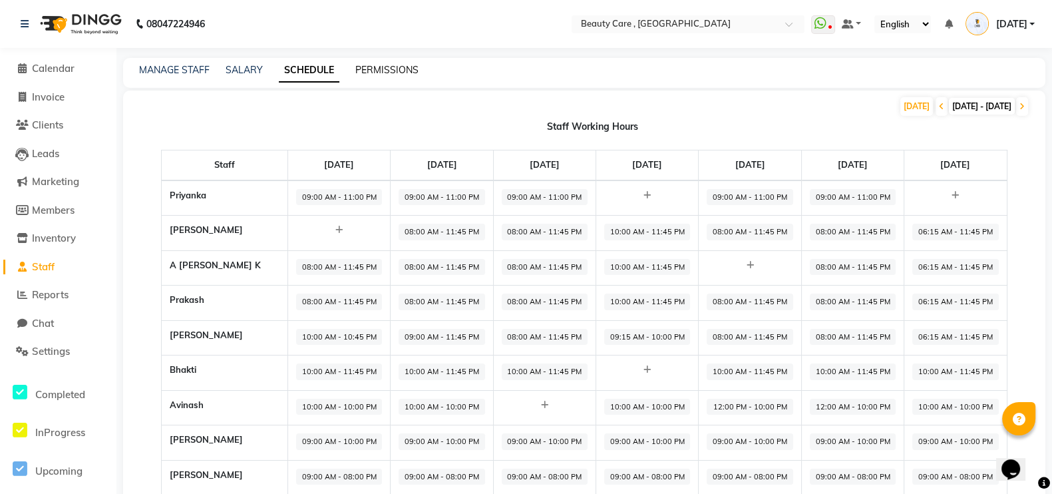
click at [378, 71] on link "PERMISSIONS" at bounding box center [386, 70] width 63 height 12
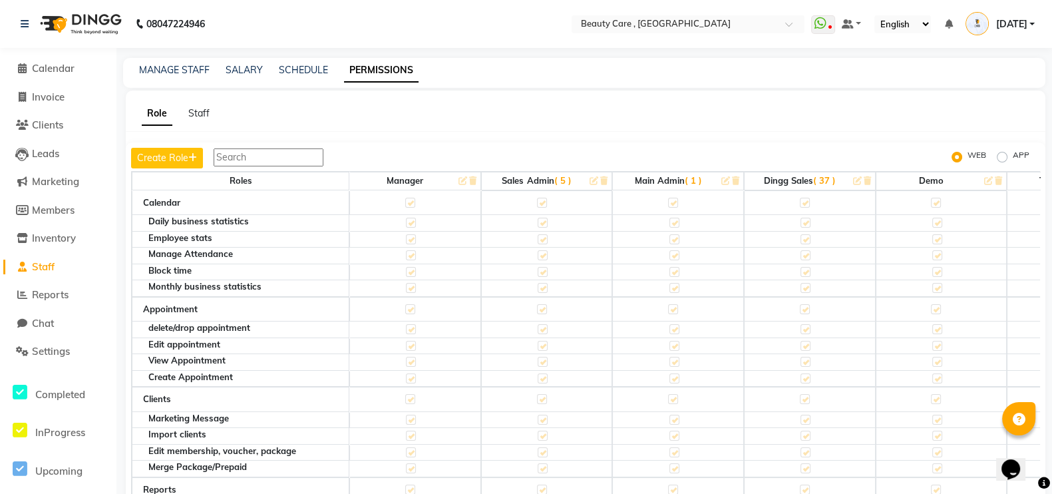
scroll to position [47, 0]
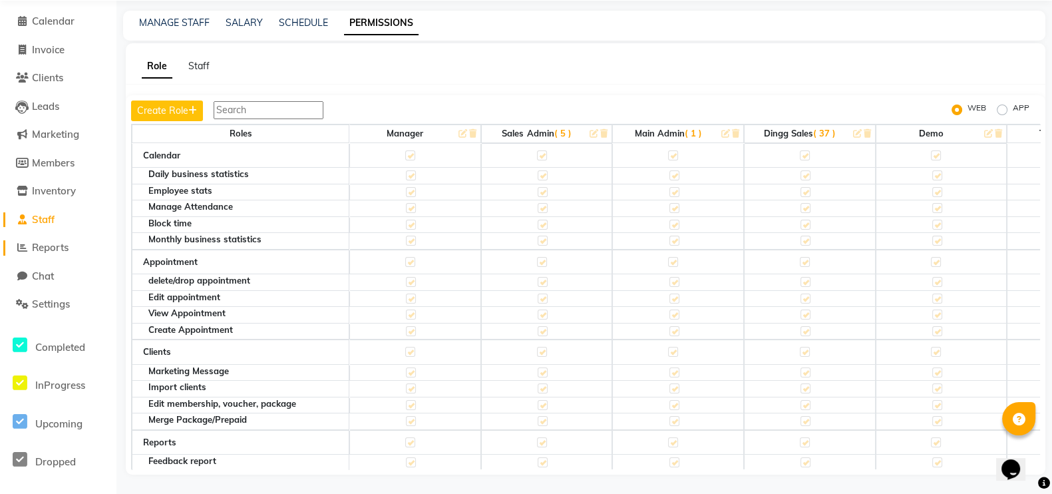
click at [40, 248] on span "Reports" at bounding box center [50, 247] width 37 height 13
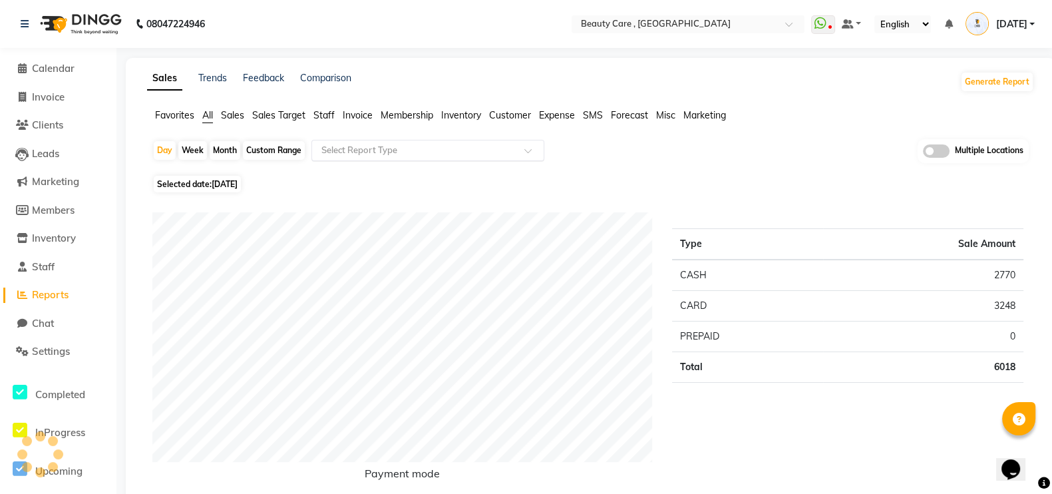
click at [423, 145] on input "text" at bounding box center [415, 150] width 192 height 13
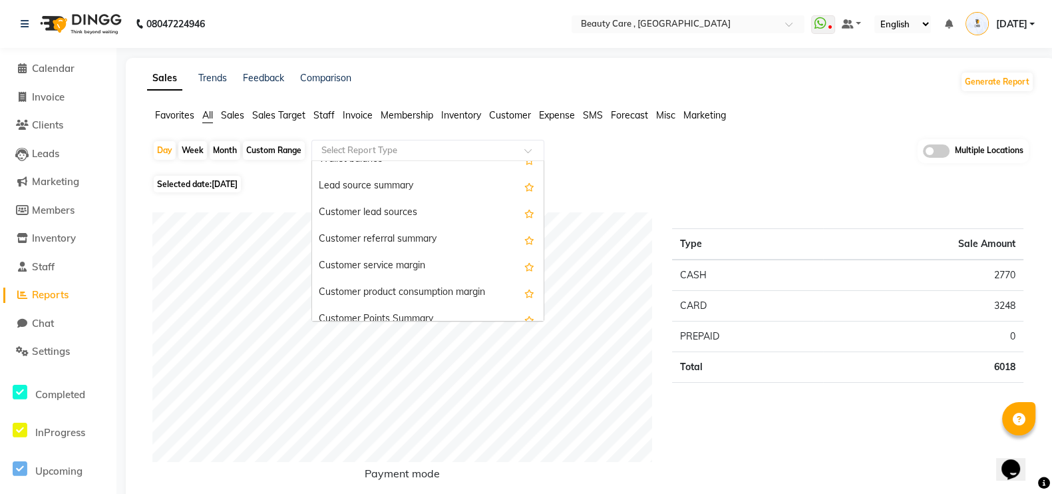
scroll to position [2376, 0]
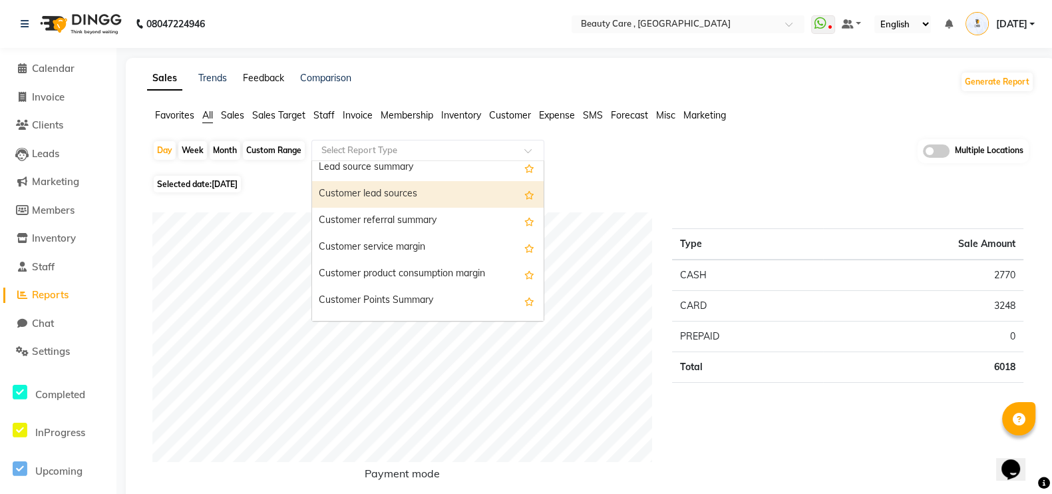
click at [250, 81] on link "Feedback" at bounding box center [263, 78] width 41 height 12
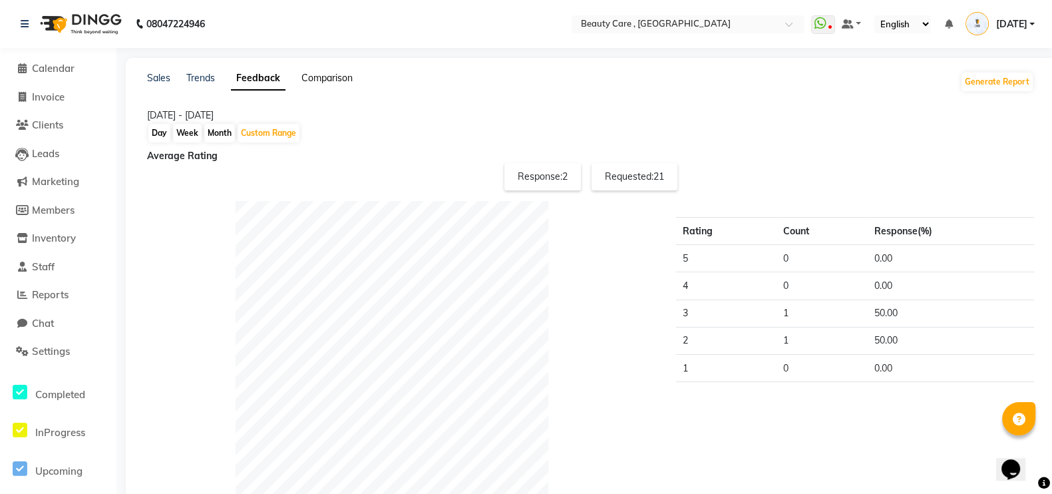
click at [320, 74] on link "Comparison" at bounding box center [327, 78] width 51 height 12
select select "single_date"
select select "single_date_dash"
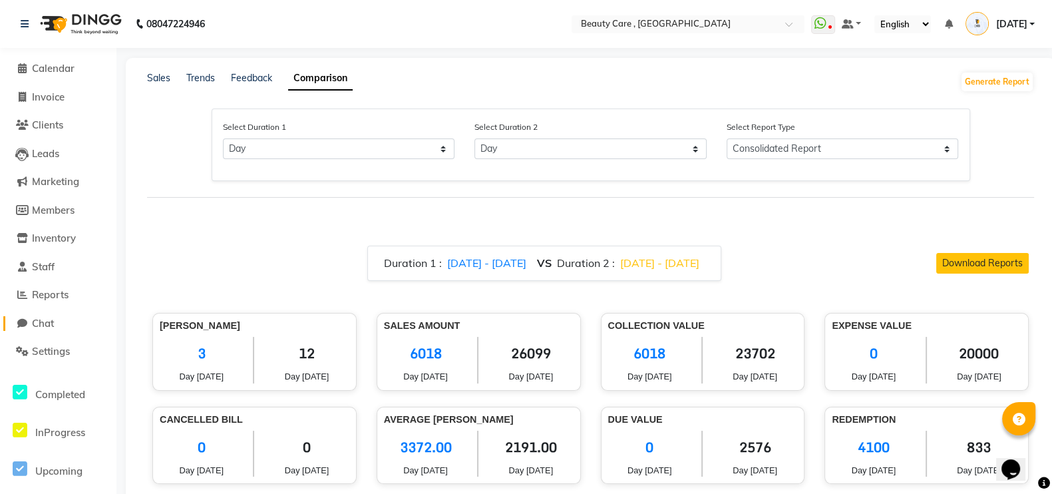
click at [35, 322] on span "Chat" at bounding box center [43, 323] width 22 height 13
select select "100"
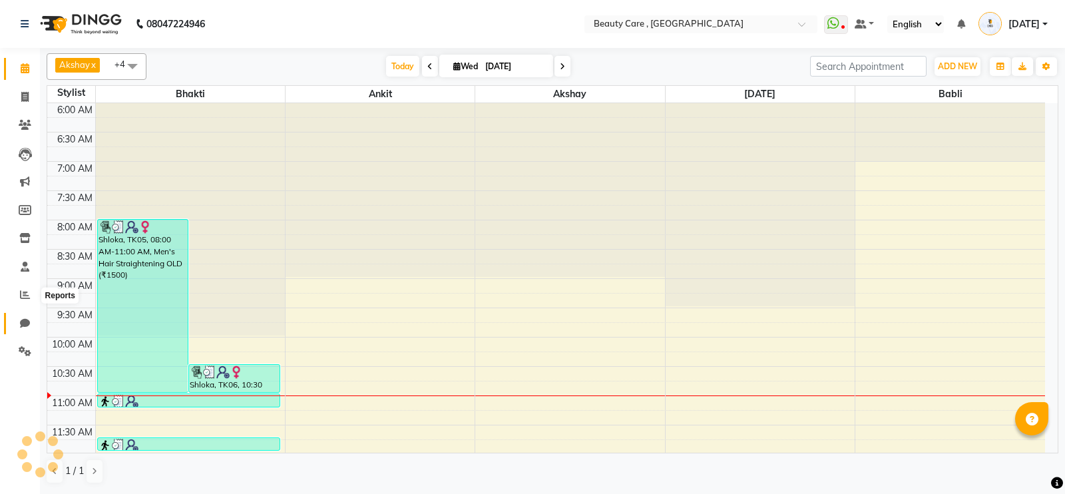
click at [21, 321] on icon at bounding box center [25, 323] width 10 height 10
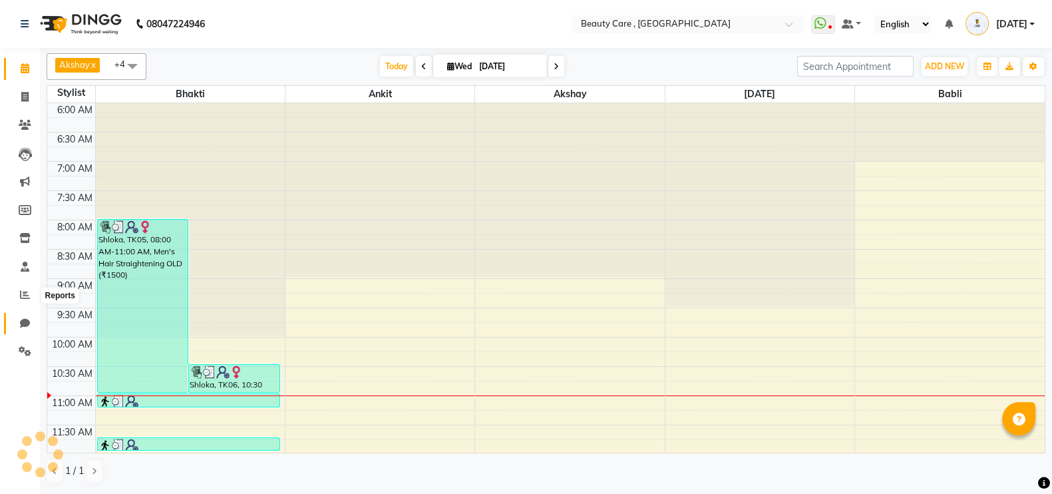
select select "100"
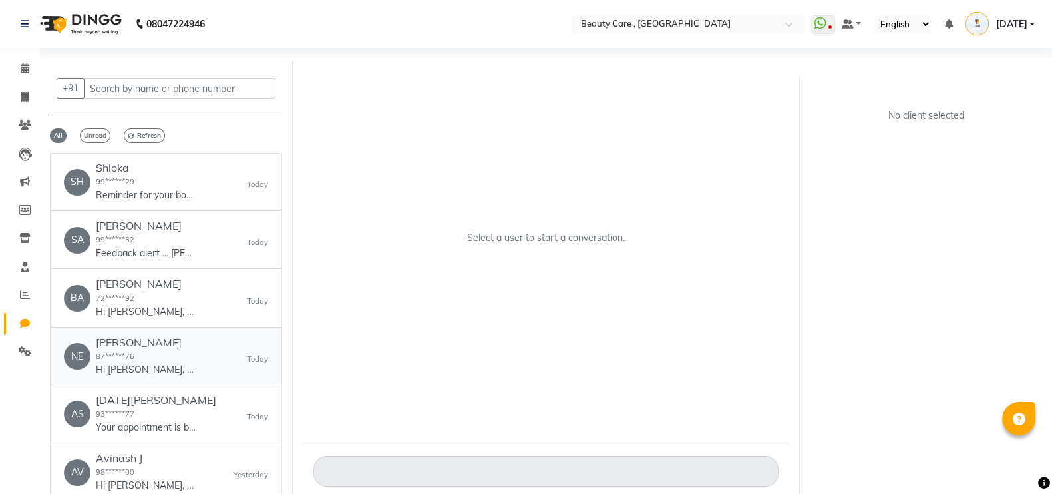
click at [217, 346] on div "NE [PERSON_NAME] 87******76 Hi [PERSON_NAME], 👋 Thank you for visiting BEAUTY C…" at bounding box center [166, 356] width 204 height 41
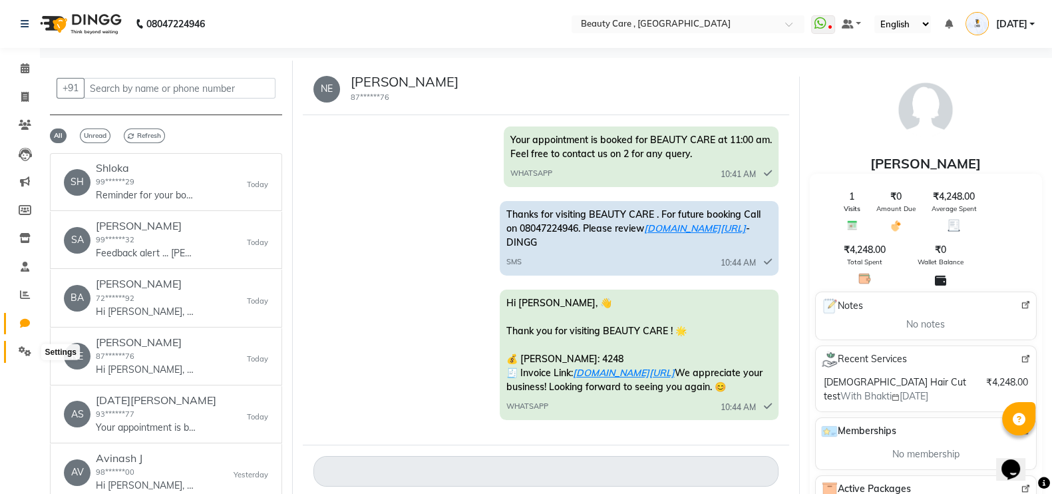
click at [23, 351] on icon at bounding box center [25, 351] width 13 height 10
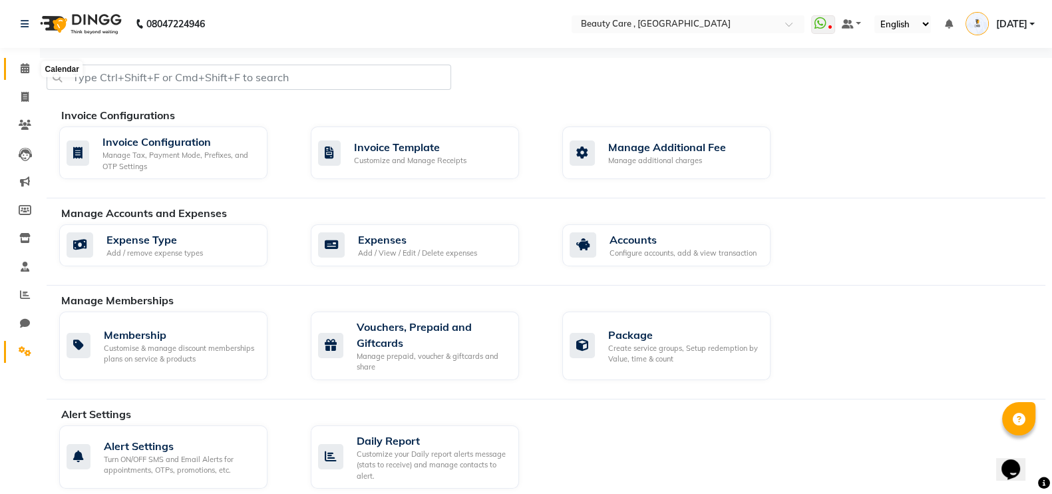
click at [19, 71] on span at bounding box center [24, 68] width 23 height 15
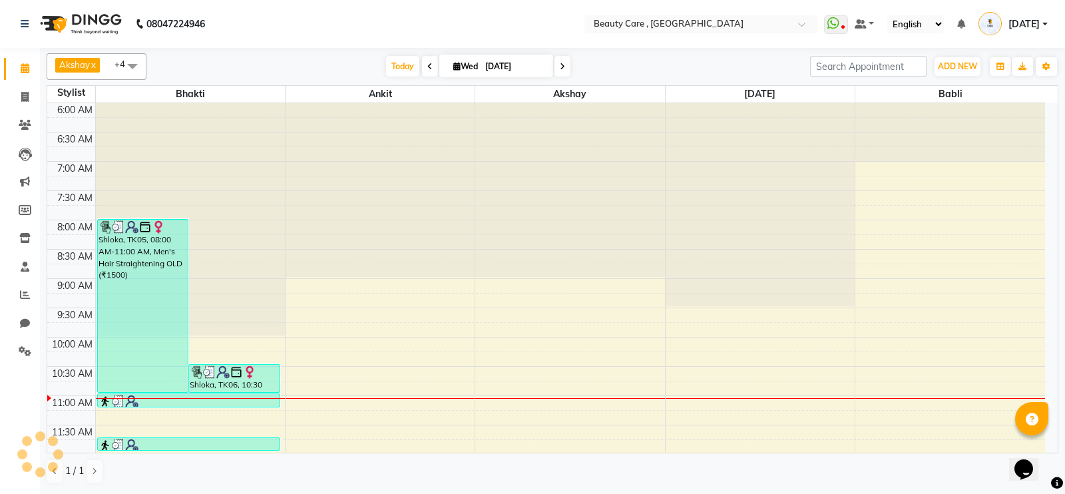
scroll to position [292, 0]
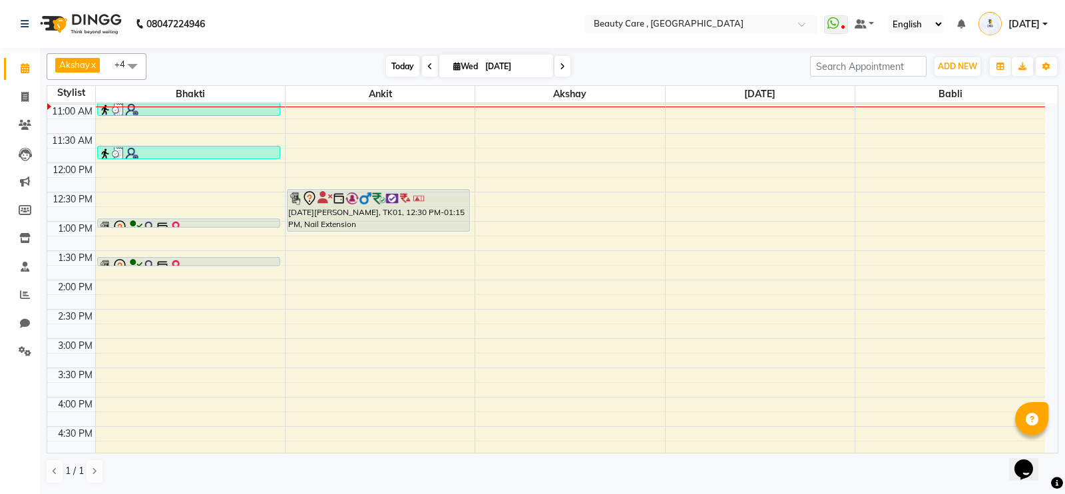
click at [404, 68] on span "Today" at bounding box center [402, 66] width 33 height 21
click at [19, 99] on span at bounding box center [24, 97] width 23 height 15
select select "service"
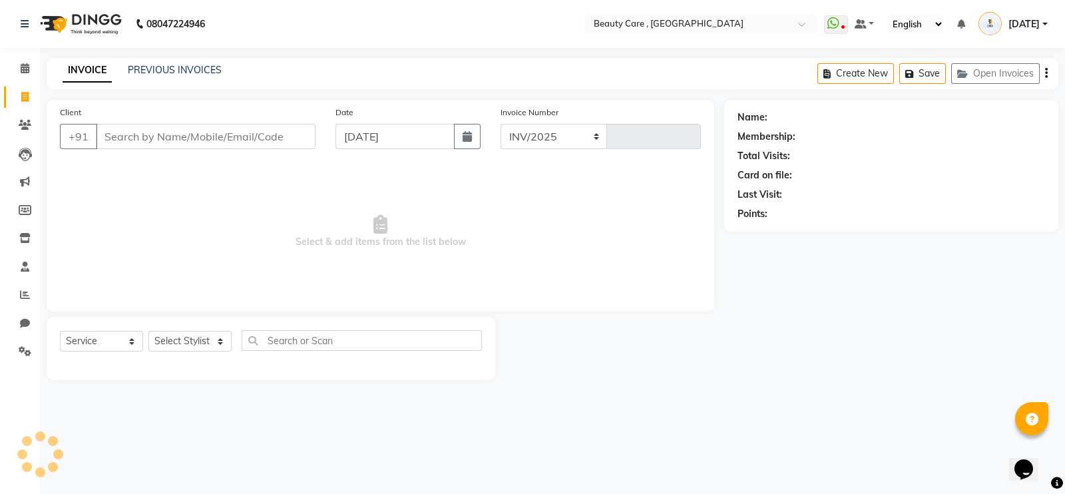
select select "5646"
type input "2758"
click at [27, 357] on span at bounding box center [24, 351] width 23 height 15
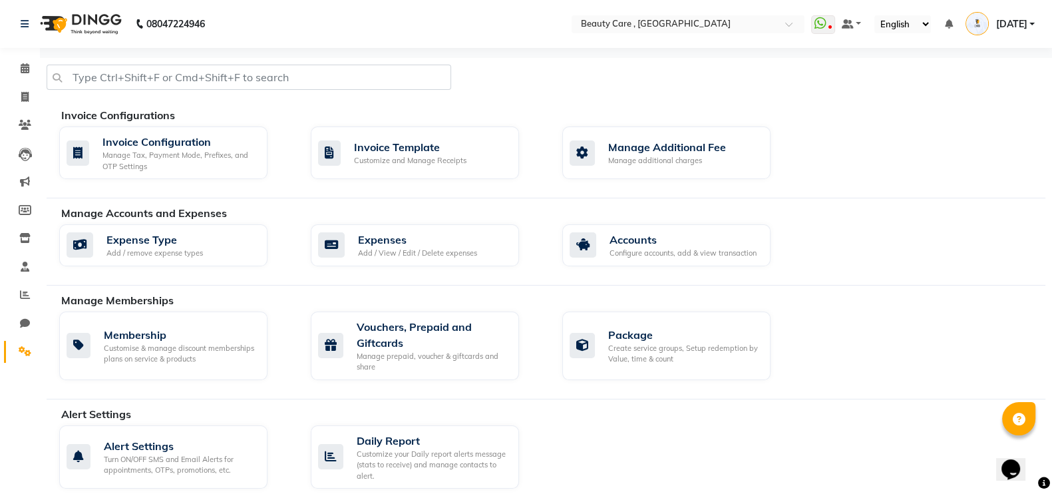
scroll to position [39, 0]
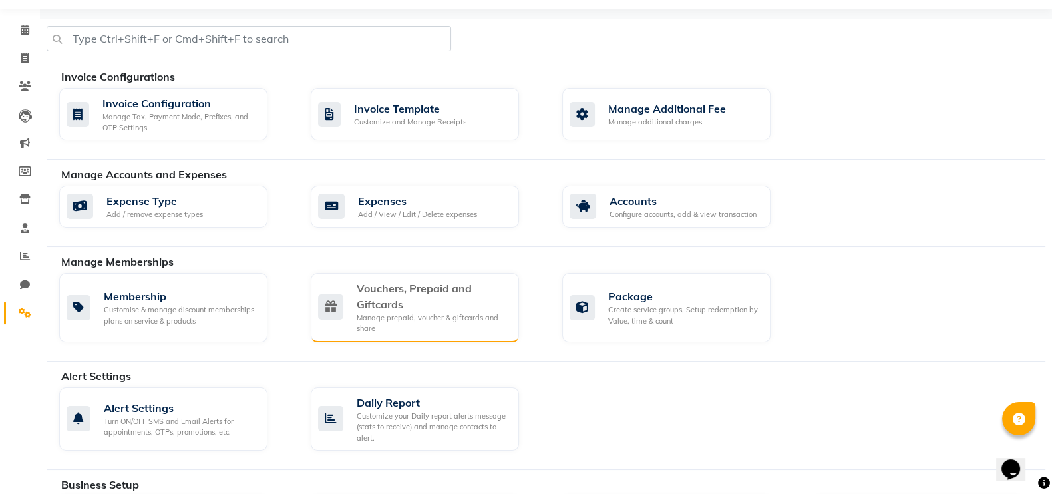
click at [422, 307] on div "Vouchers, Prepaid and Giftcards" at bounding box center [433, 296] width 152 height 32
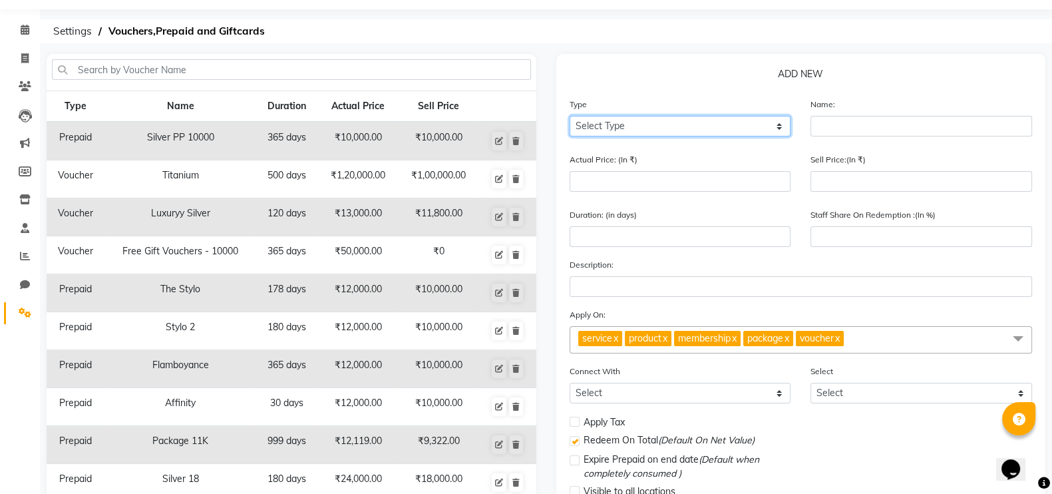
click at [682, 122] on select "Select Type Voucher Prepaid Gift Card" at bounding box center [681, 126] width 222 height 21
select select "V"
click at [570, 116] on select "Select Type Voucher Prepaid Gift Card" at bounding box center [681, 126] width 222 height 21
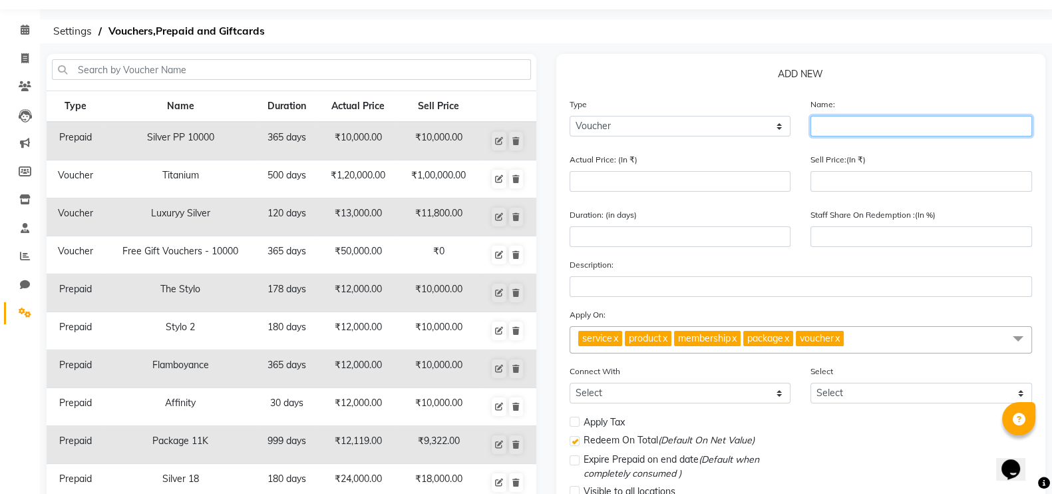
click at [845, 129] on input "text" at bounding box center [922, 126] width 222 height 21
type input "dkjd"
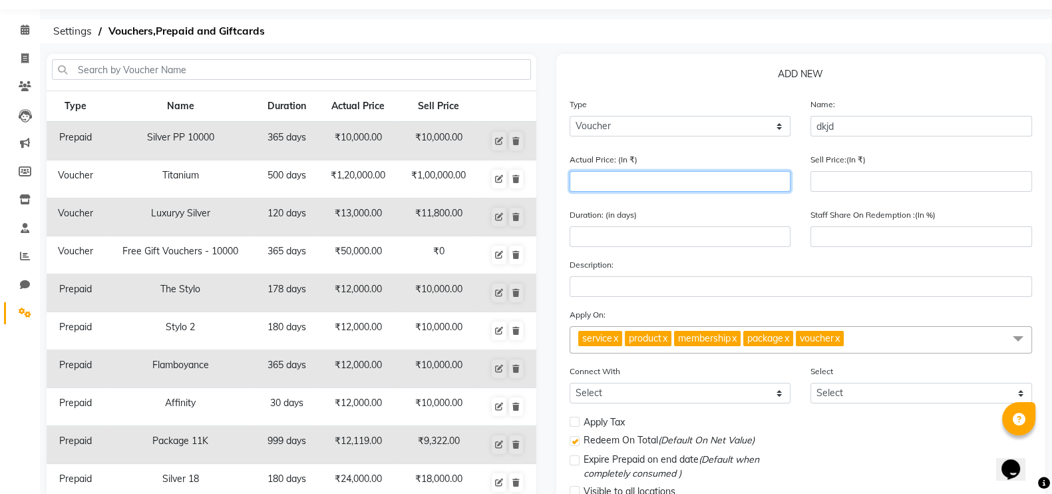
click at [742, 180] on input "number" at bounding box center [681, 181] width 222 height 21
type input "1"
type input "0"
type input "13"
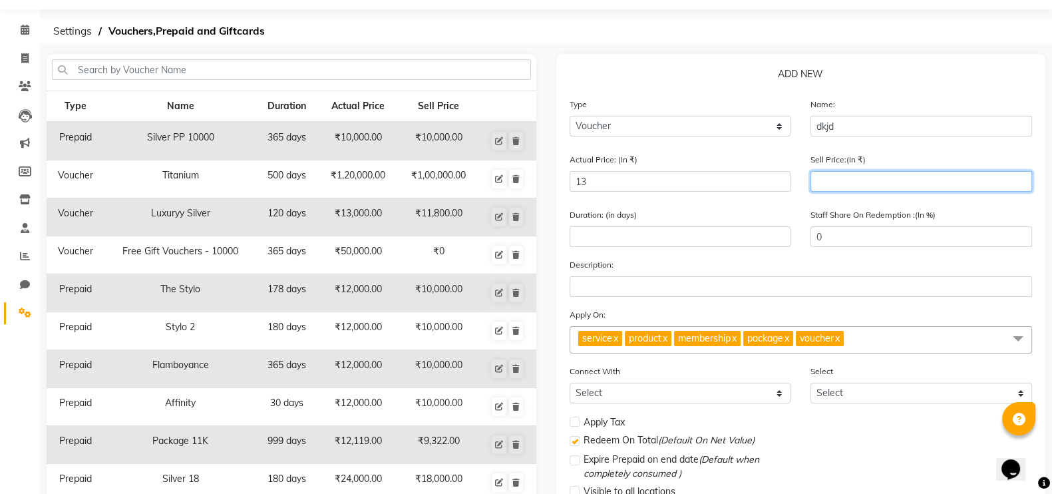
type input "2"
type input "15"
type input "24"
type input "185"
type input "244"
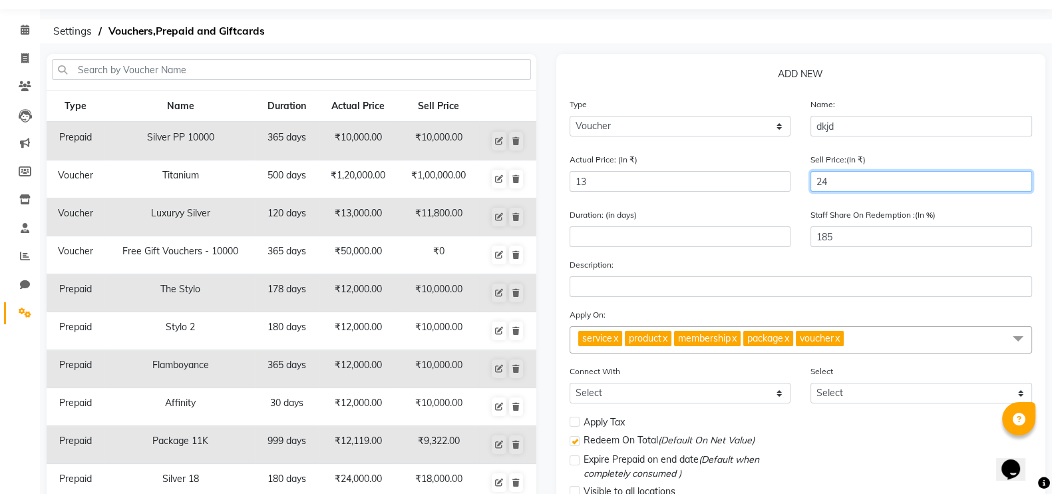
type input "1877"
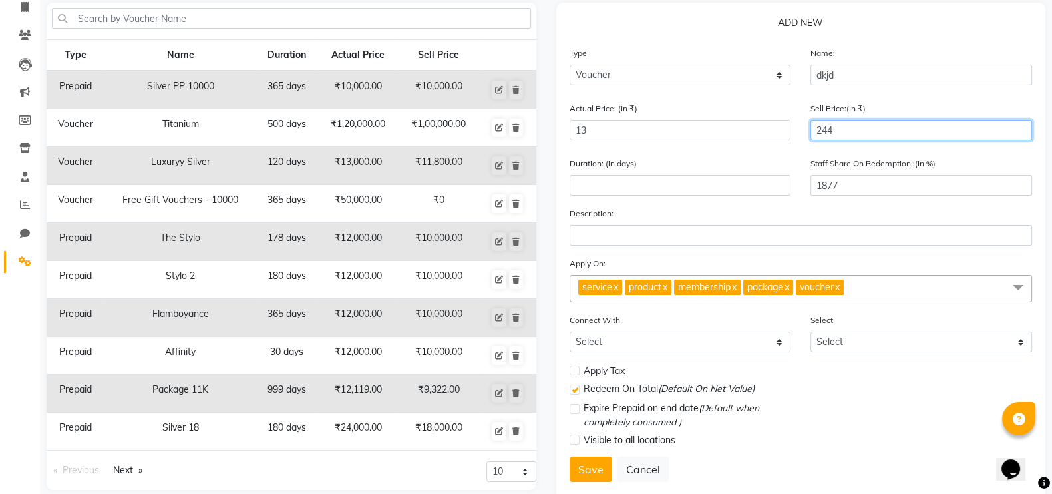
scroll to position [97, 0]
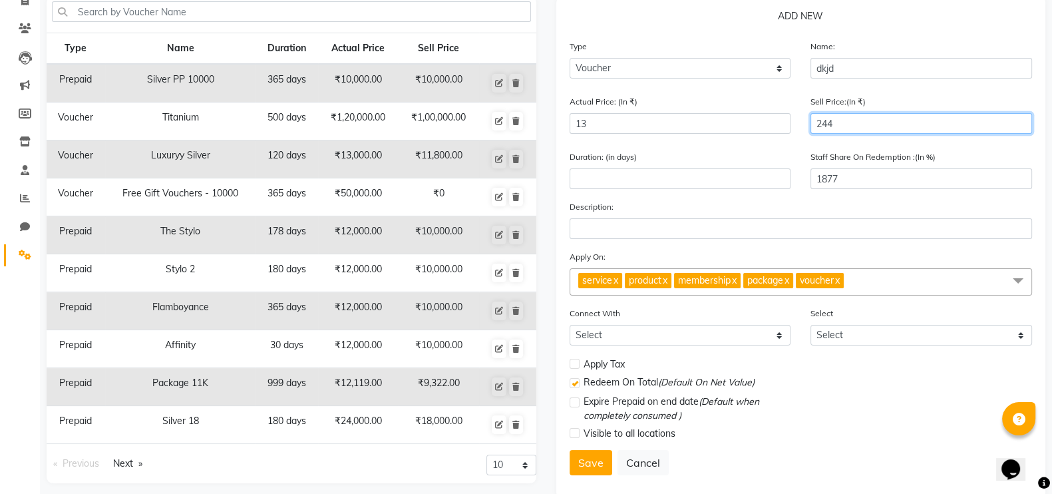
type input "244"
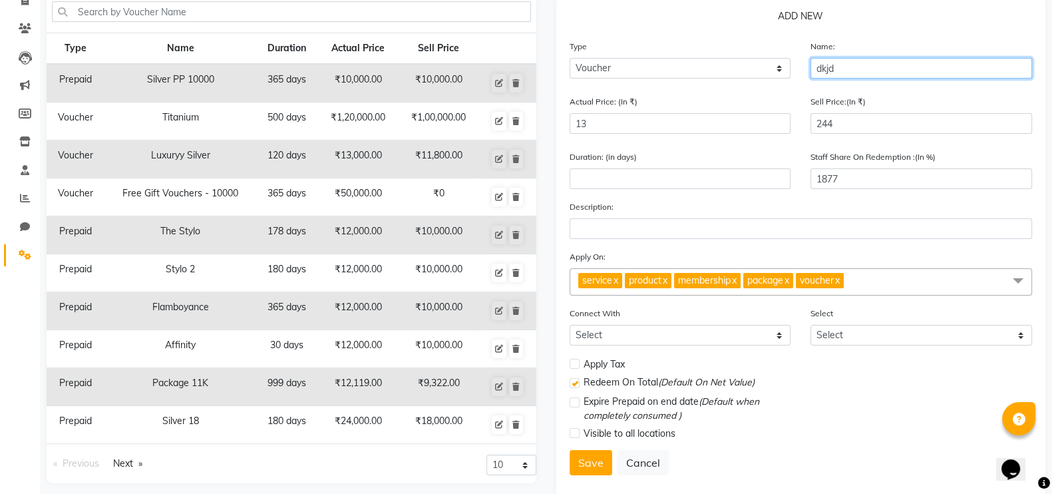
click at [845, 71] on input "dkjd" at bounding box center [922, 68] width 222 height 21
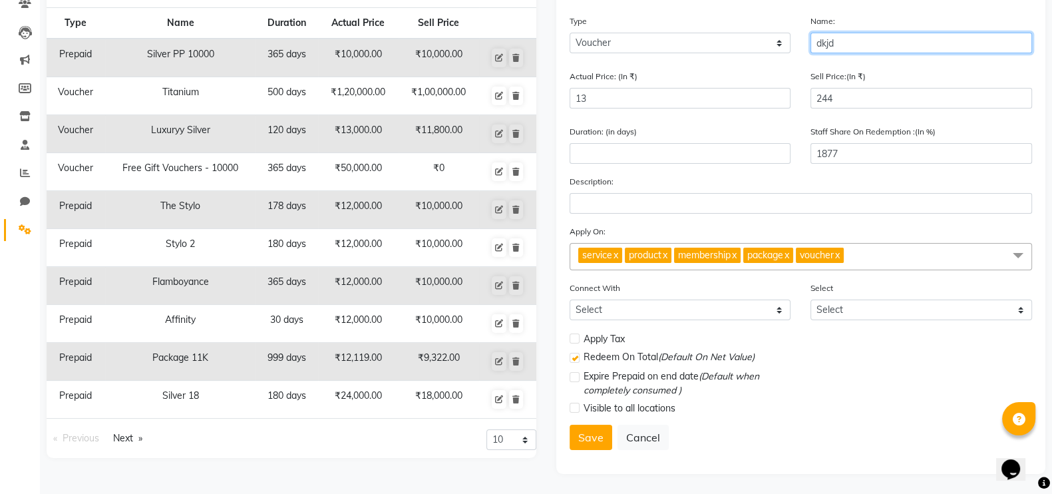
scroll to position [126, 0]
click at [911, 251] on span "service x product x membership x package x voucher x" at bounding box center [801, 256] width 463 height 27
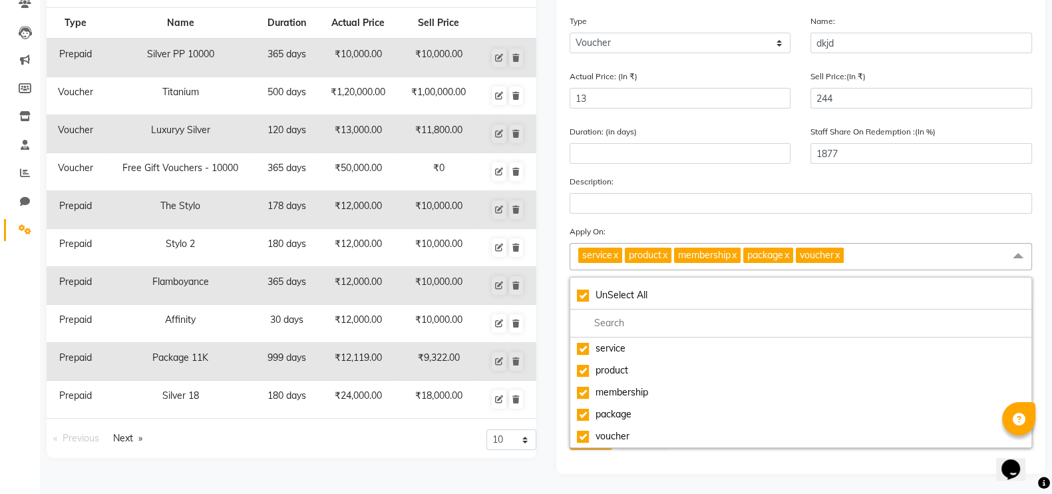
click at [538, 421] on div "Type Name Duration Actual Price Sell Price Prepaid Silver PP 10000 365 days ₹10…" at bounding box center [292, 222] width 510 height 503
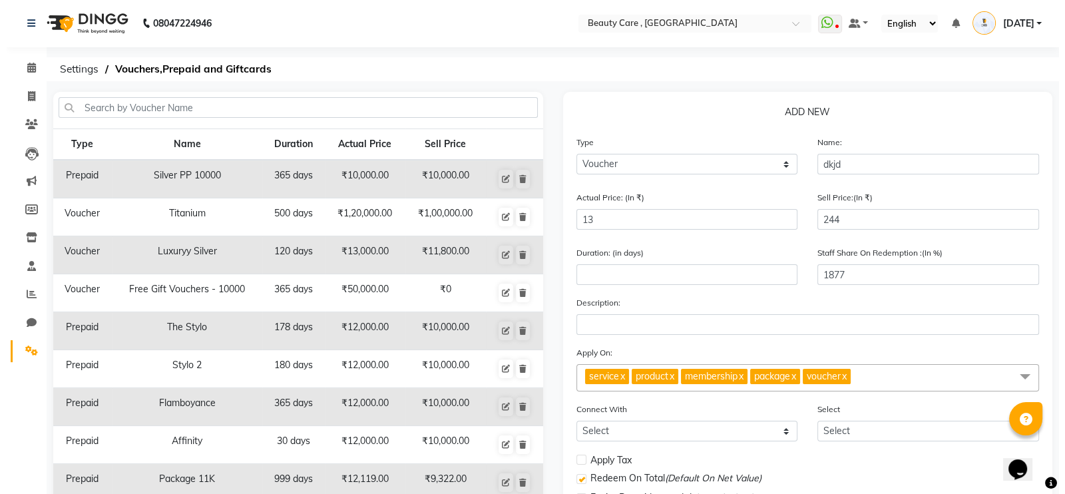
scroll to position [0, 0]
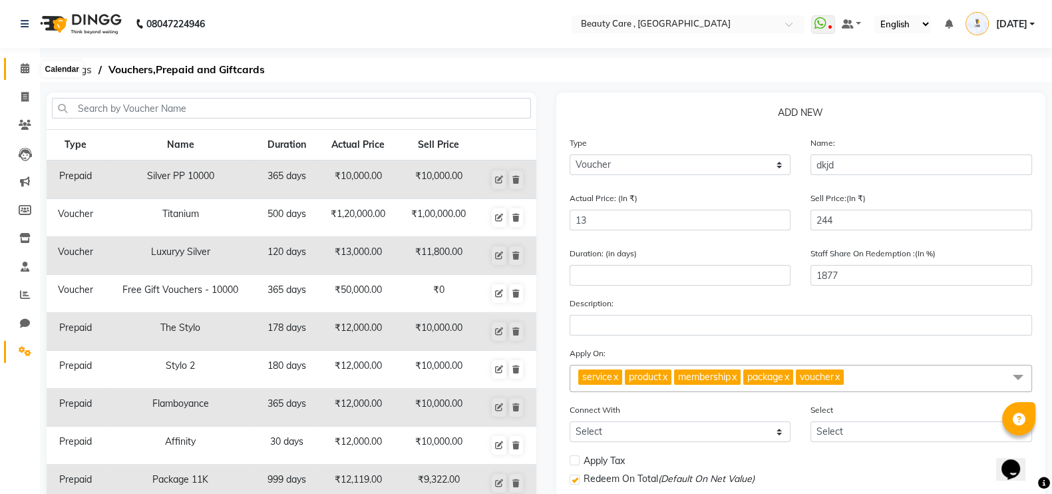
click at [31, 63] on span at bounding box center [24, 68] width 23 height 15
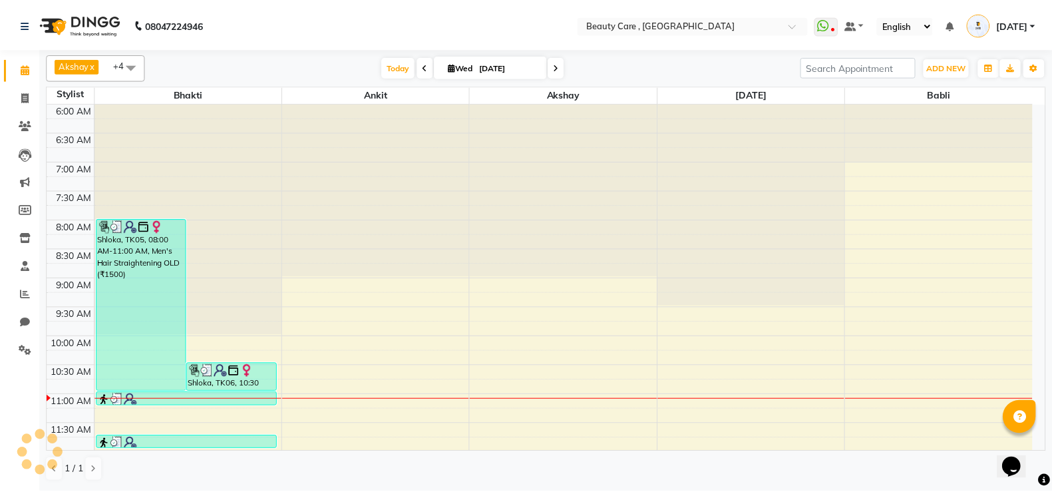
scroll to position [292, 0]
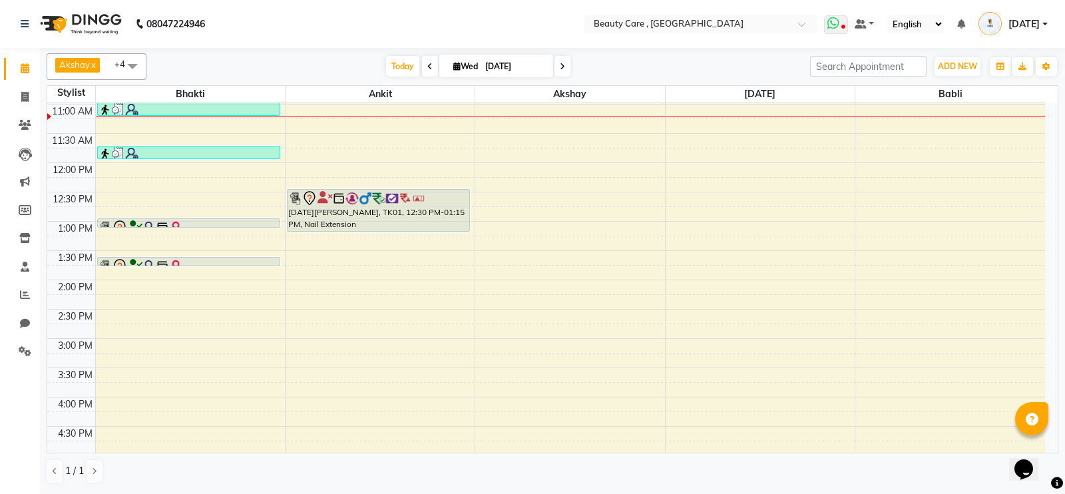
click at [843, 25] on icon at bounding box center [843, 28] width 4 height 7
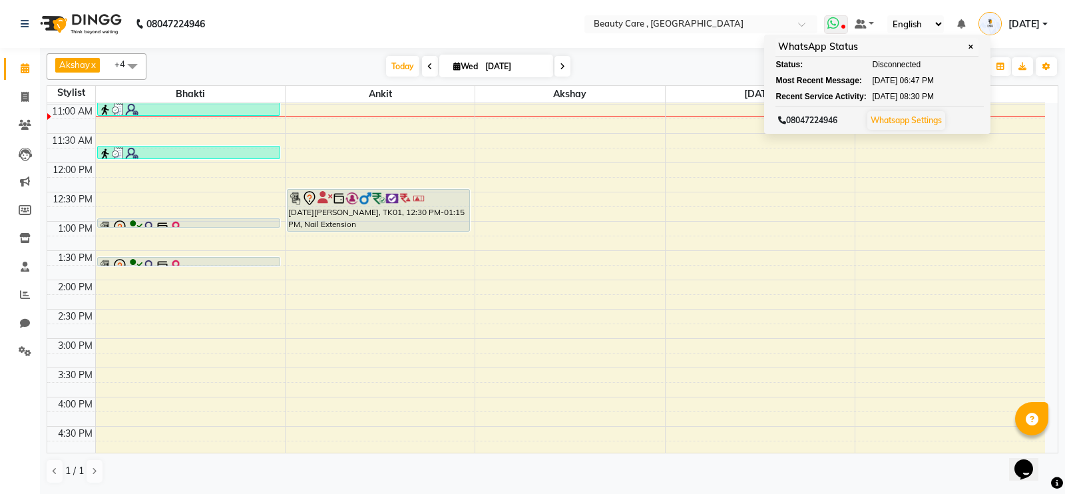
click at [833, 32] on span at bounding box center [836, 24] width 24 height 19
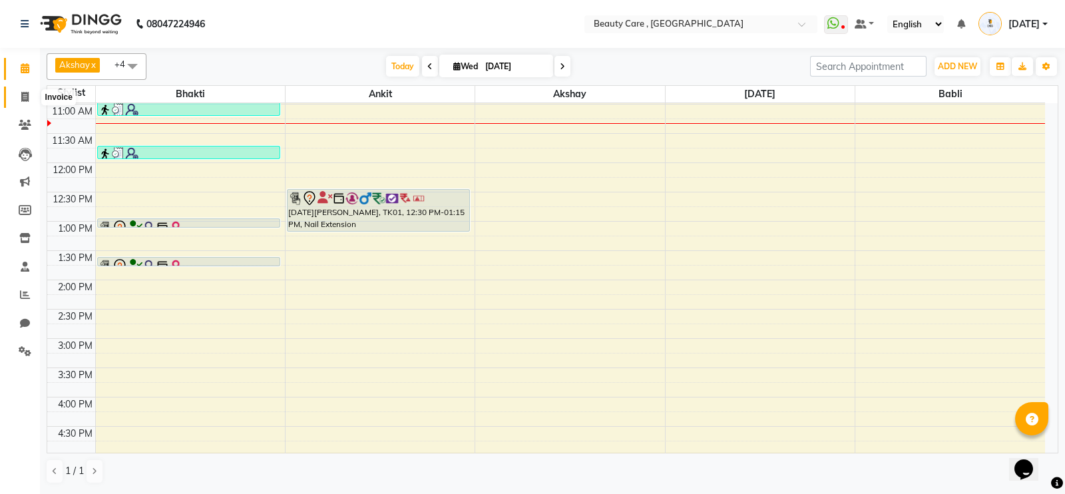
click at [21, 103] on span at bounding box center [24, 97] width 23 height 15
select select "service"
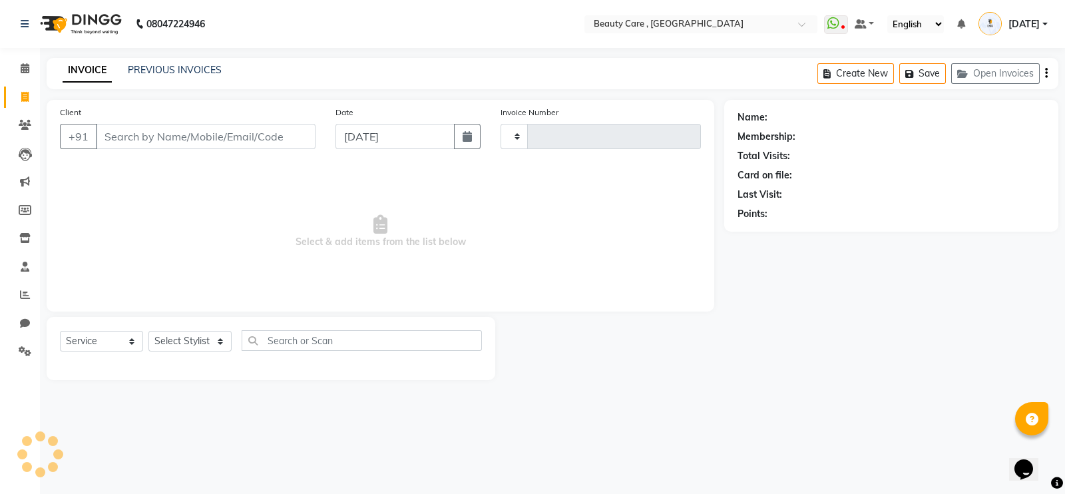
click at [144, 140] on input "Client" at bounding box center [206, 136] width 220 height 25
type input "2758"
select select "5646"
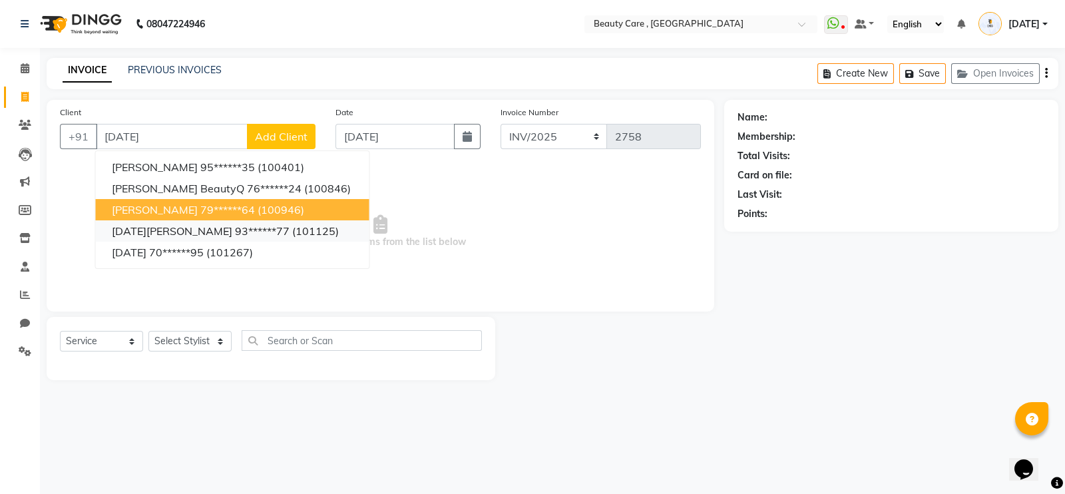
click at [274, 222] on button "[DATE][PERSON_NAME] 93******77 (101125)" at bounding box center [233, 230] width 274 height 21
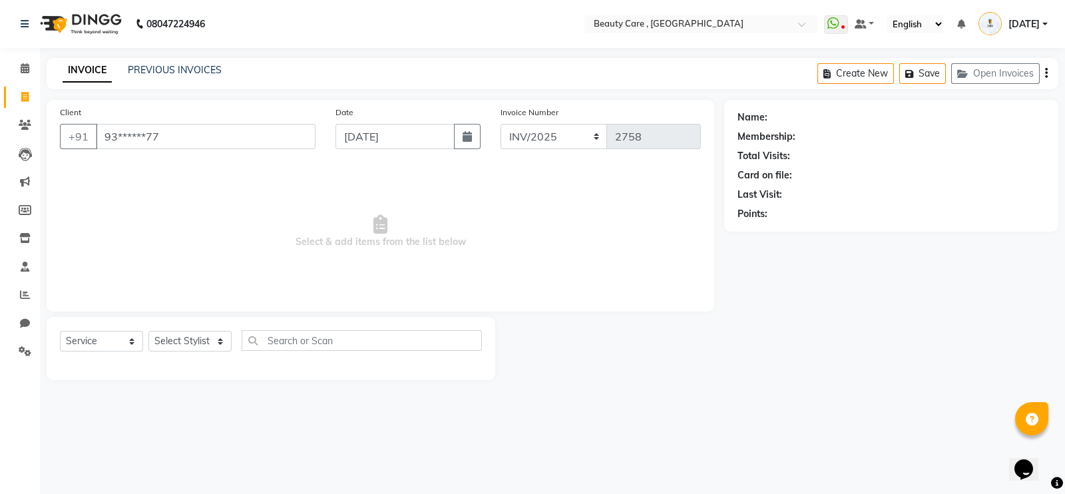
type input "93******77"
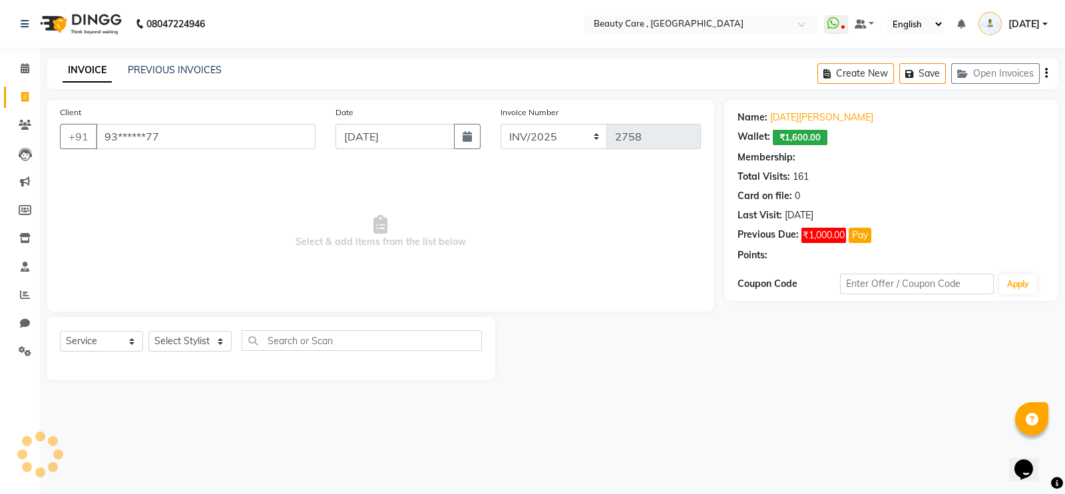
select select "3: Object"
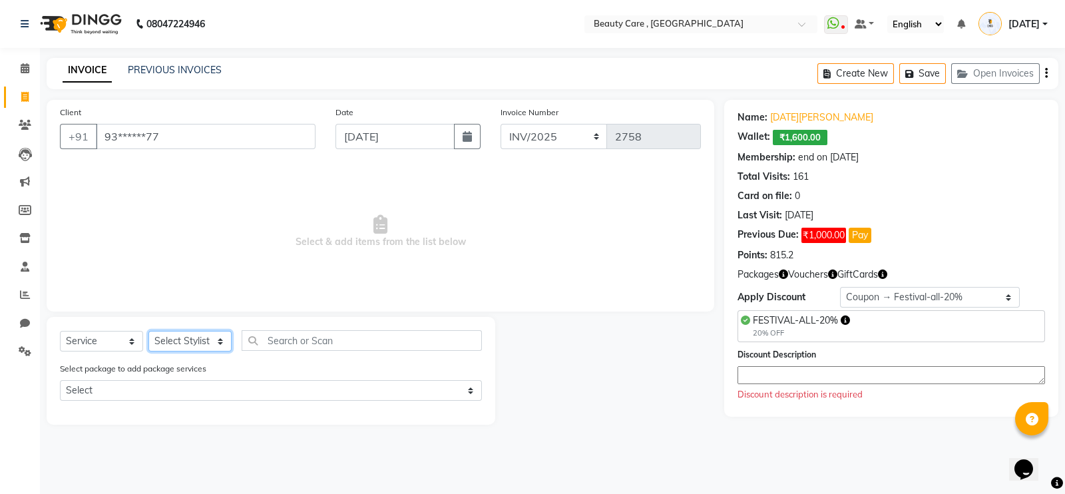
click at [176, 337] on select "Select Stylist Admin A [PERSON_NAME] K Akshay Ankit [PERSON_NAME] April [PERSON…" at bounding box center [189, 341] width 83 height 21
select select "75415"
click at [148, 331] on select "Select Stylist Admin A [PERSON_NAME] K Akshay Ankit [PERSON_NAME] April [PERSON…" at bounding box center [189, 341] width 83 height 21
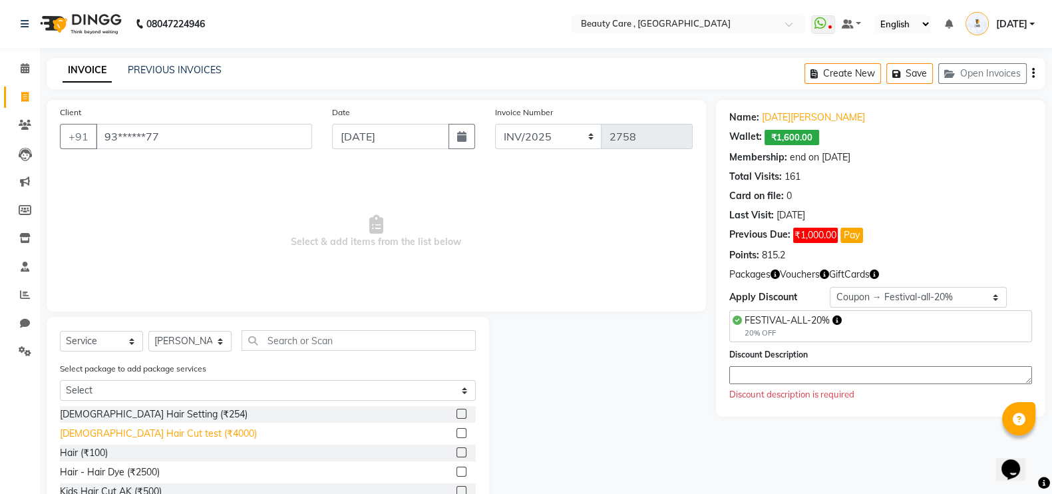
click at [109, 431] on div "[DEMOGRAPHIC_DATA] Hair Cut test (₹4000)" at bounding box center [158, 434] width 197 height 14
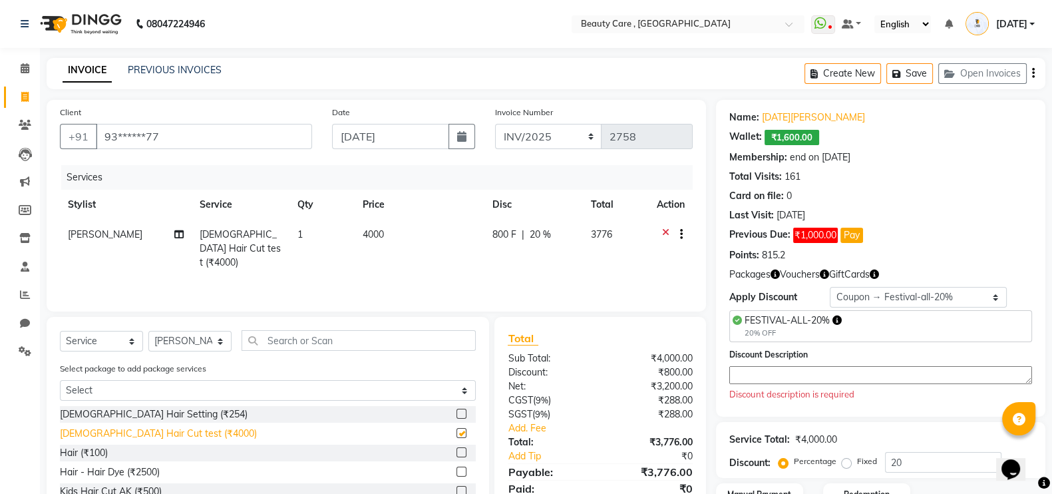
checkbox input "false"
click at [126, 469] on div "Hair - Hair Dye (₹2500)" at bounding box center [110, 472] width 100 height 14
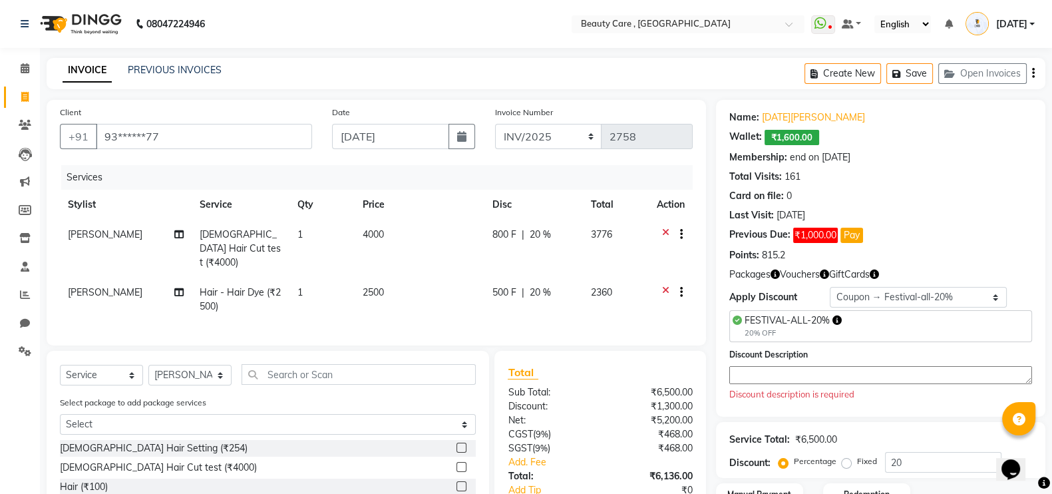
checkbox input "false"
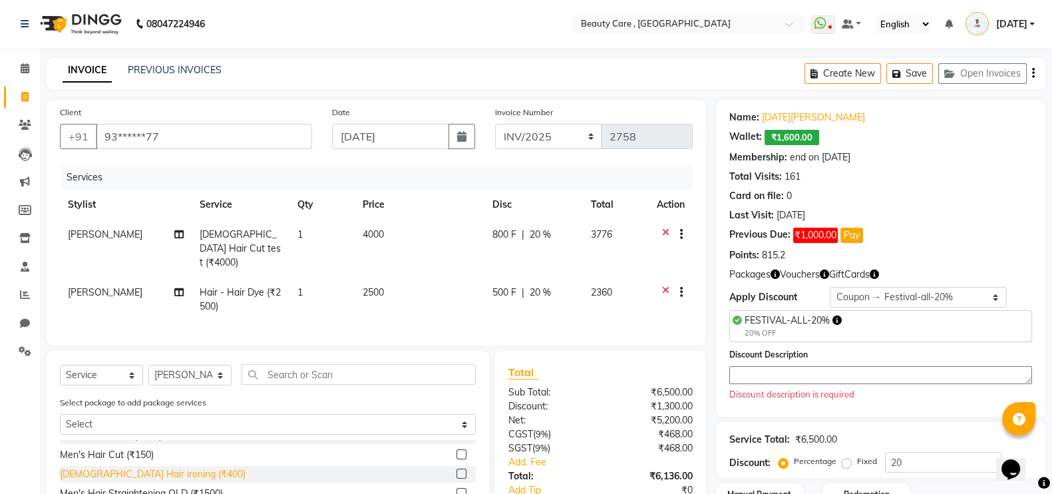
click at [162, 471] on div "[DEMOGRAPHIC_DATA] Hair ironing (₹400)" at bounding box center [153, 474] width 186 height 14
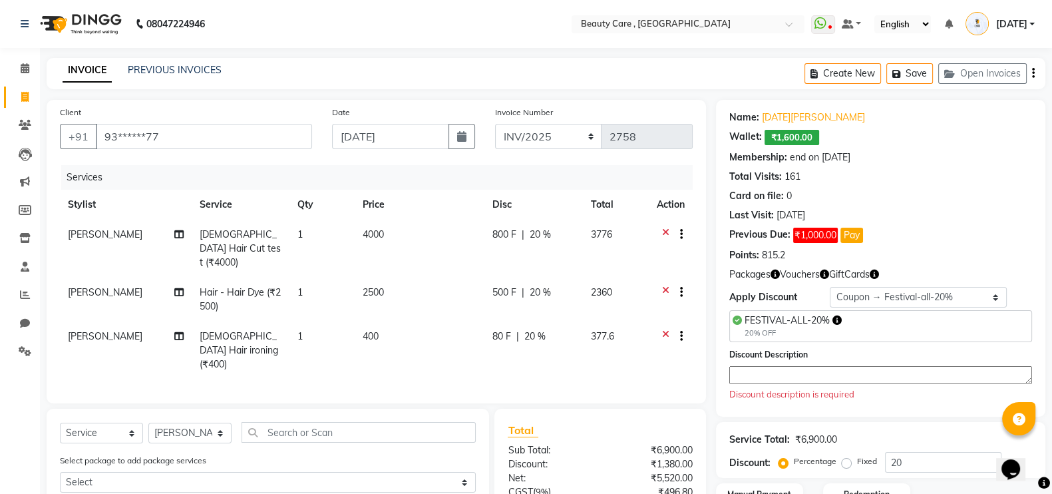
checkbox input "false"
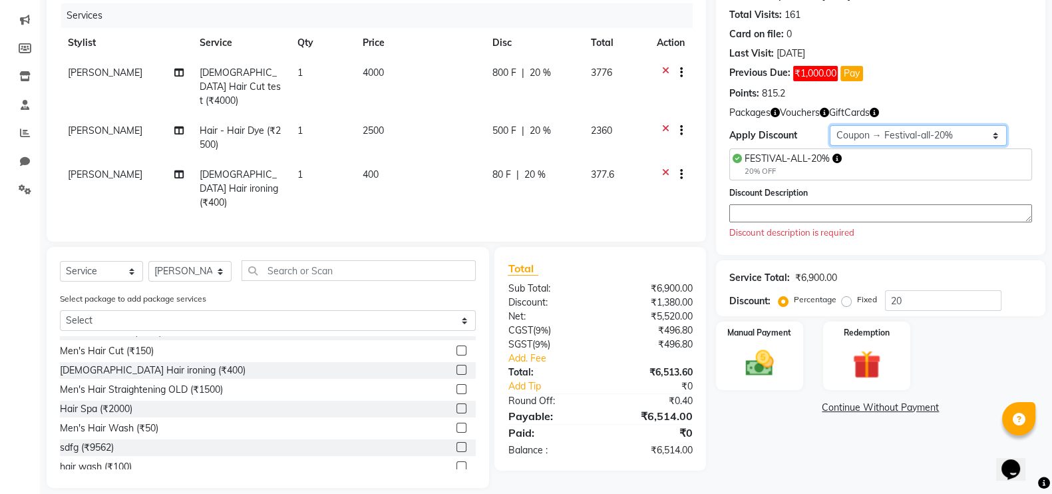
click at [958, 138] on select "Select Membership → [DATE][PERSON_NAME] → Loyalty level 1222 → All Customers Co…" at bounding box center [918, 135] width 177 height 21
select select "0:"
click at [830, 125] on select "Select Membership → [DATE][PERSON_NAME] → Loyalty level 1222 → All Customers Co…" at bounding box center [918, 135] width 177 height 21
type input "0"
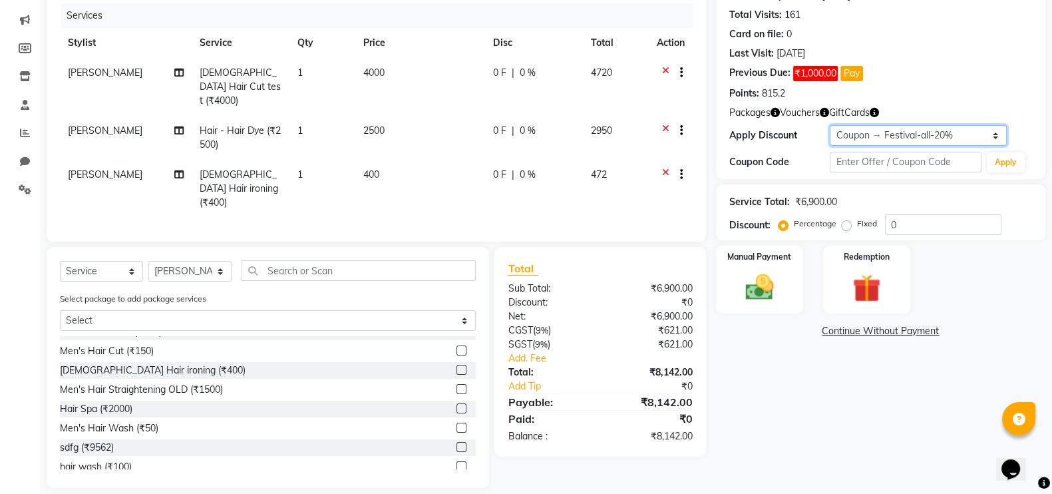
scroll to position [7, 0]
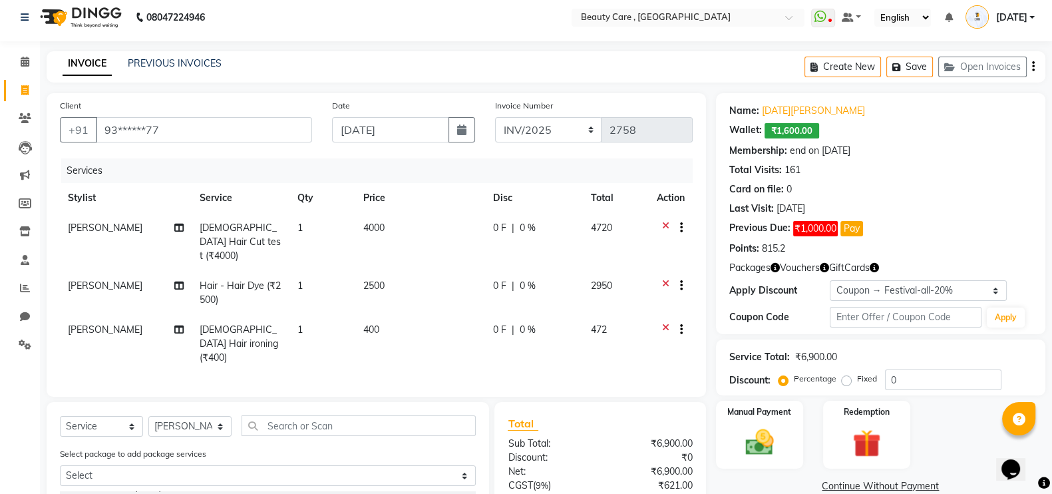
click at [1036, 63] on div "Create New Save Open Invoices" at bounding box center [925, 66] width 241 height 31
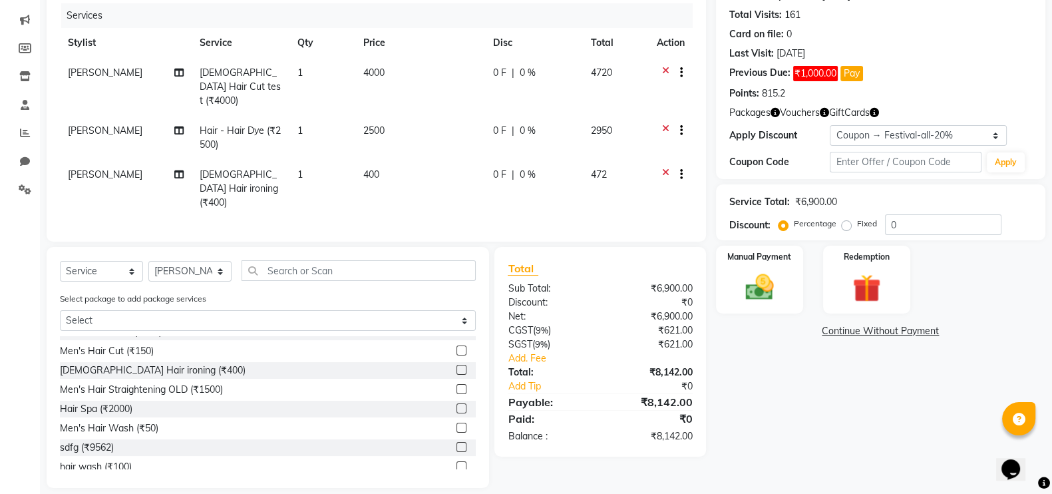
scroll to position [71, 0]
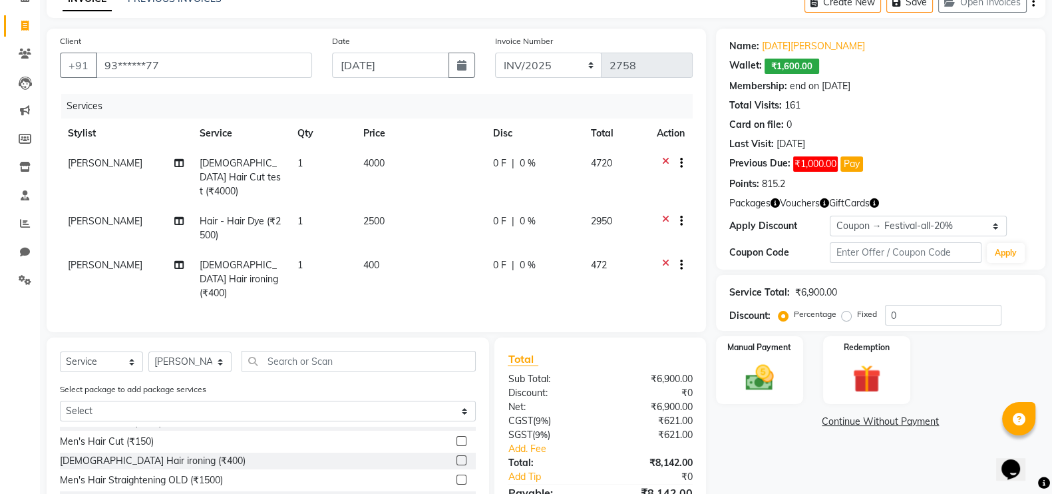
click at [1034, 3] on icon "button" at bounding box center [1033, 2] width 3 height 1
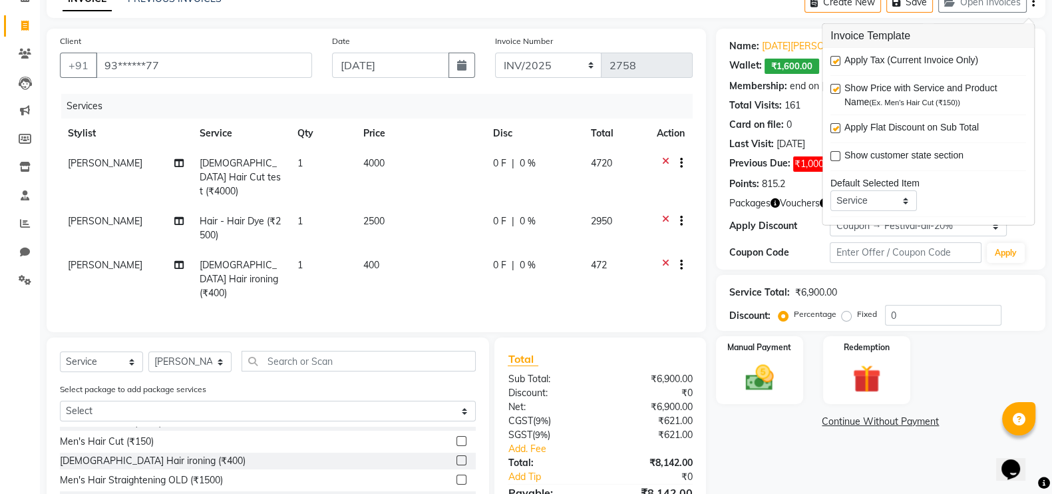
click at [836, 61] on label at bounding box center [836, 61] width 10 height 10
click at [836, 61] on input "checkbox" at bounding box center [835, 61] width 9 height 9
checkbox input "false"
click at [694, 337] on div "Total Sub Total: ₹6,900.00 Discount: ₹0 Net: ₹6,900.00 Add. Fee Total: ₹6,900.0…" at bounding box center [600, 428] width 211 height 182
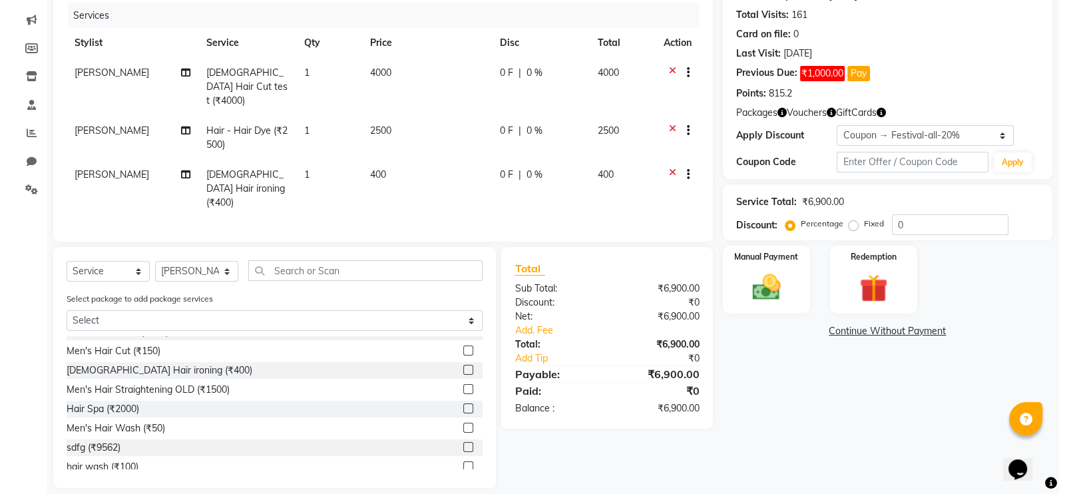
scroll to position [0, 0]
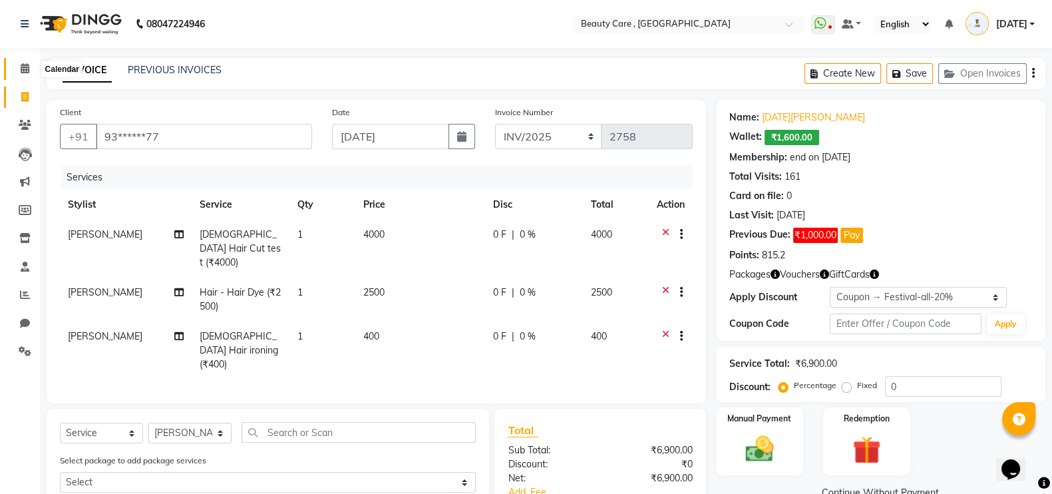
click at [15, 71] on span at bounding box center [24, 68] width 23 height 15
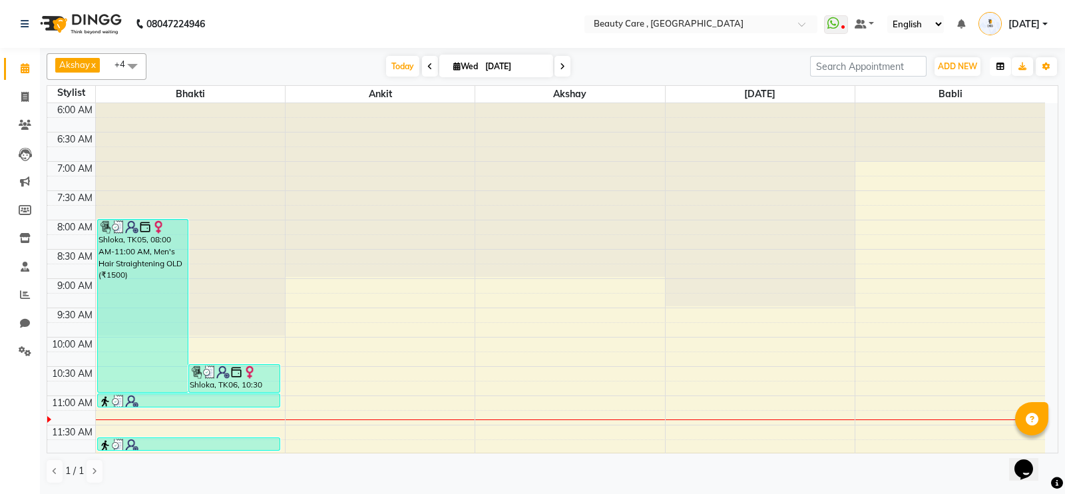
click at [998, 67] on icon "button" at bounding box center [1000, 67] width 8 height 8
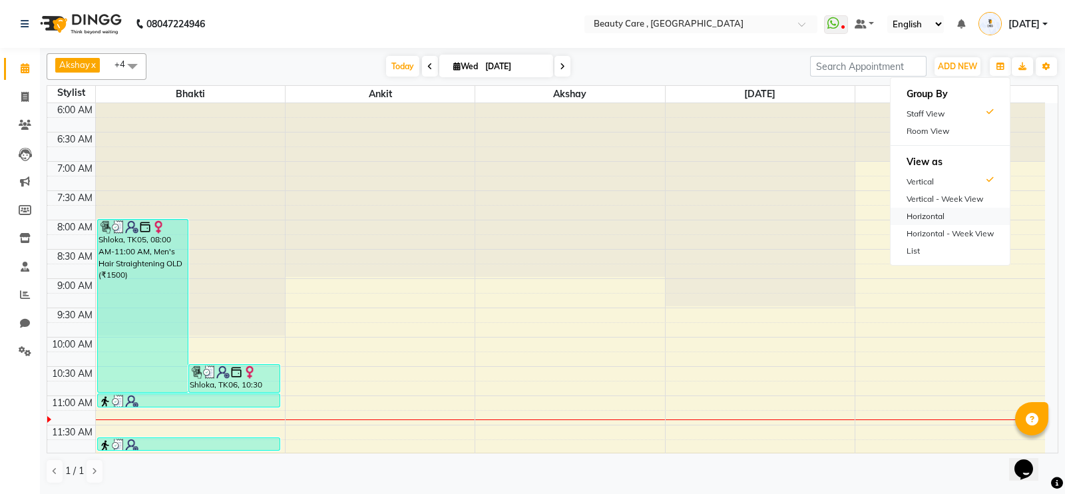
click at [962, 214] on div "Horizontal" at bounding box center [950, 216] width 119 height 17
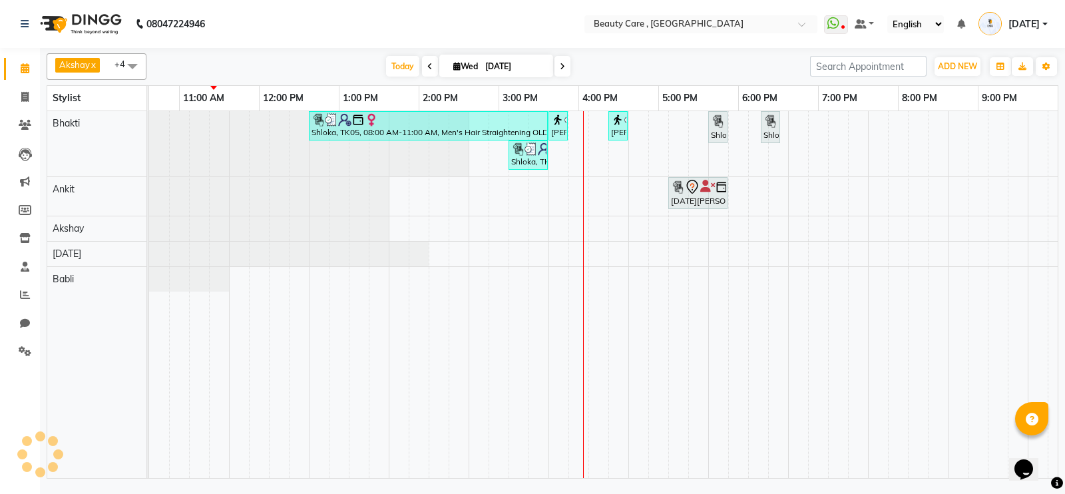
scroll to position [0, 369]
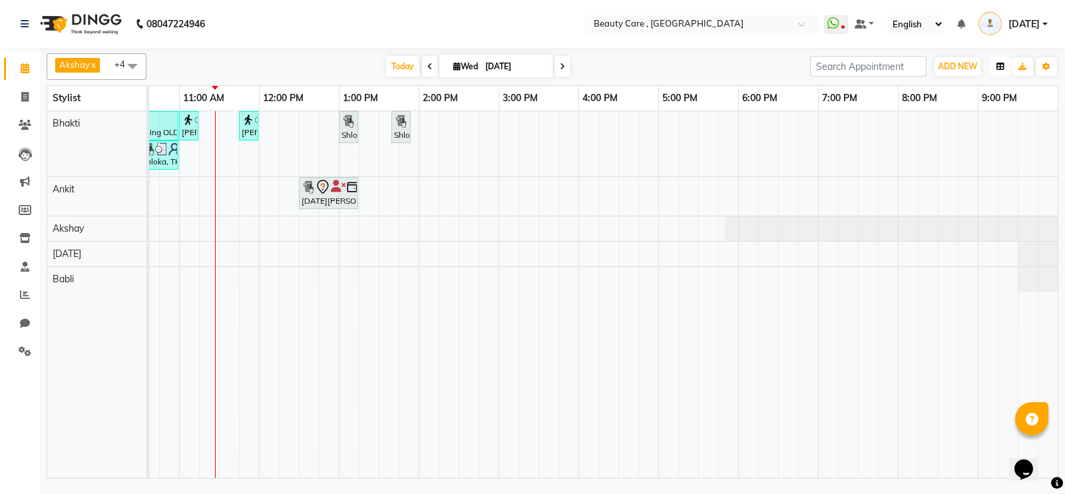
click at [996, 69] on icon "button" at bounding box center [1000, 67] width 8 height 8
click at [943, 174] on div "Vertical" at bounding box center [950, 181] width 119 height 17
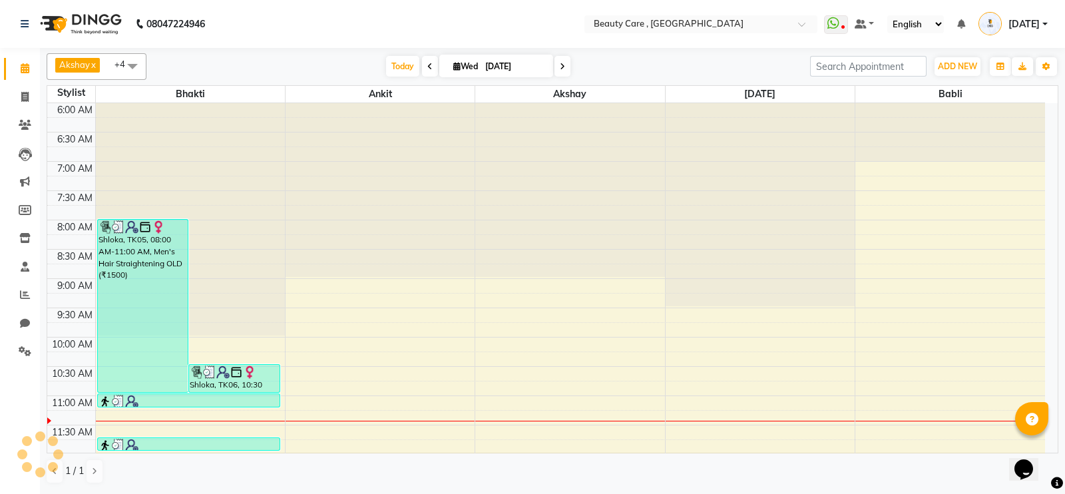
scroll to position [292, 0]
